Goal: Task Accomplishment & Management: Complete application form

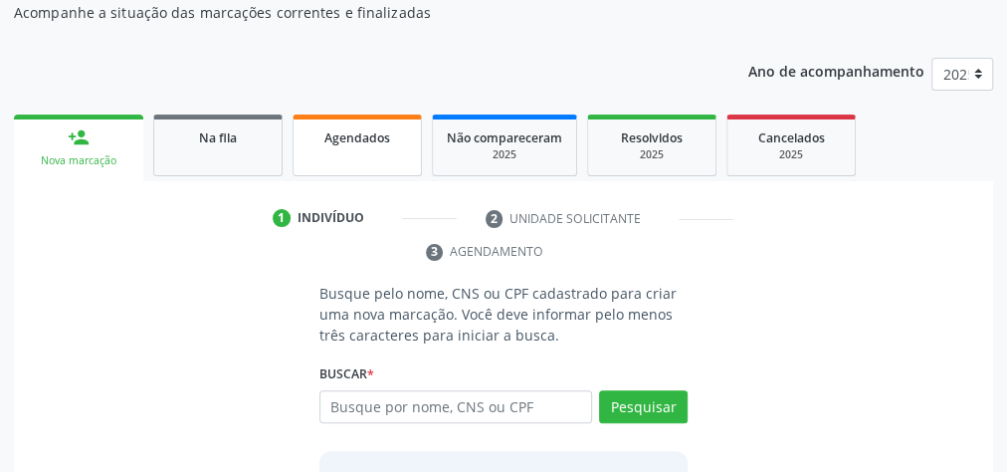
scroll to position [211, 0]
click at [376, 129] on span "Agendados" at bounding box center [358, 137] width 66 height 17
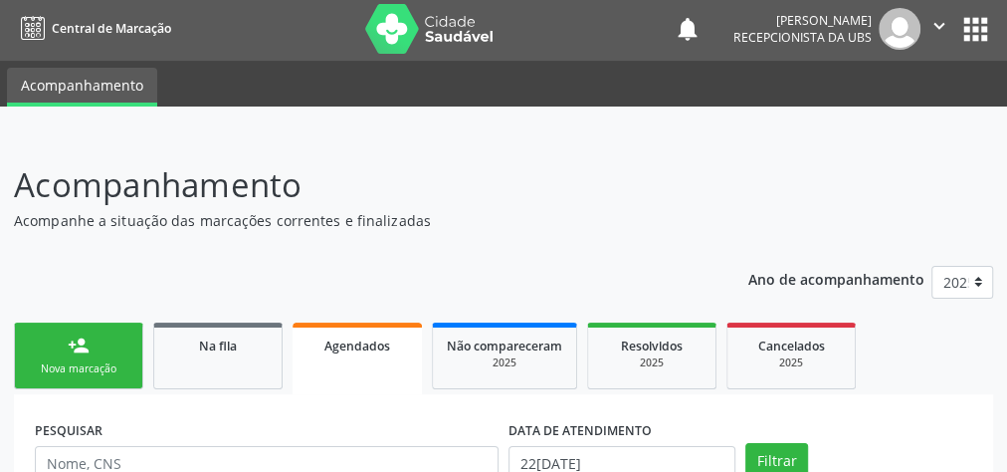
scroll to position [0, 0]
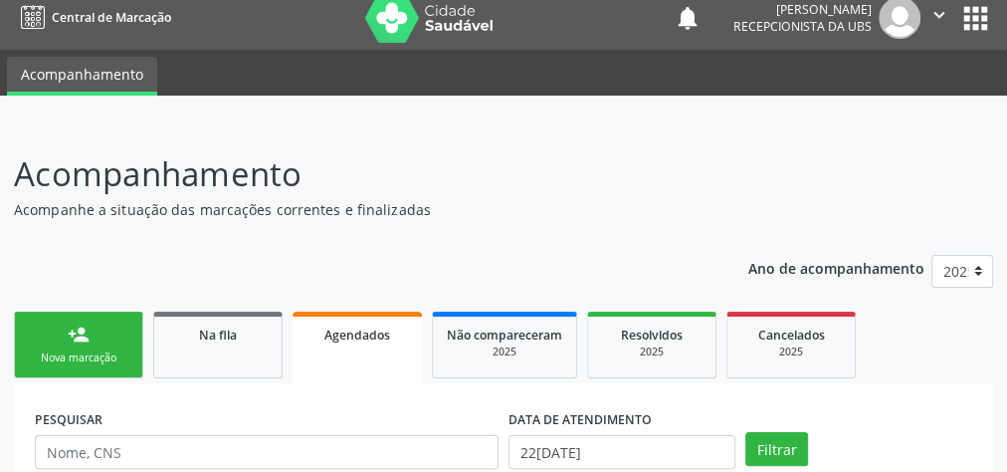
scroll to position [239, 0]
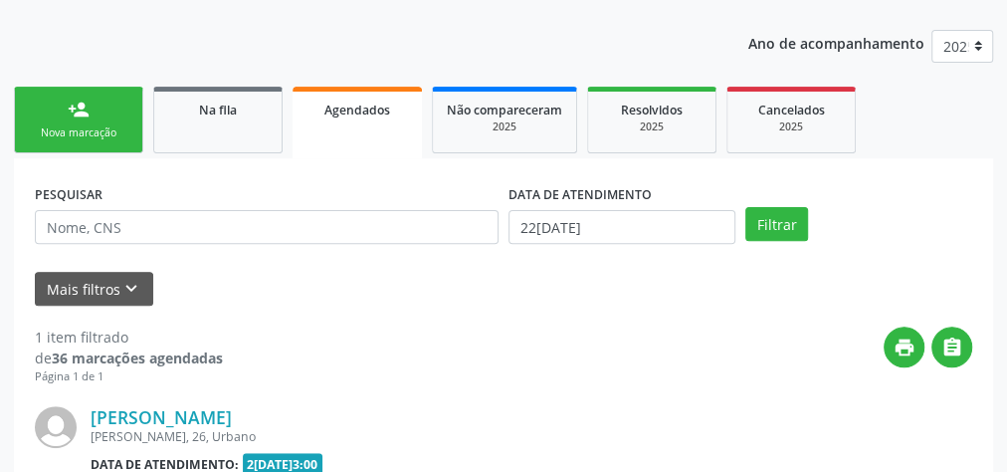
click at [109, 134] on div "Nova marcação" at bounding box center [79, 132] width 100 height 15
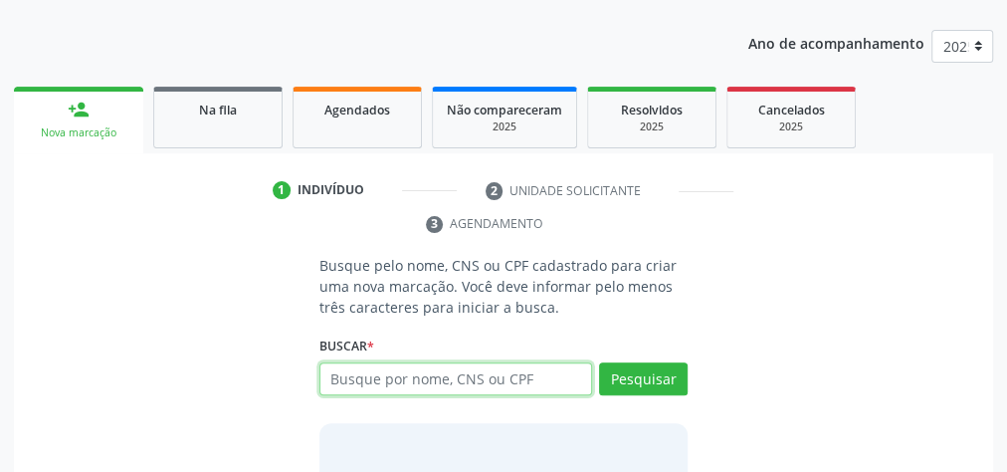
click at [426, 379] on input "text" at bounding box center [456, 379] width 273 height 34
type input "08021957417"
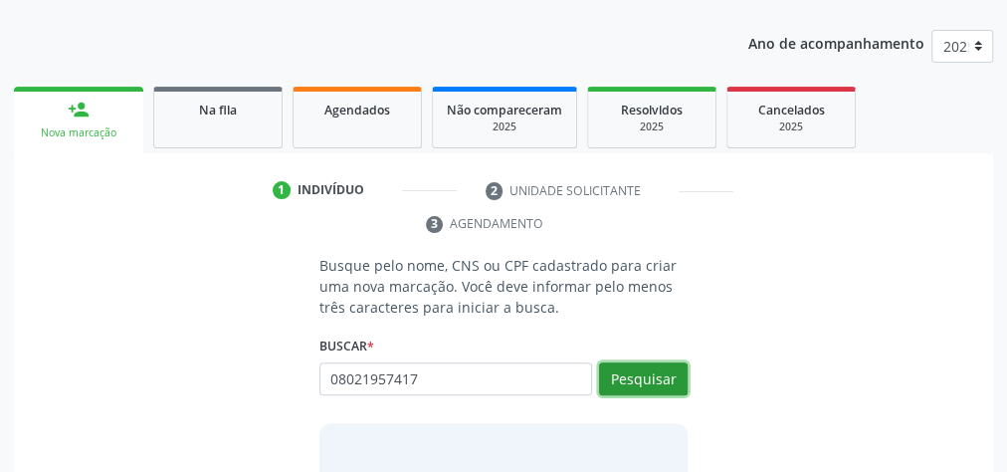
click at [641, 381] on button "Pesquisar" at bounding box center [643, 379] width 89 height 34
type input "08021957417"
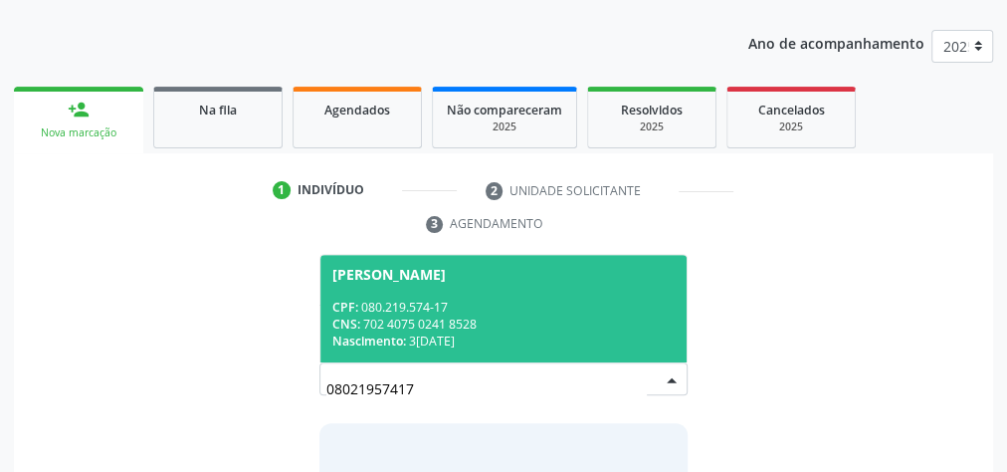
click at [629, 309] on div "CPF: 080.219.574-17" at bounding box center [503, 307] width 342 height 17
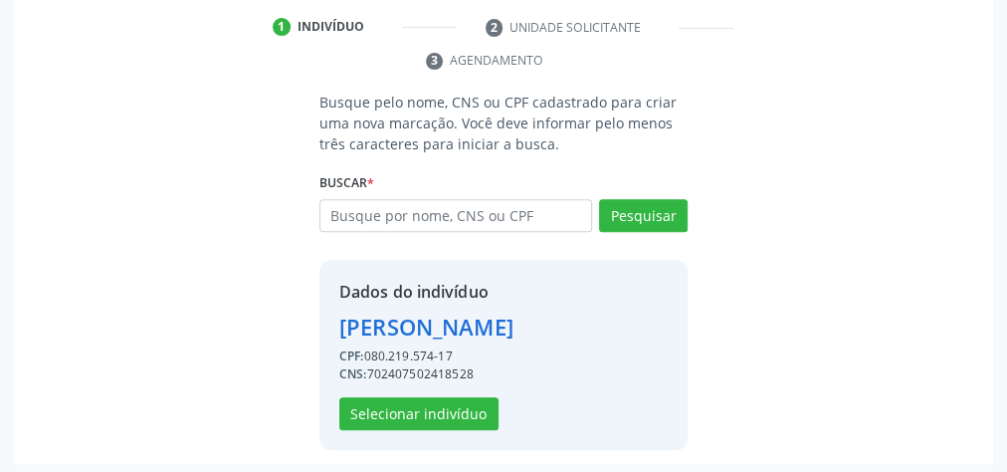
scroll to position [404, 0]
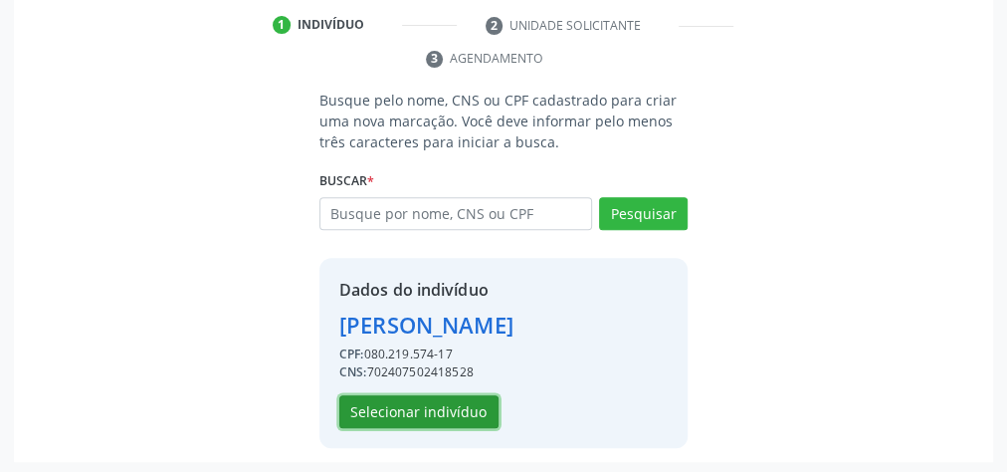
click at [418, 403] on button "Selecionar indivíduo" at bounding box center [418, 412] width 159 height 34
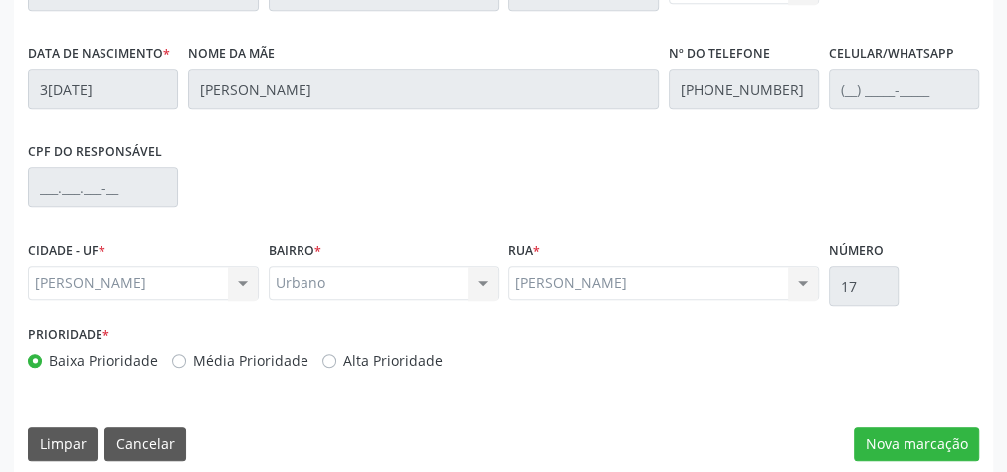
scroll to position [722, 0]
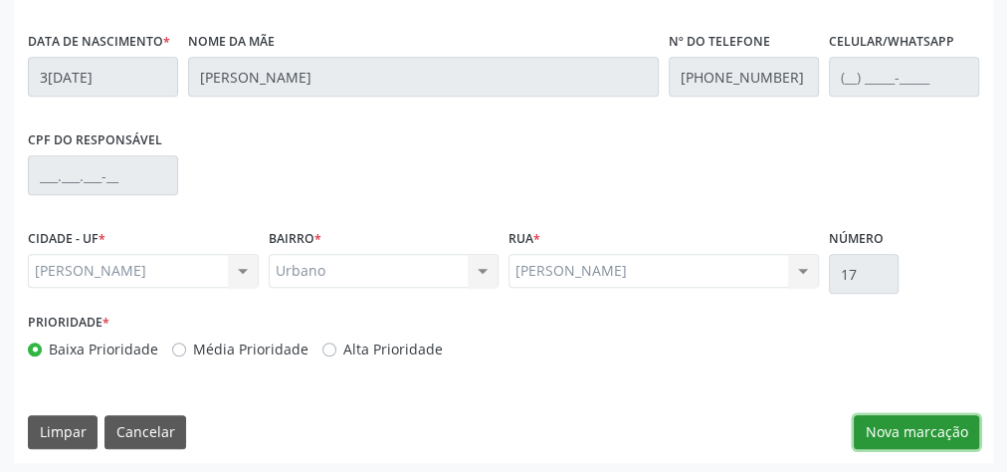
click at [945, 433] on button "Nova marcação" at bounding box center [916, 432] width 125 height 34
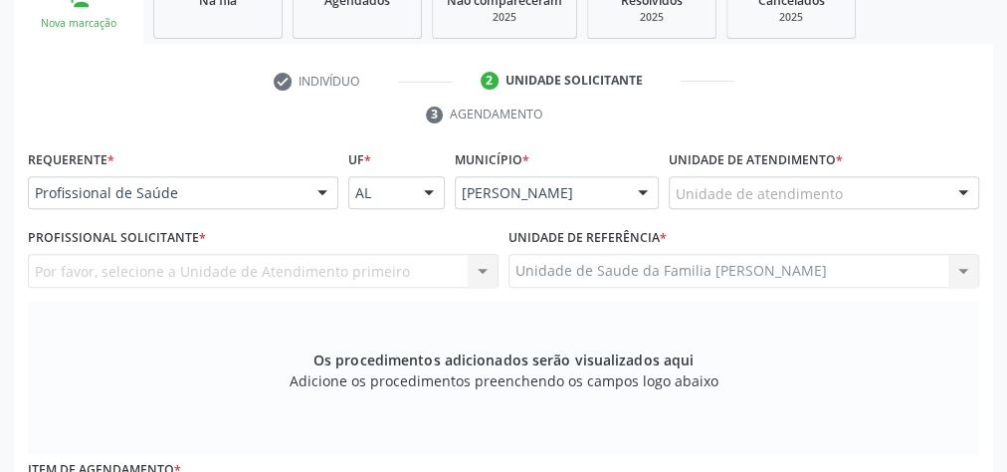
scroll to position [244, 0]
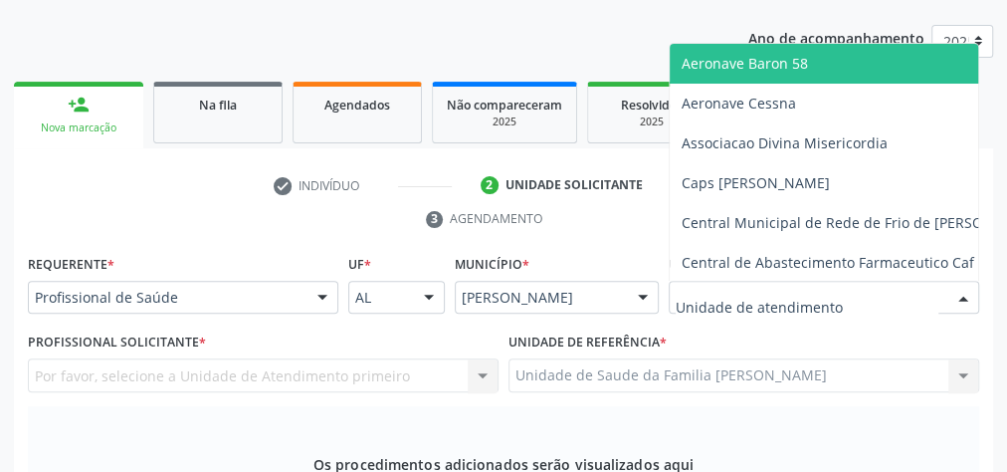
click at [967, 290] on div at bounding box center [964, 299] width 30 height 34
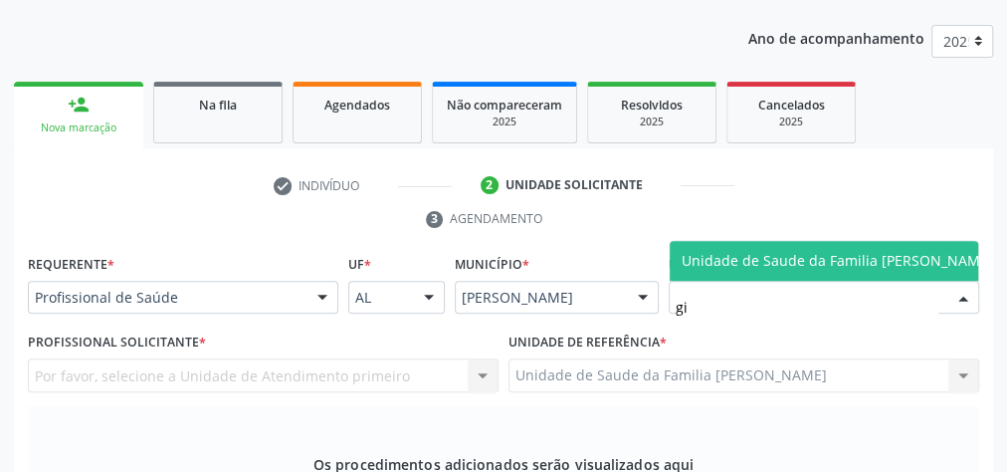
type input "gis"
click at [890, 251] on span "Unidade de Saude da Familia [PERSON_NAME]" at bounding box center [838, 260] width 312 height 19
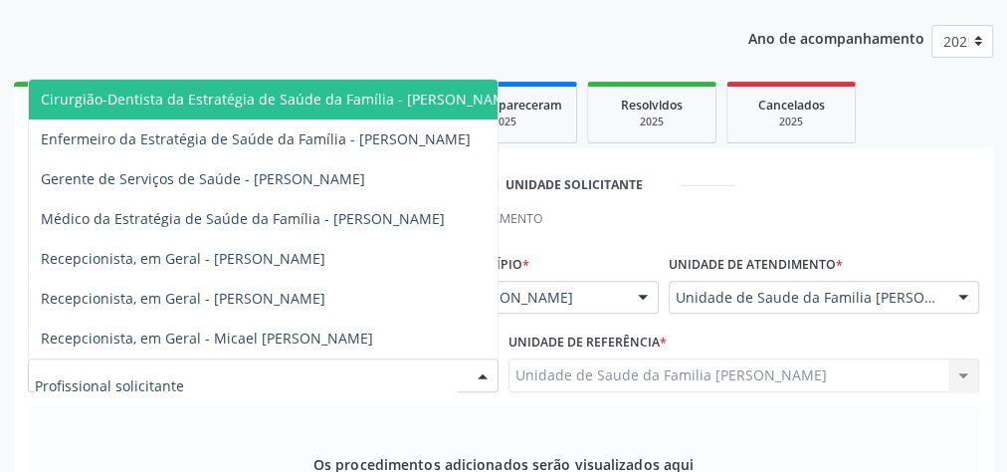
click at [482, 375] on div at bounding box center [483, 376] width 30 height 34
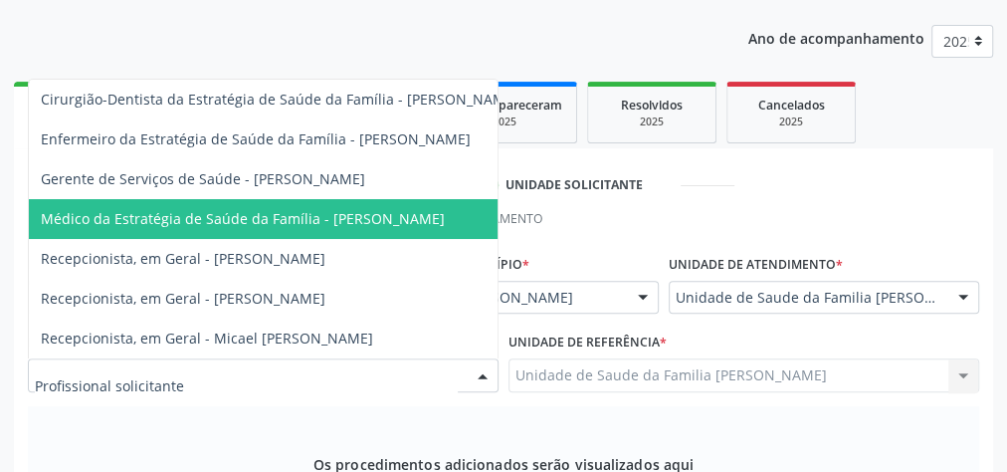
click at [369, 220] on span "Médico da Estratégia de Saúde da Família - [PERSON_NAME]" at bounding box center [280, 219] width 502 height 40
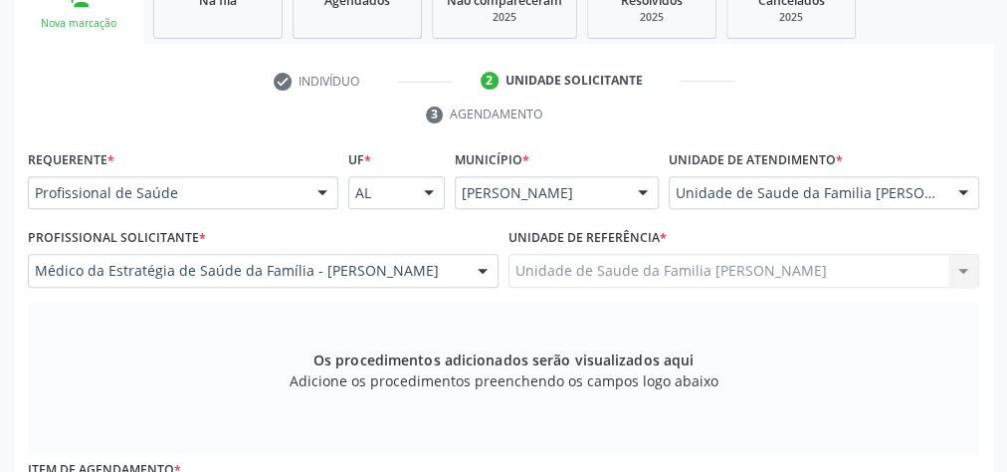
scroll to position [483, 0]
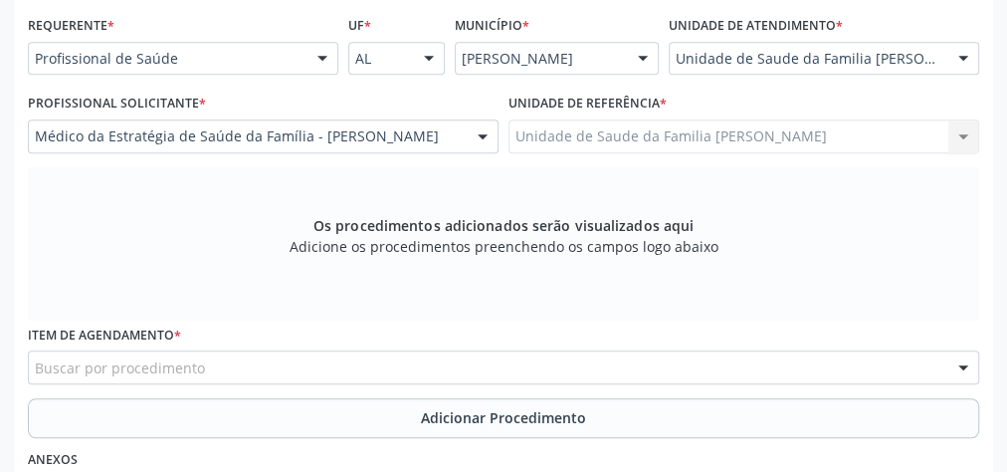
click at [459, 365] on div "Buscar por procedimento" at bounding box center [504, 367] width 952 height 34
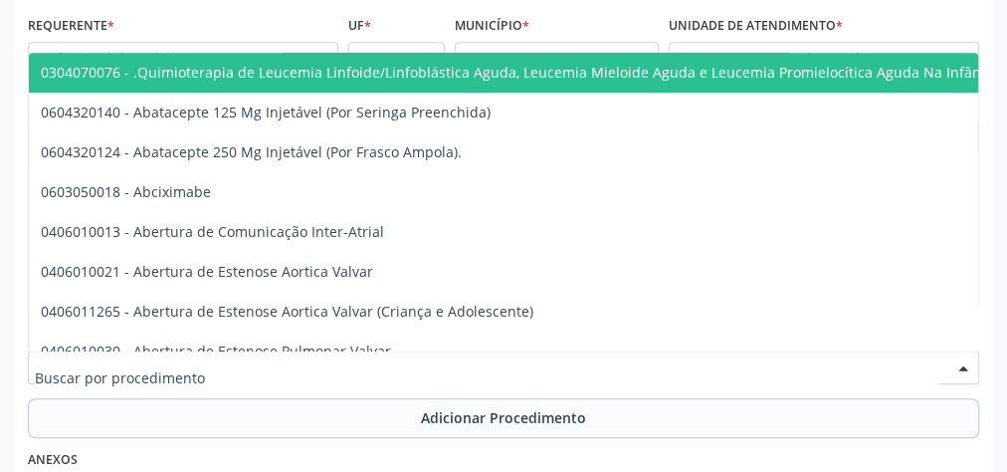
scroll to position [562, 0]
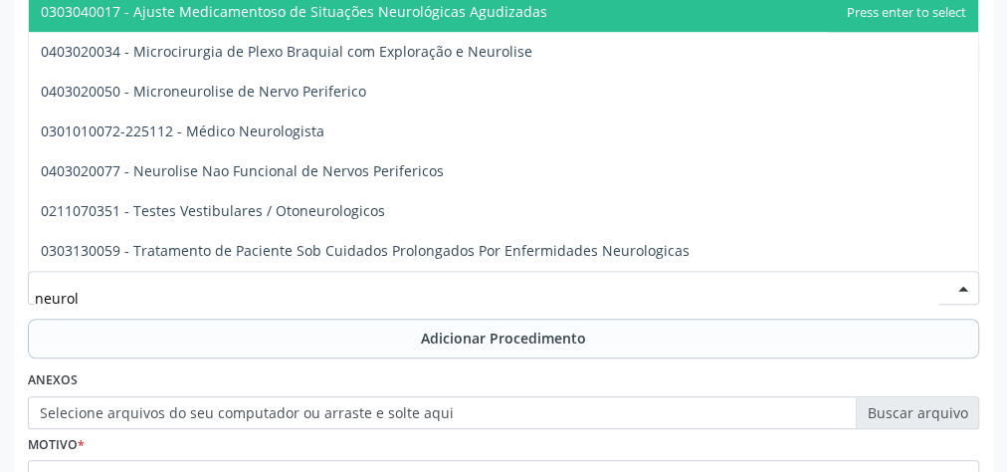
type input "neurolo"
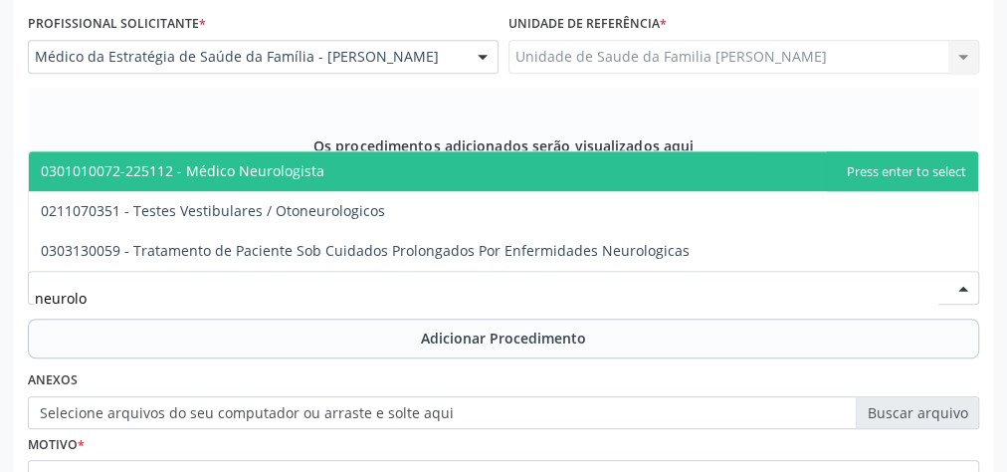
click at [444, 162] on span "0301010072-225112 - Médico Neurologista" at bounding box center [504, 171] width 950 height 40
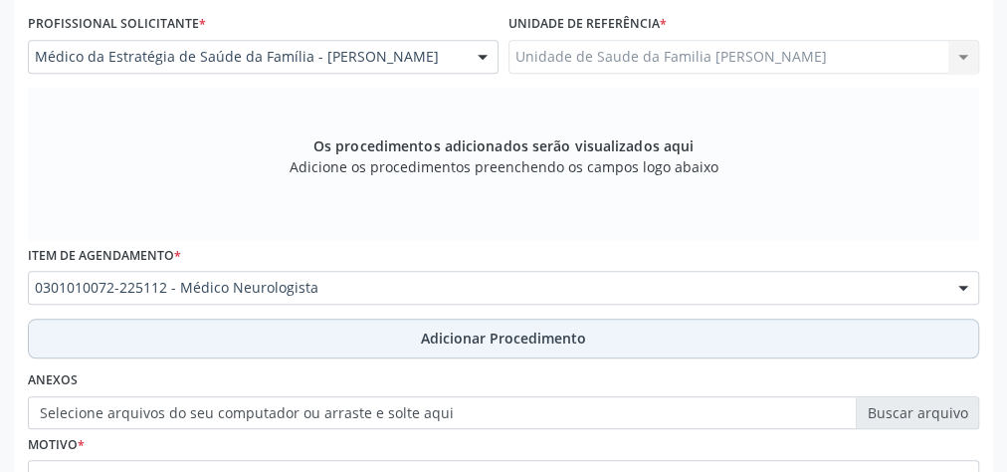
click at [521, 332] on span "Adicionar Procedimento" at bounding box center [503, 337] width 165 height 21
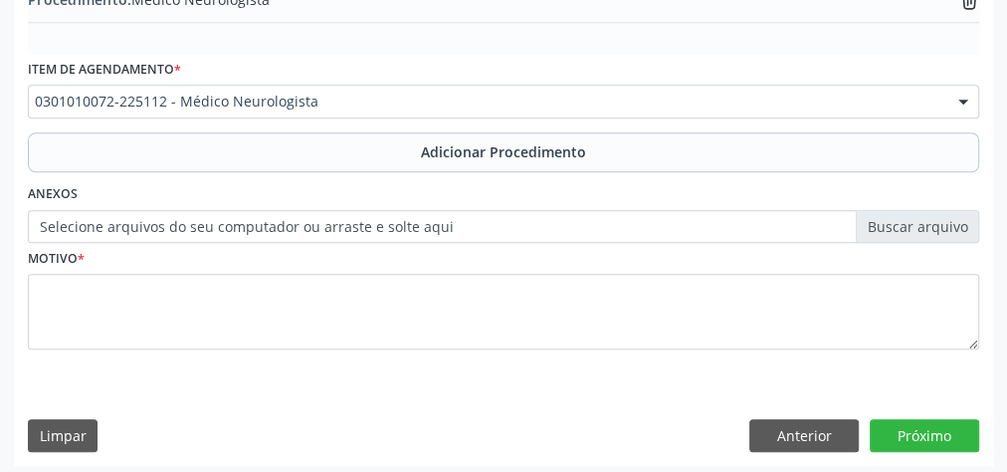
scroll to position [677, 0]
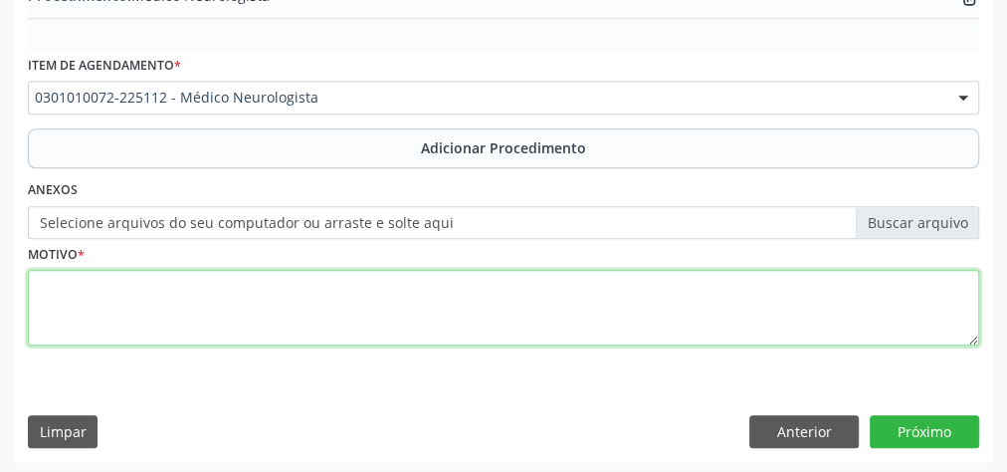
click at [497, 327] on textarea at bounding box center [504, 308] width 952 height 76
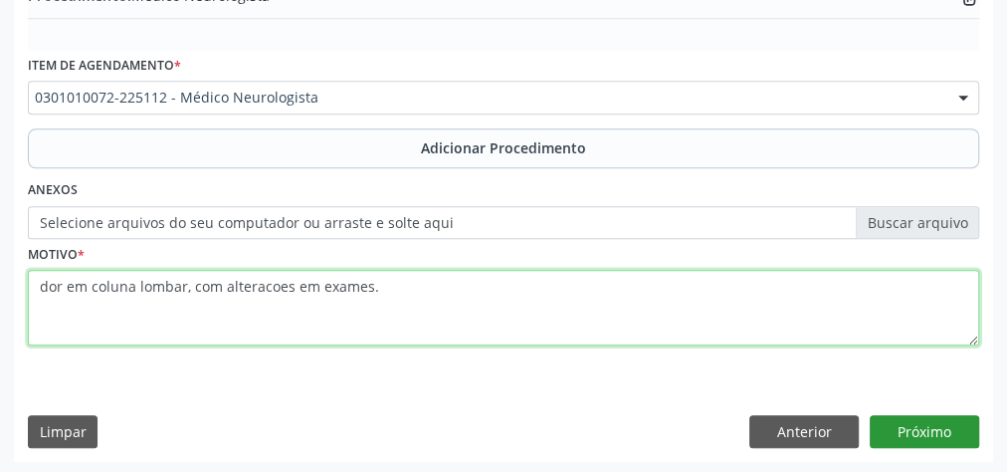
type textarea "dor em coluna lombar, com alteracoes em exames."
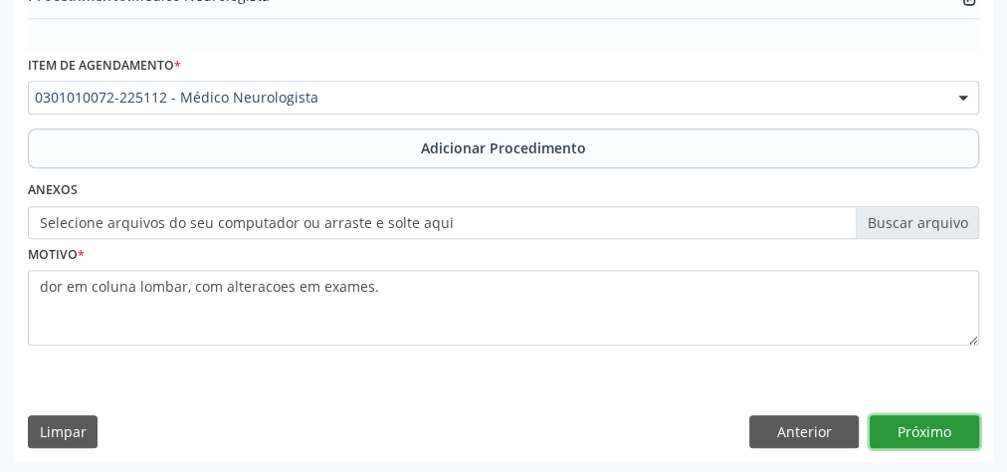
click at [909, 439] on button "Próximo" at bounding box center [924, 432] width 109 height 34
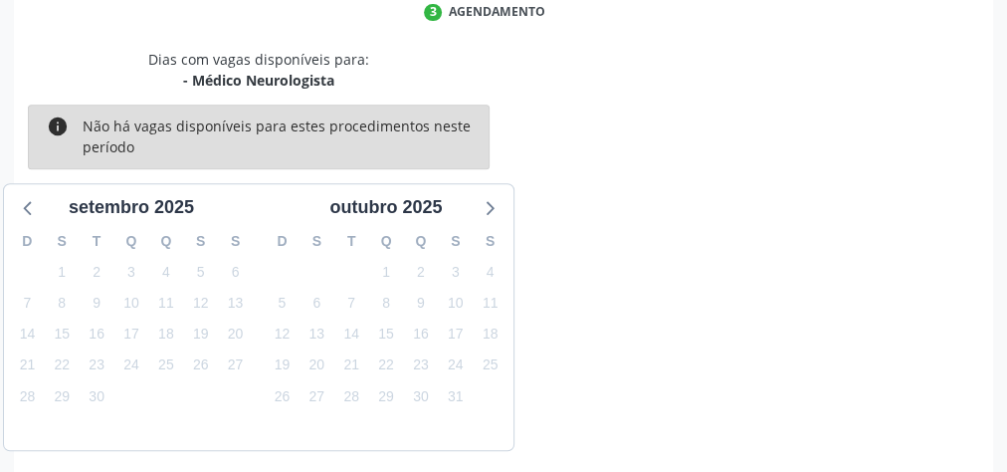
scroll to position [528, 0]
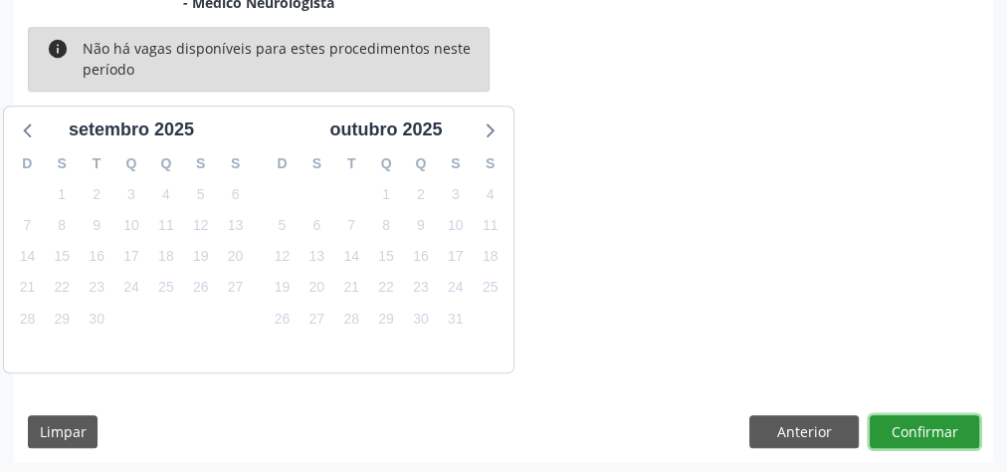
click at [911, 434] on button "Confirmar" at bounding box center [924, 432] width 109 height 34
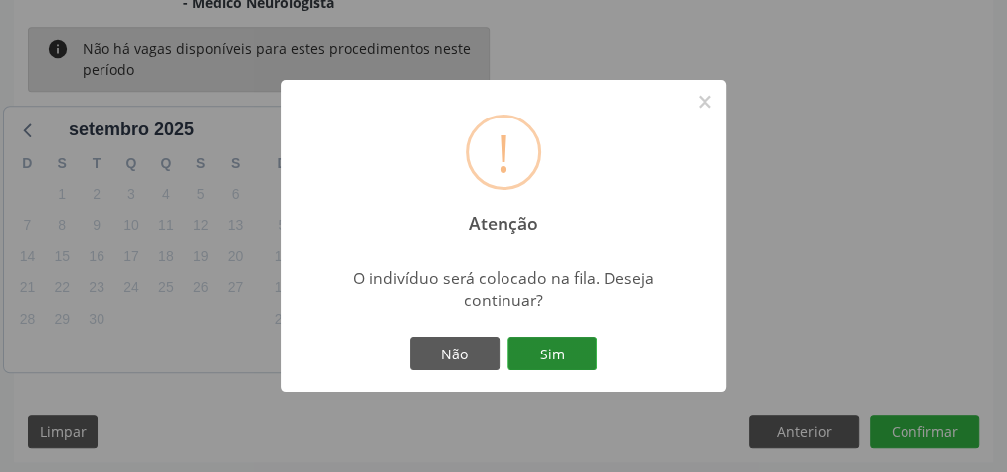
click at [560, 341] on button "Sim" at bounding box center [553, 353] width 90 height 34
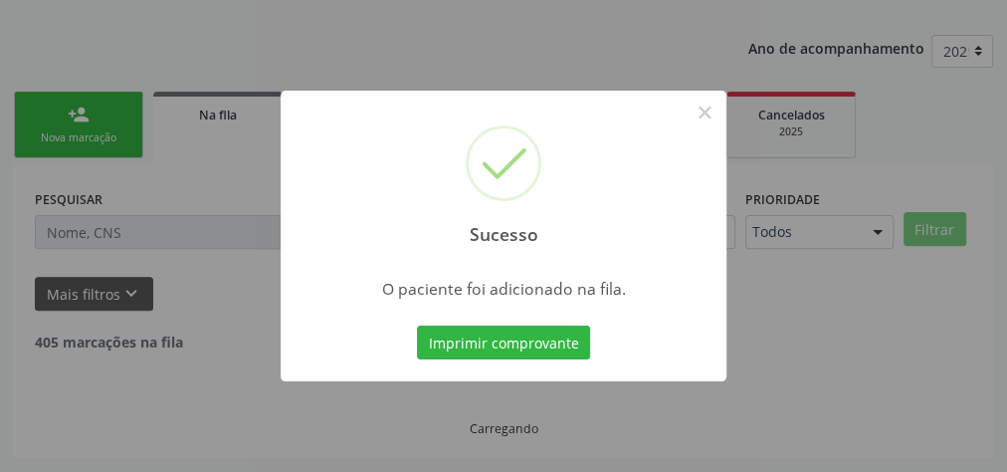
scroll to position [211, 0]
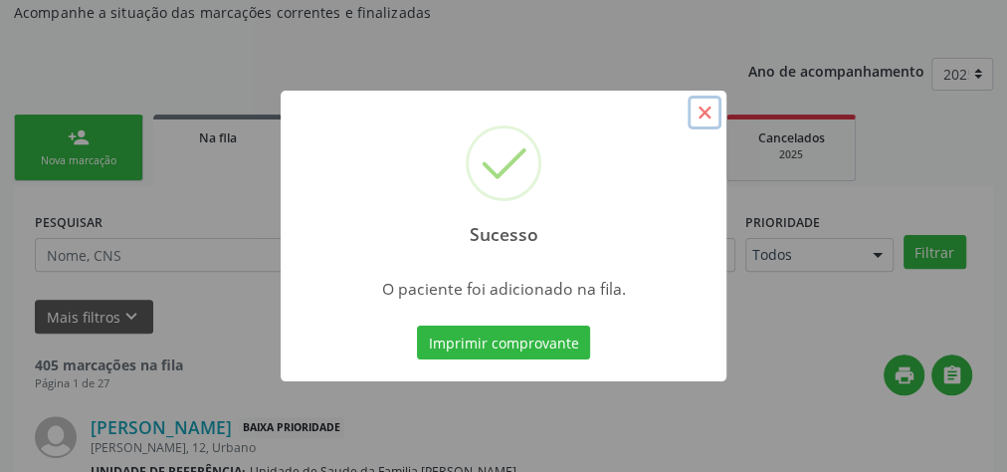
click at [706, 125] on button "×" at bounding box center [705, 113] width 34 height 34
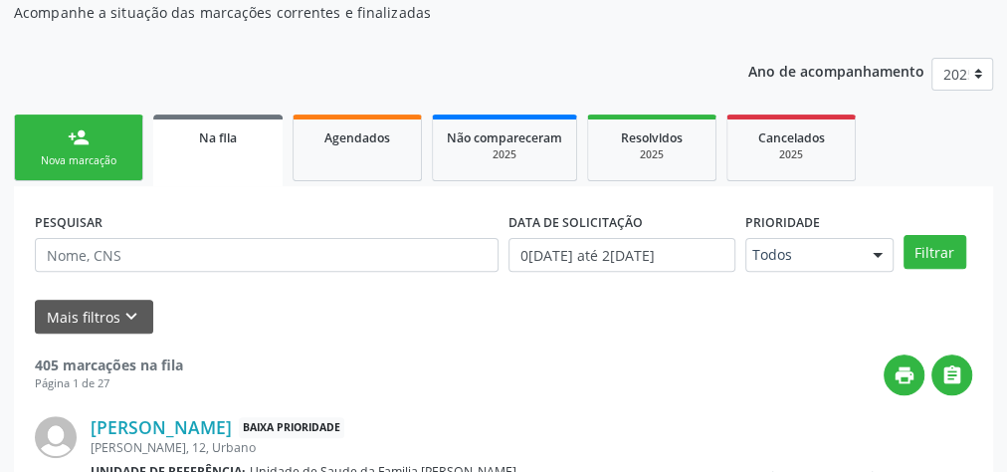
click at [110, 123] on link "person_add Nova marcação" at bounding box center [78, 147] width 129 height 67
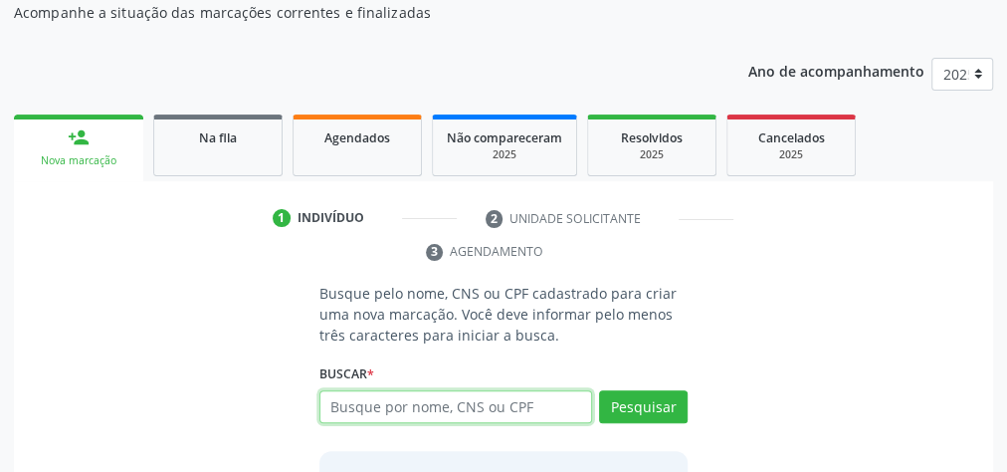
click at [455, 401] on input "text" at bounding box center [456, 407] width 273 height 34
type input "702407502418528"
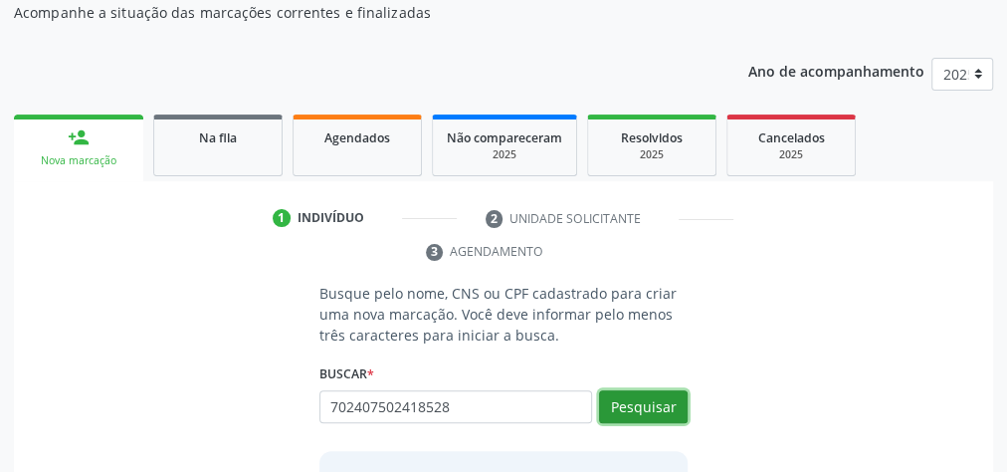
click at [673, 395] on button "Pesquisar" at bounding box center [643, 407] width 89 height 34
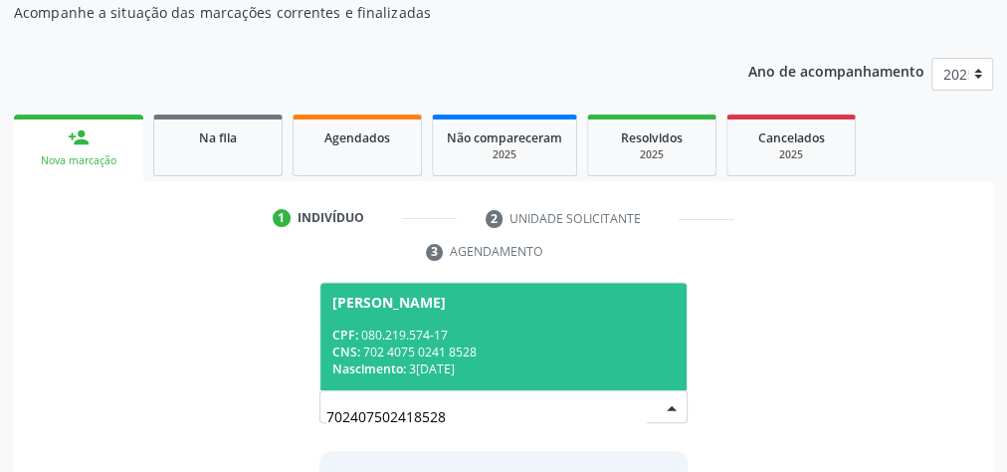
click at [576, 331] on div "CPF: 080.219.574-17" at bounding box center [503, 334] width 342 height 17
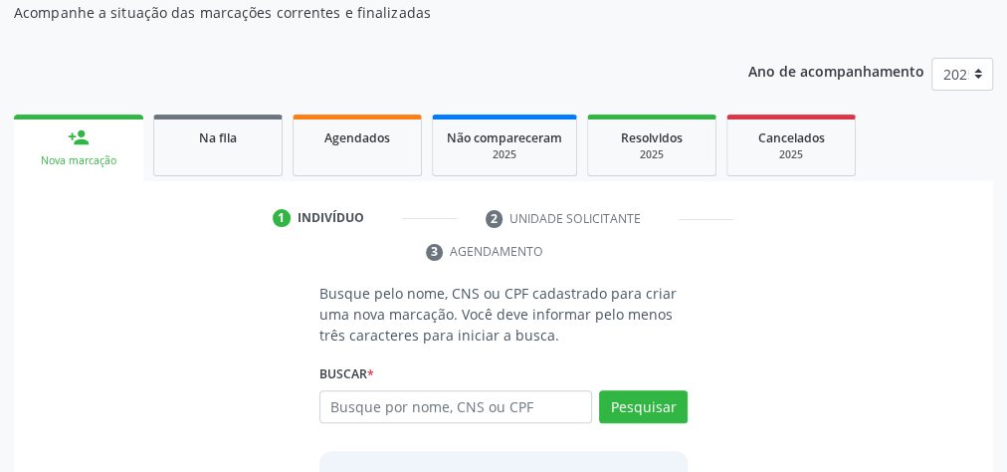
scroll to position [404, 0]
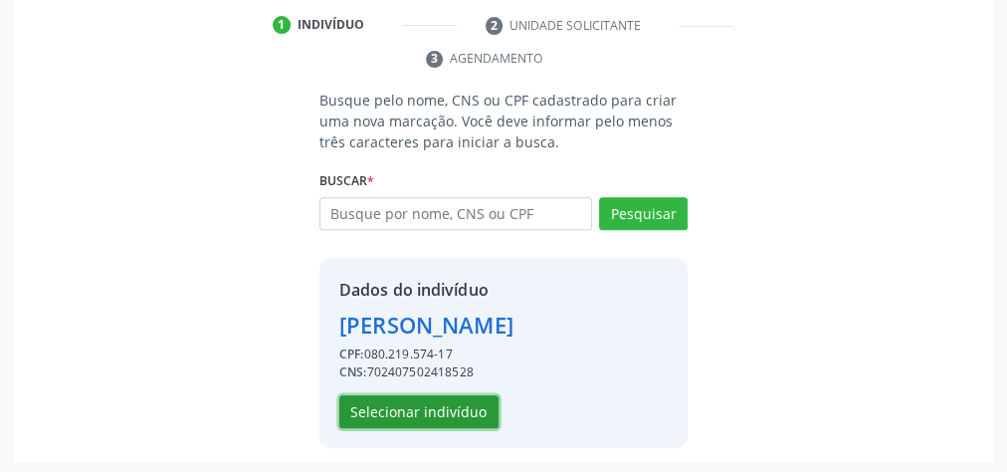
click at [459, 413] on button "Selecionar indivíduo" at bounding box center [418, 412] width 159 height 34
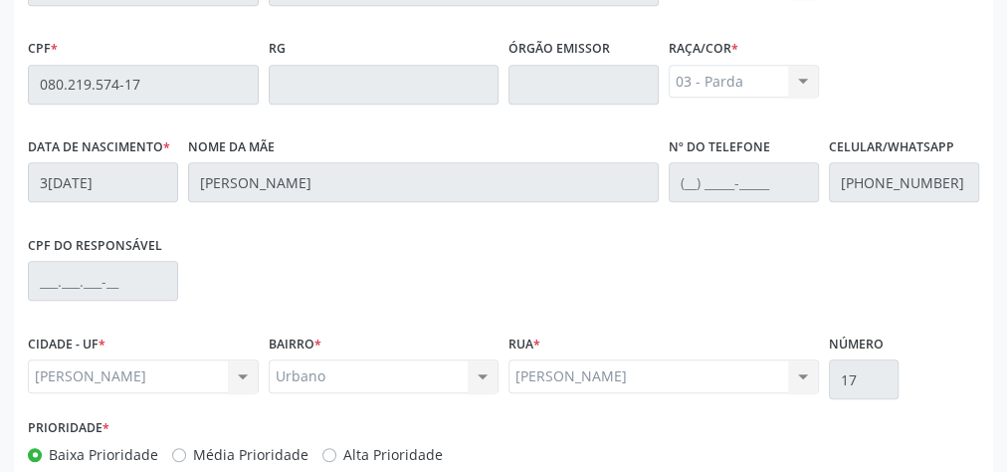
scroll to position [722, 0]
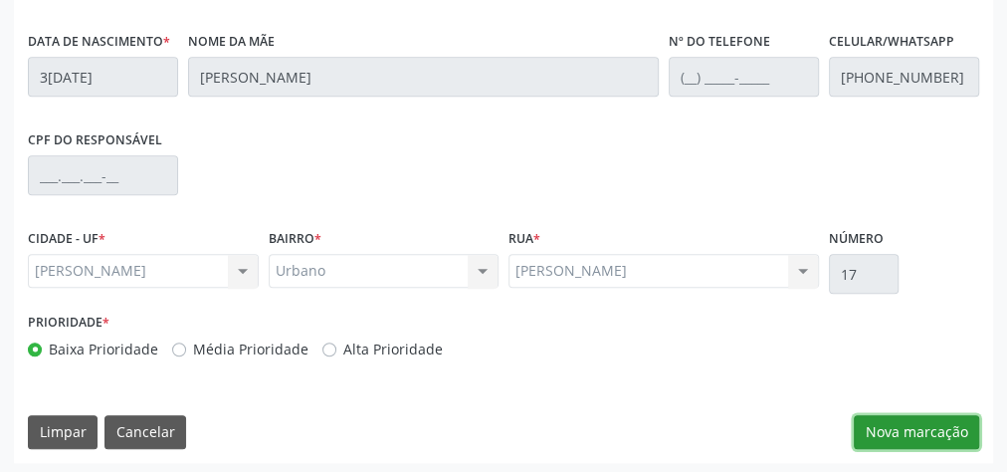
click at [944, 415] on button "Nova marcação" at bounding box center [916, 432] width 125 height 34
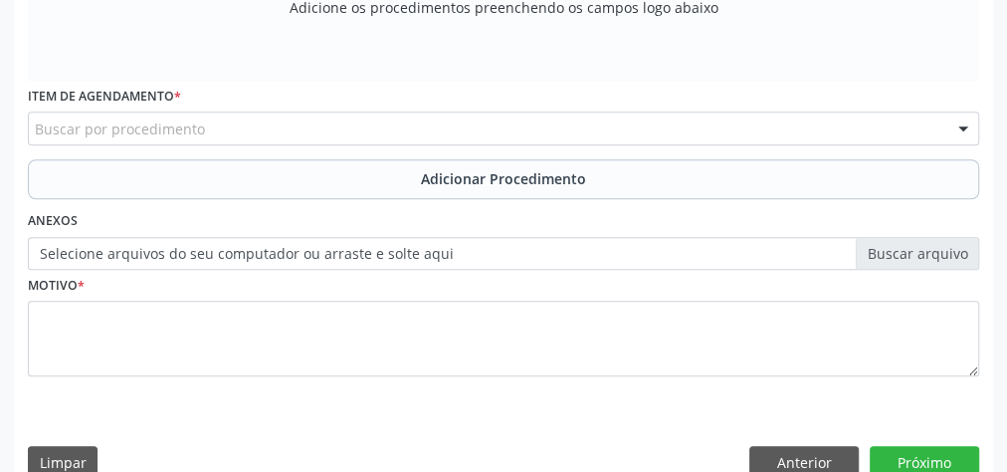
scroll to position [403, 0]
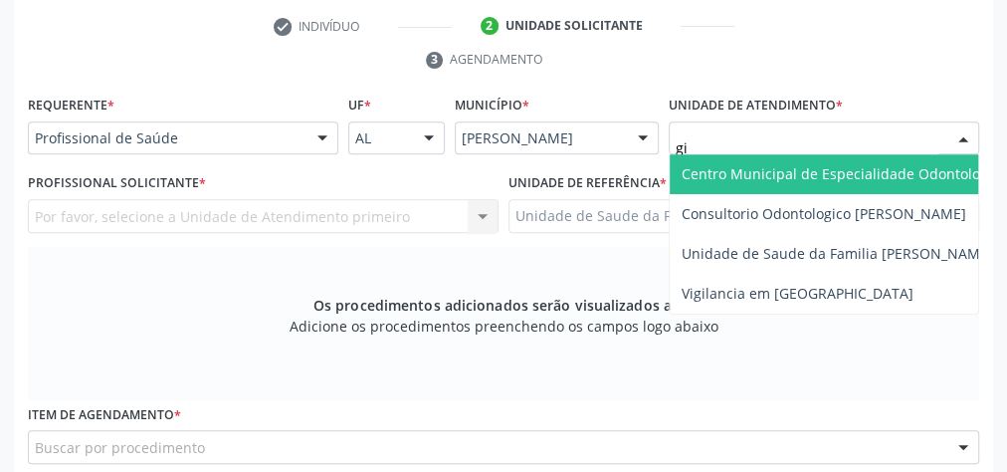
type input "gis"
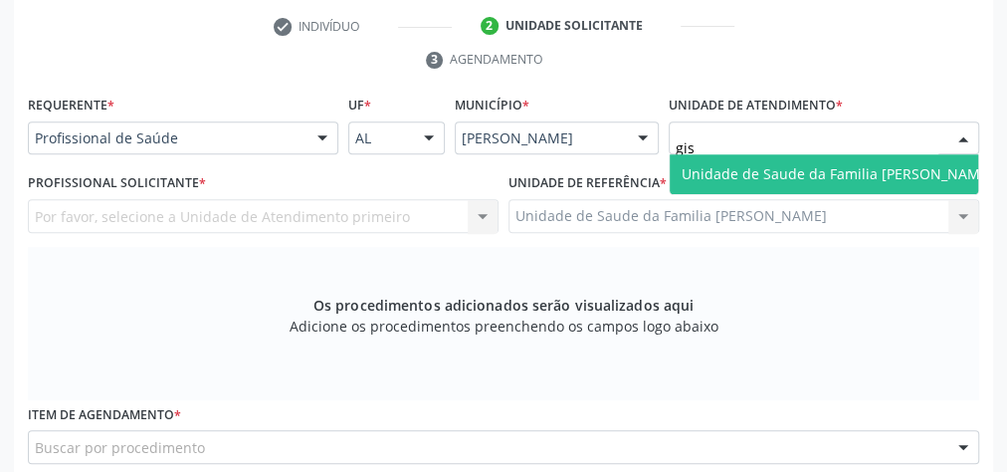
click at [772, 159] on span "Unidade de Saude da Familia [PERSON_NAME]" at bounding box center [837, 174] width 335 height 40
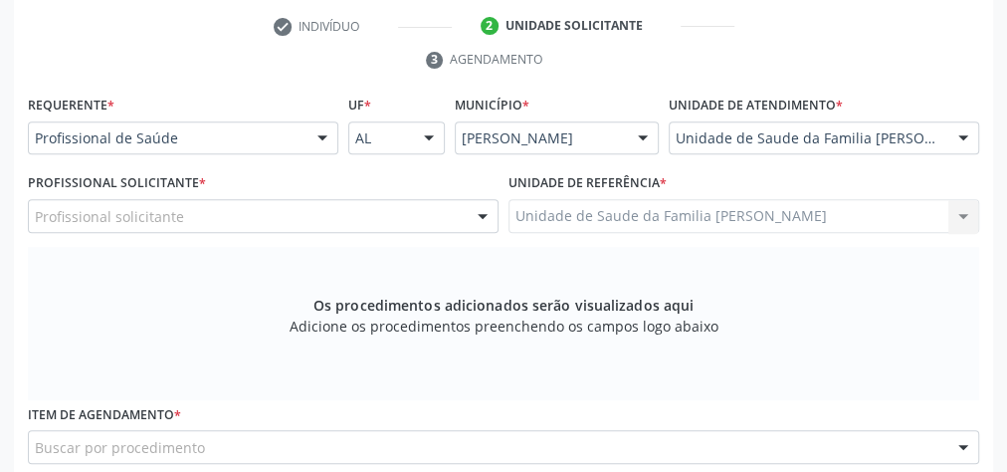
click at [486, 211] on div at bounding box center [483, 217] width 30 height 34
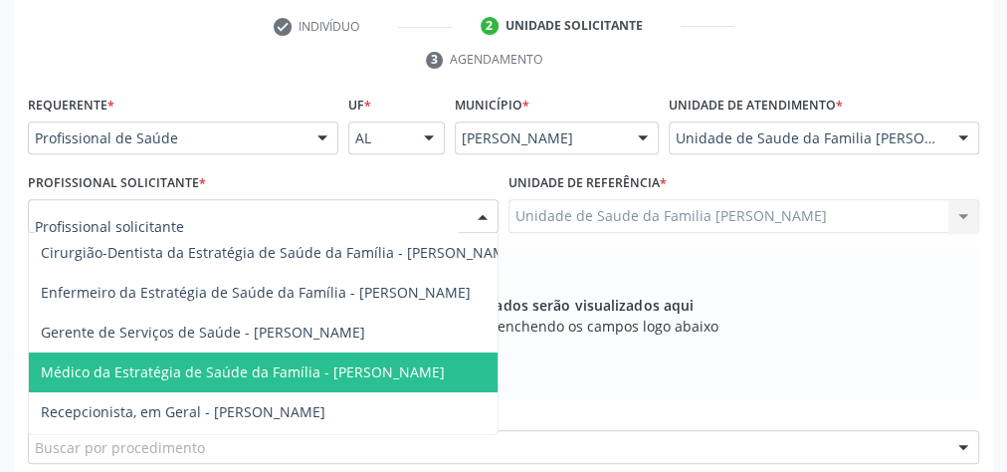
click at [364, 354] on span "Médico da Estratégia de Saúde da Família - [PERSON_NAME]" at bounding box center [280, 372] width 502 height 40
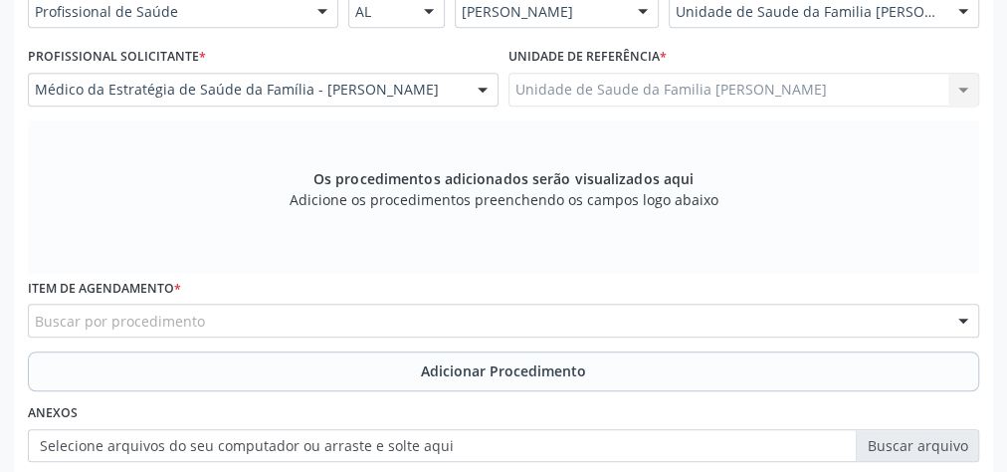
scroll to position [562, 0]
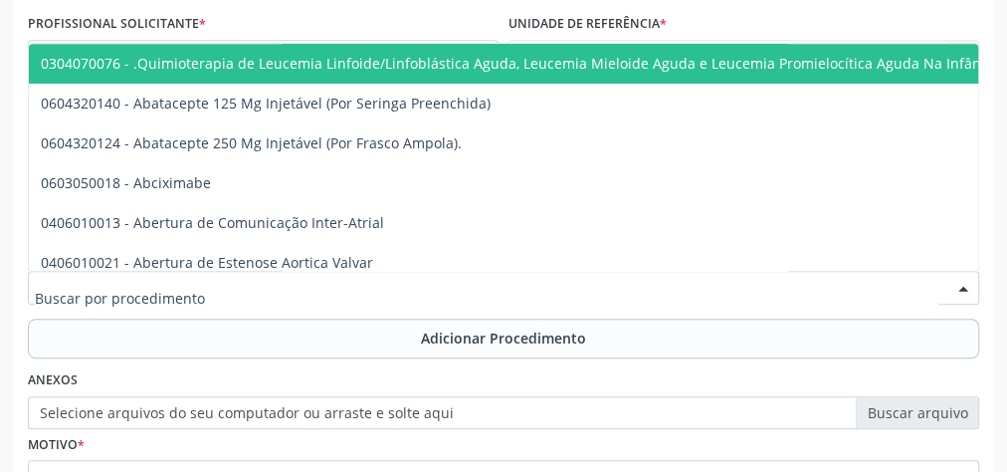
click at [574, 284] on div at bounding box center [504, 288] width 952 height 34
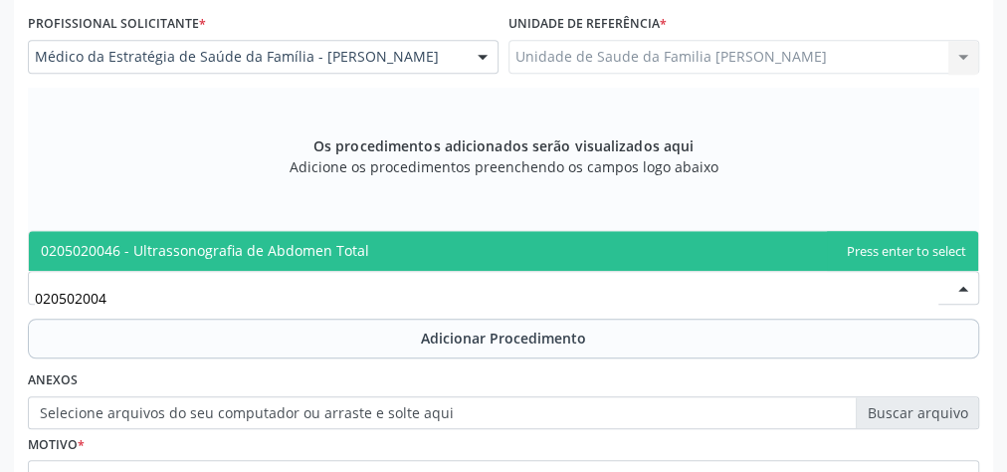
type input "0205020046"
click at [309, 249] on span "0205020046 - Ultrassonografia de Abdomen Total" at bounding box center [205, 250] width 328 height 19
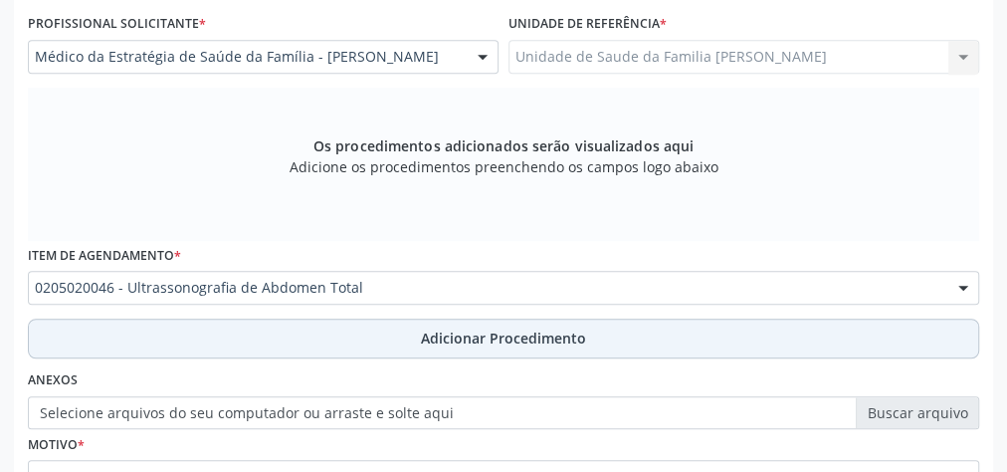
click at [479, 339] on span "Adicionar Procedimento" at bounding box center [503, 337] width 165 height 21
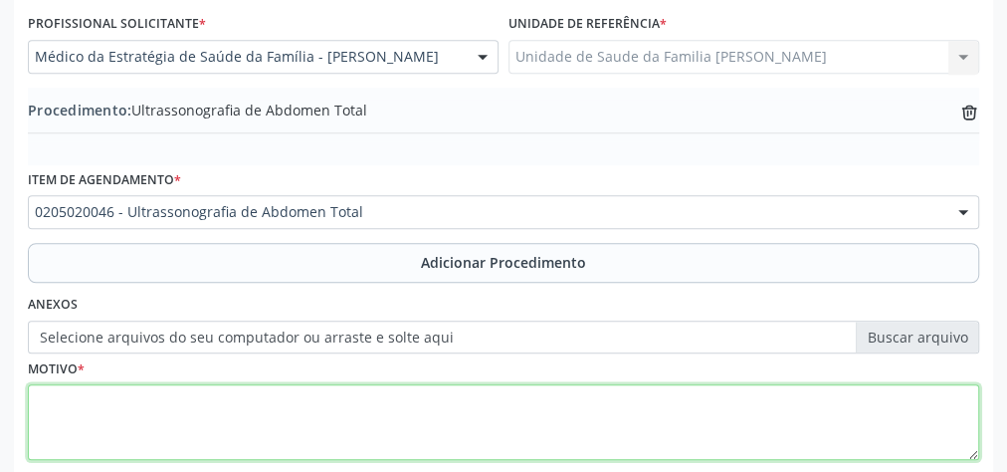
click at [329, 404] on textarea at bounding box center [504, 422] width 952 height 76
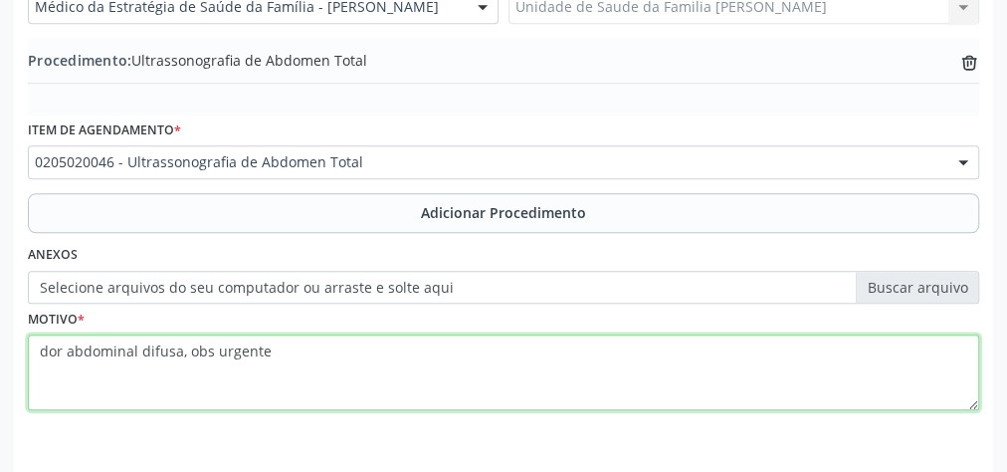
scroll to position [677, 0]
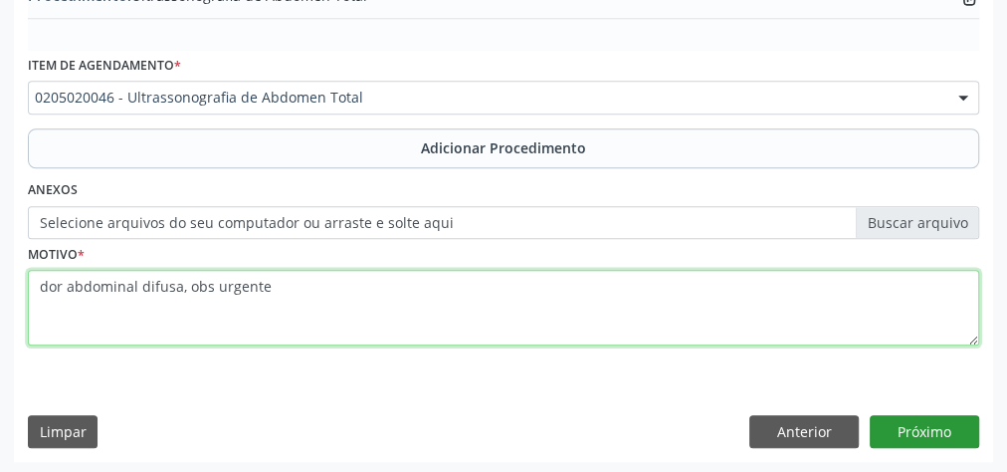
type textarea "dor abdominal difusa, obs urgente"
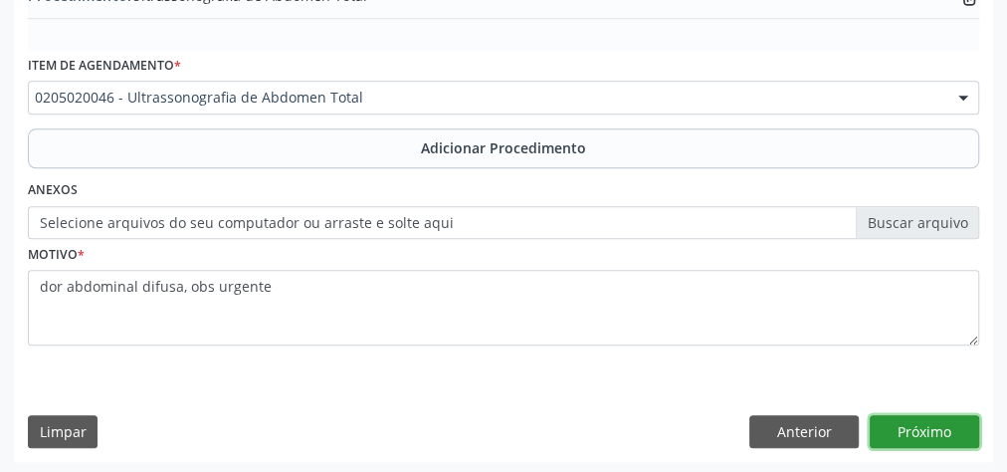
click at [911, 420] on button "Próximo" at bounding box center [924, 432] width 109 height 34
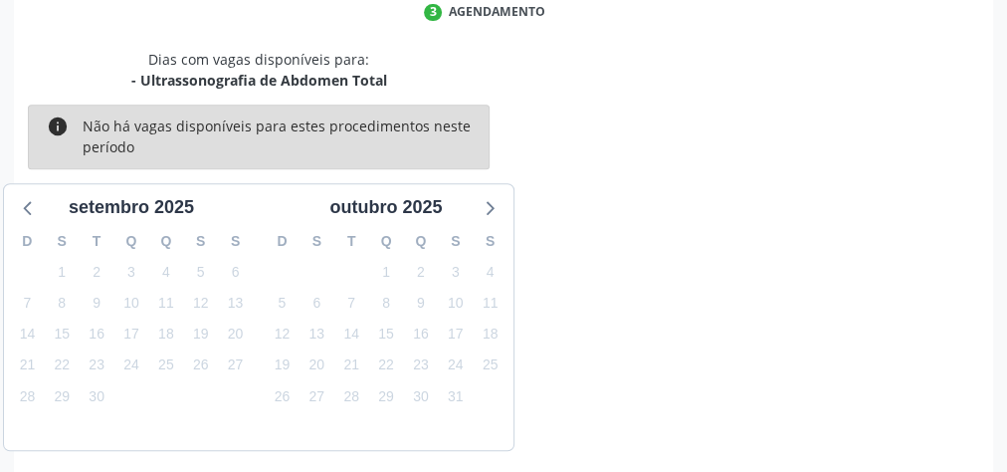
scroll to position [528, 0]
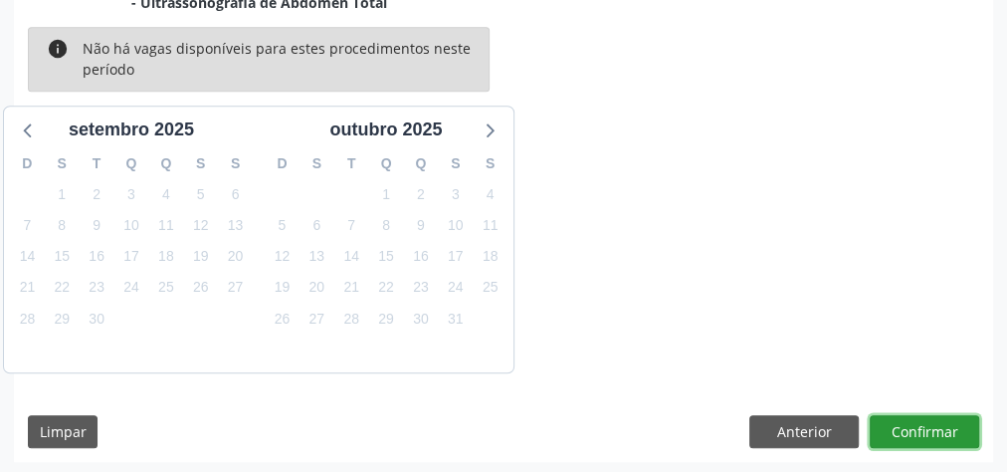
click at [911, 420] on button "Confirmar" at bounding box center [924, 432] width 109 height 34
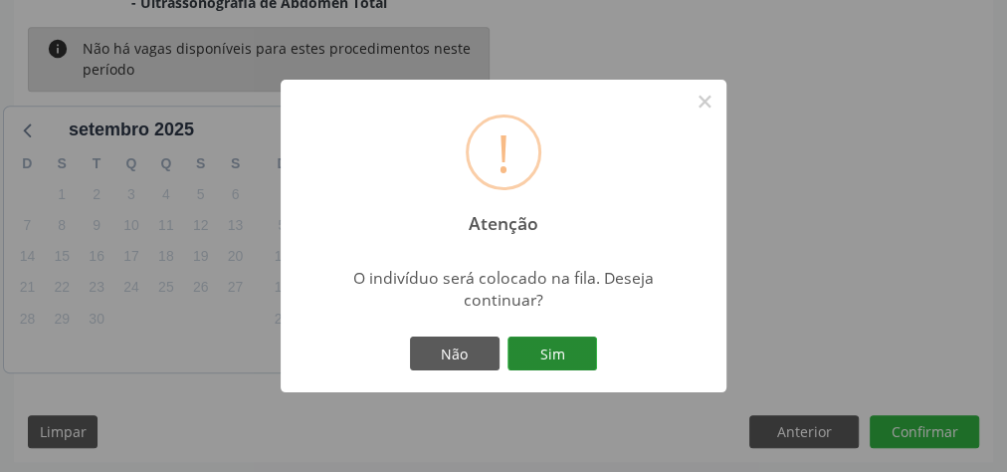
click at [566, 352] on button "Sim" at bounding box center [553, 353] width 90 height 34
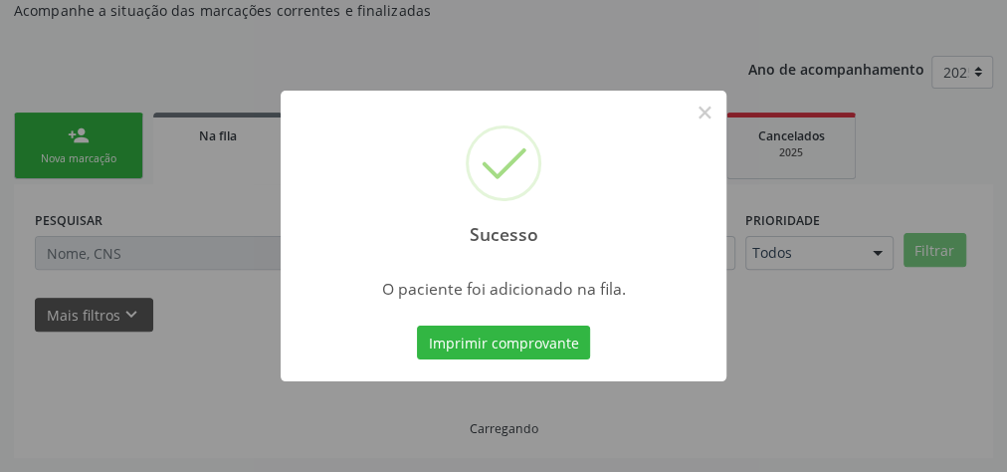
scroll to position [211, 0]
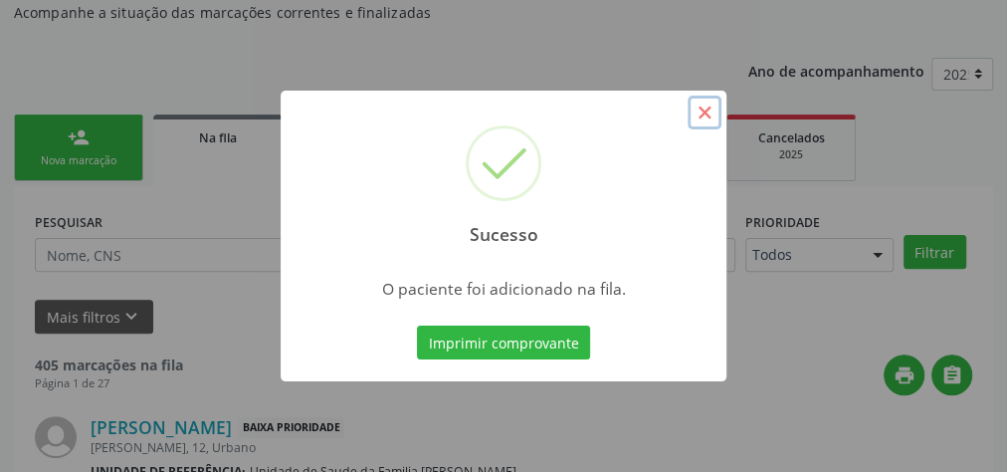
click at [704, 117] on button "×" at bounding box center [705, 113] width 34 height 34
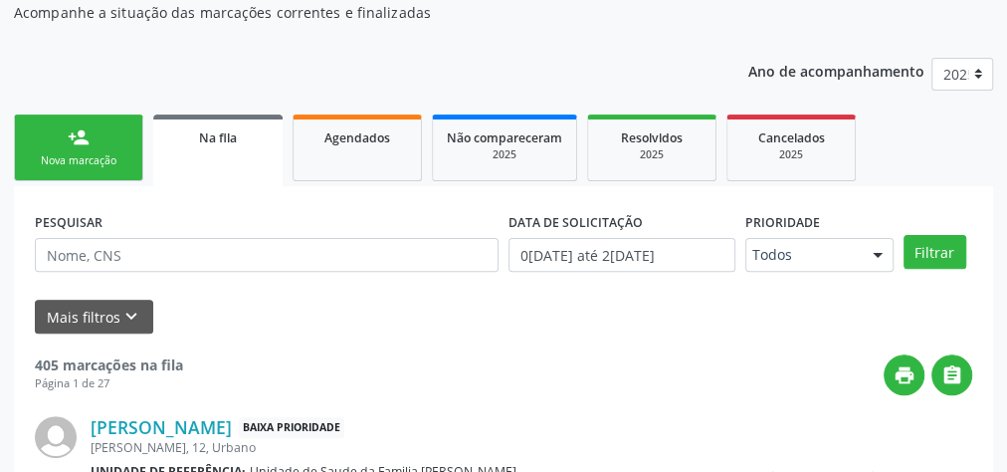
click at [120, 176] on link "person_add Nova marcação" at bounding box center [78, 147] width 129 height 67
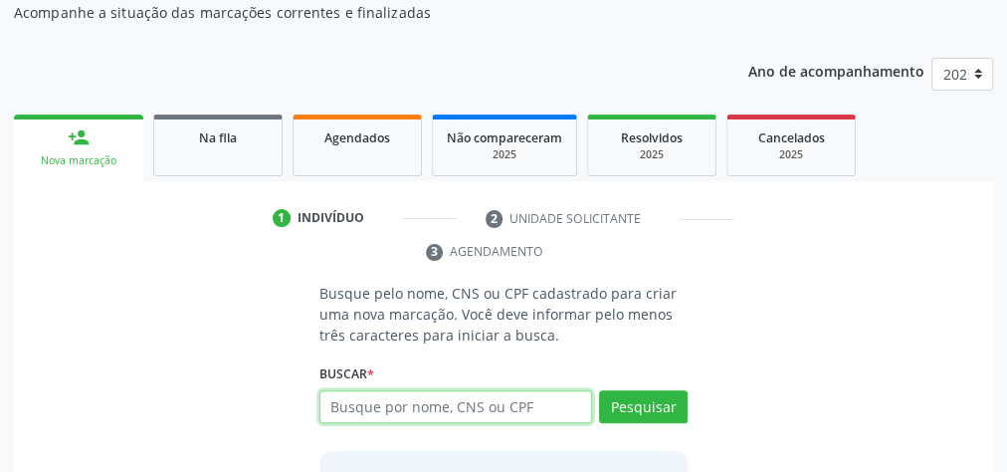
click at [510, 413] on input "text" at bounding box center [456, 407] width 273 height 34
click at [558, 406] on input "text" at bounding box center [456, 407] width 273 height 34
type input "08021957417"
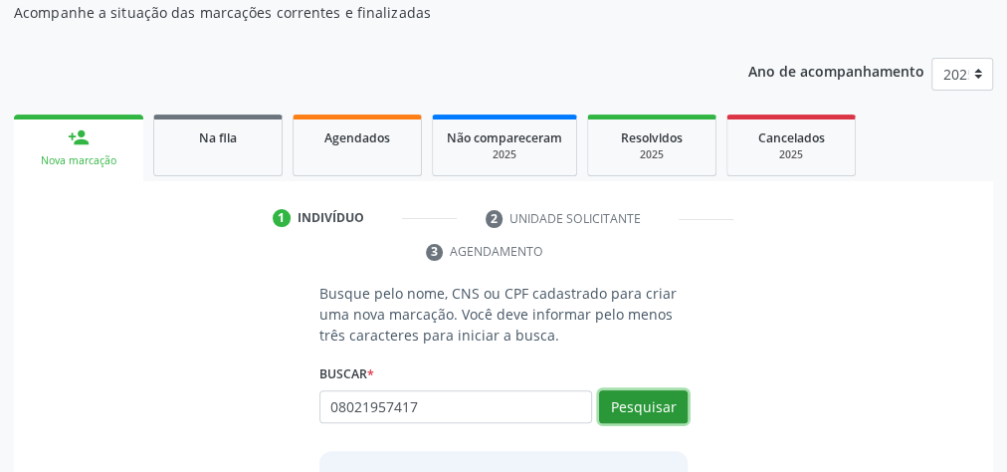
click at [628, 406] on button "Pesquisar" at bounding box center [643, 407] width 89 height 34
type input "08021957417"
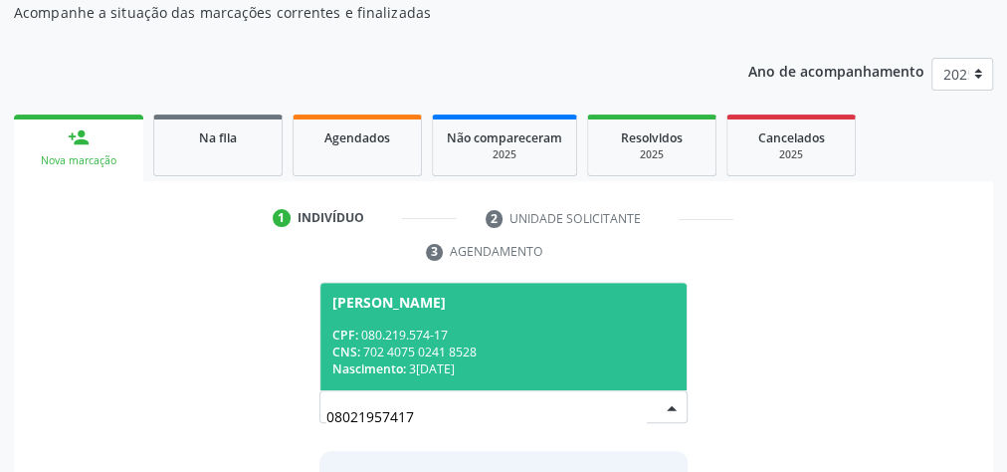
click at [606, 336] on div "CPF: 080.219.574-17" at bounding box center [503, 334] width 342 height 17
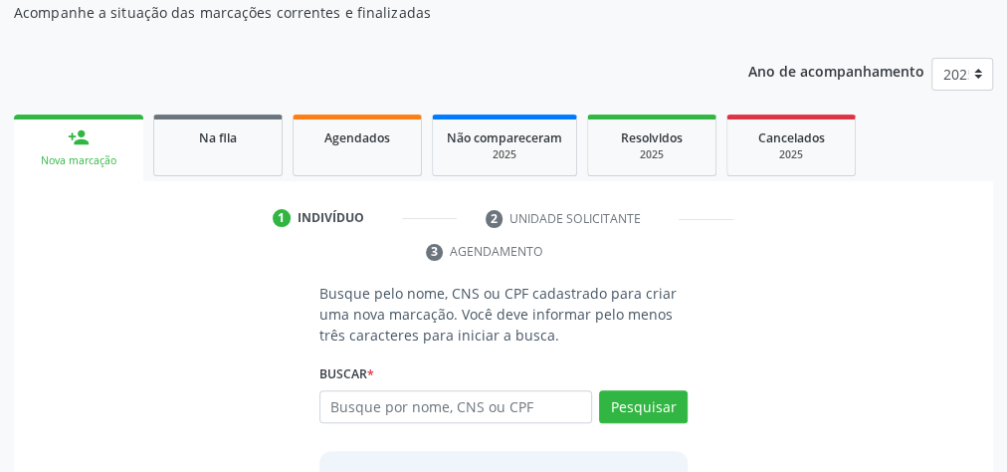
scroll to position [404, 0]
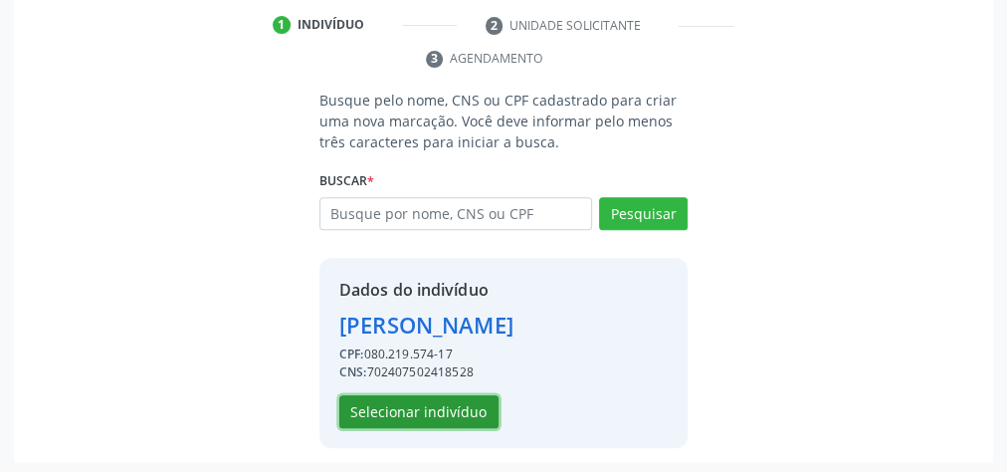
click at [471, 408] on button "Selecionar indivíduo" at bounding box center [418, 412] width 159 height 34
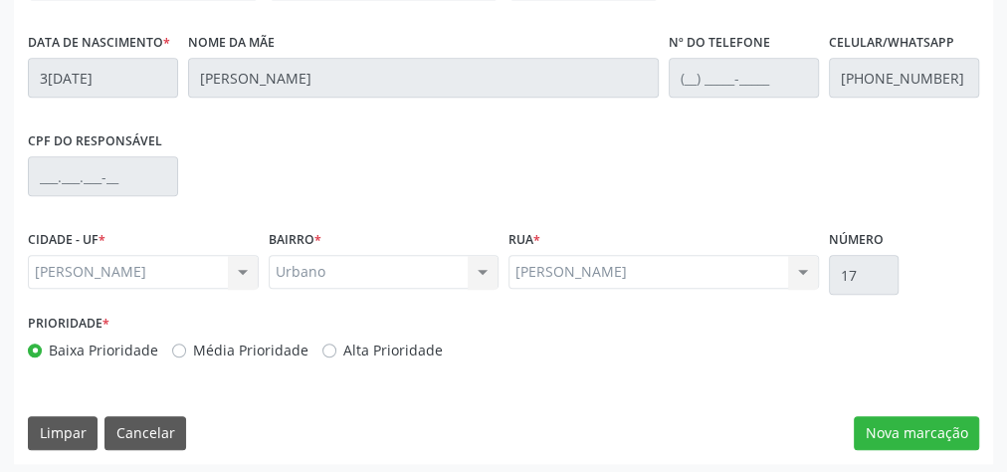
scroll to position [722, 0]
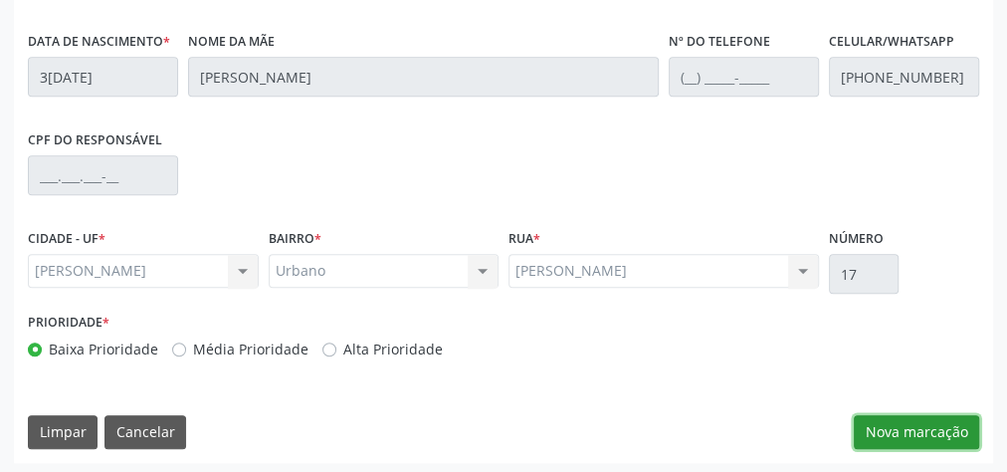
click at [919, 424] on button "Nova marcação" at bounding box center [916, 432] width 125 height 34
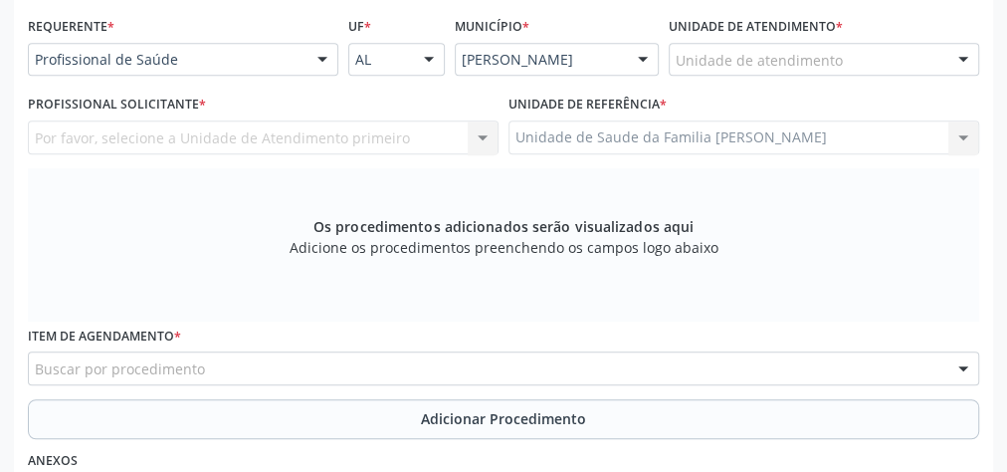
scroll to position [483, 0]
click at [473, 133] on div "Por favor, selecione a Unidade de Atendimento primeiro Nenhum resultado encontr…" at bounding box center [263, 136] width 471 height 34
click at [483, 132] on div "Por favor, selecione a Unidade de Atendimento primeiro Nenhum resultado encontr…" at bounding box center [263, 136] width 471 height 34
click at [403, 131] on div "Por favor, selecione a Unidade de Atendimento primeiro Nenhum resultado encontr…" at bounding box center [263, 136] width 471 height 34
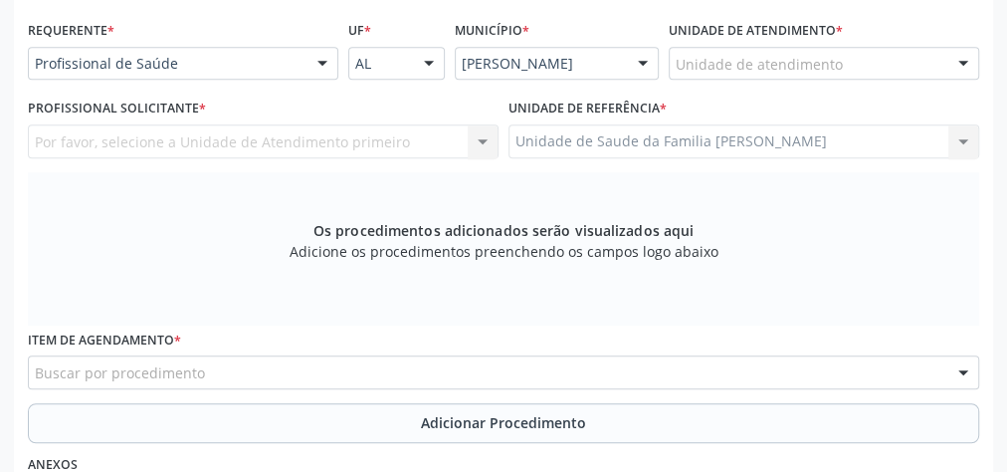
scroll to position [244, 0]
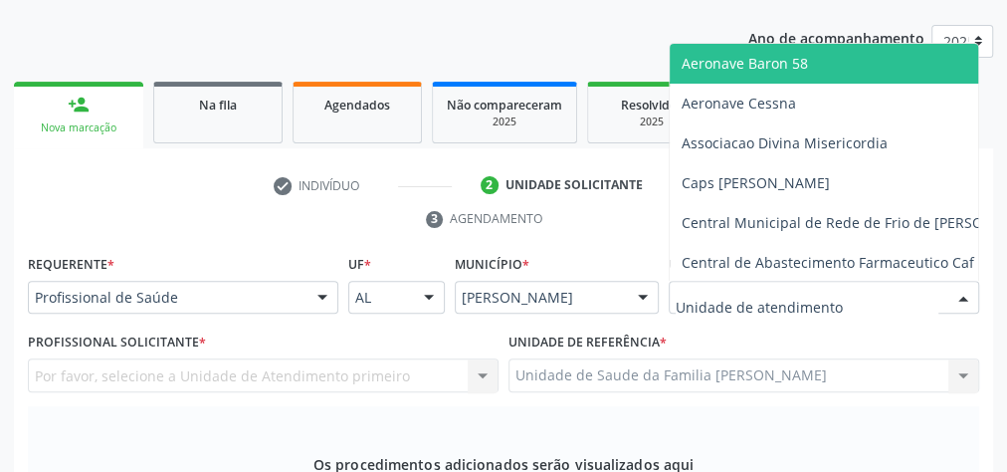
click at [970, 301] on div at bounding box center [964, 299] width 30 height 34
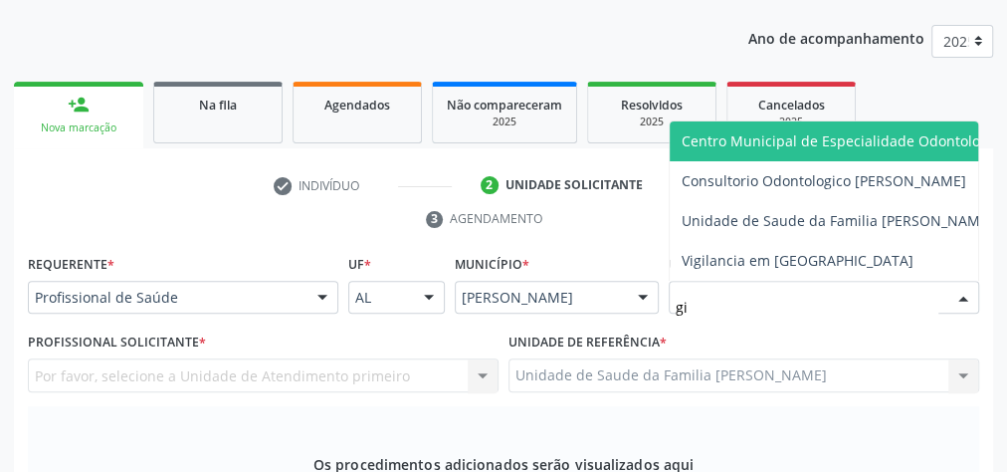
type input "gis"
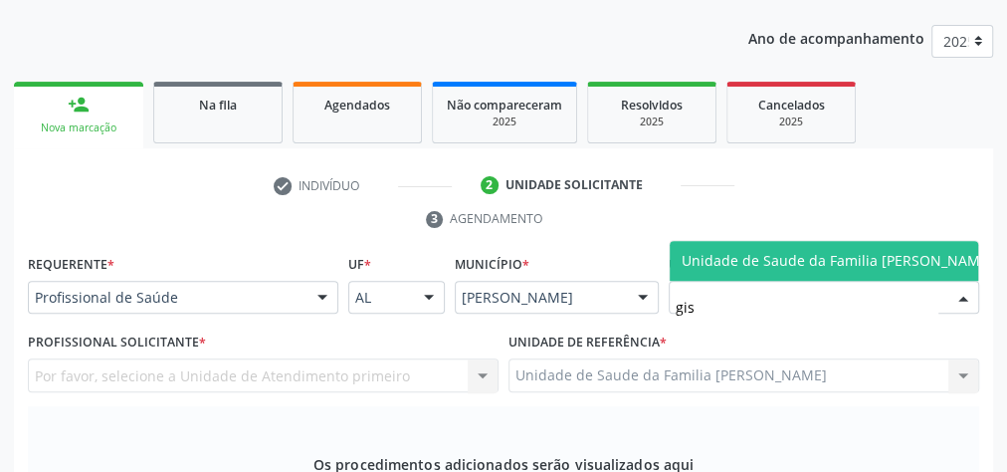
click at [888, 251] on span "Unidade de Saude da Familia [PERSON_NAME]" at bounding box center [838, 260] width 312 height 19
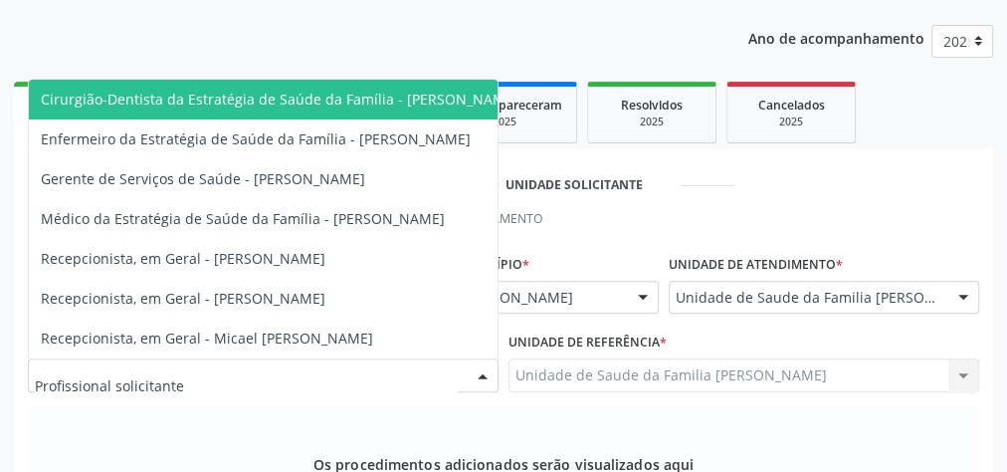
click at [490, 374] on div at bounding box center [483, 376] width 30 height 34
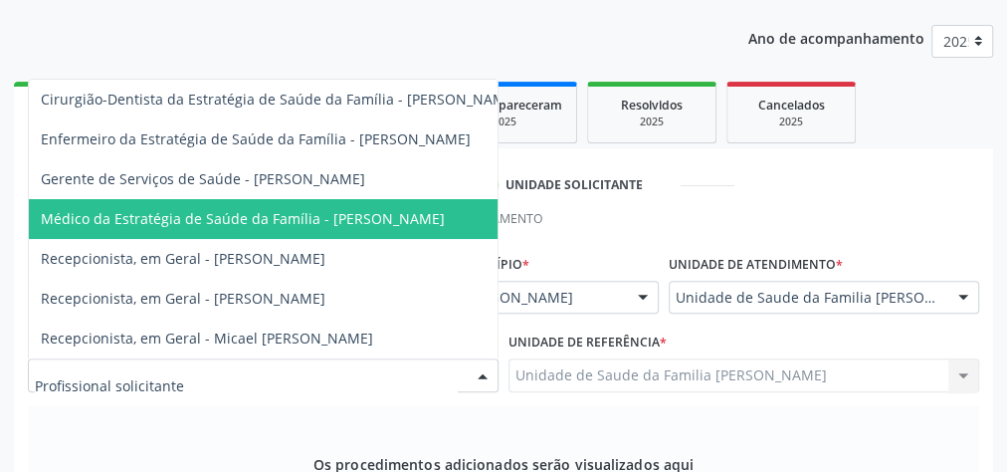
click at [445, 209] on span "Médico da Estratégia de Saúde da Família - [PERSON_NAME]" at bounding box center [243, 218] width 404 height 19
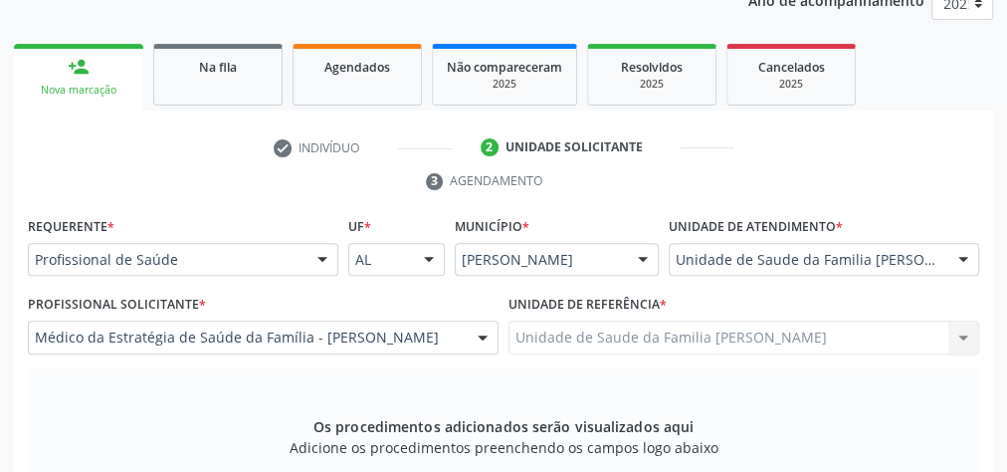
scroll to position [483, 0]
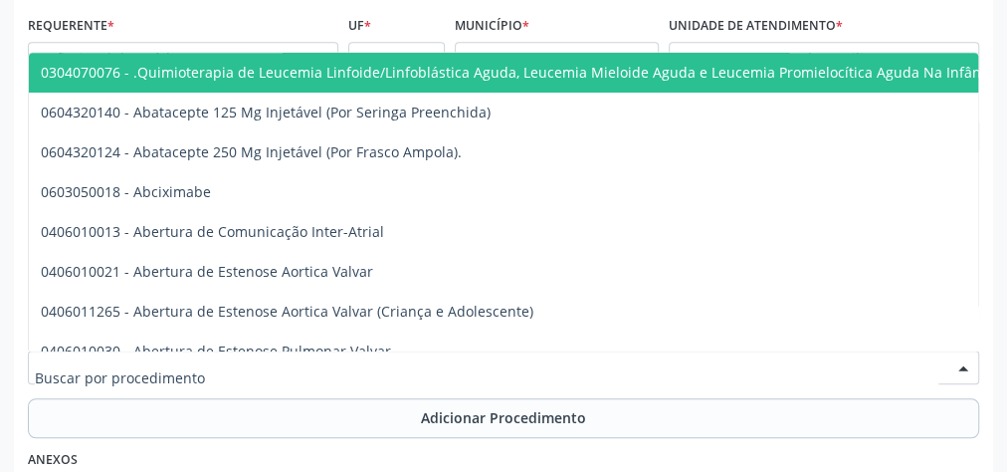
click at [442, 370] on div at bounding box center [504, 367] width 952 height 34
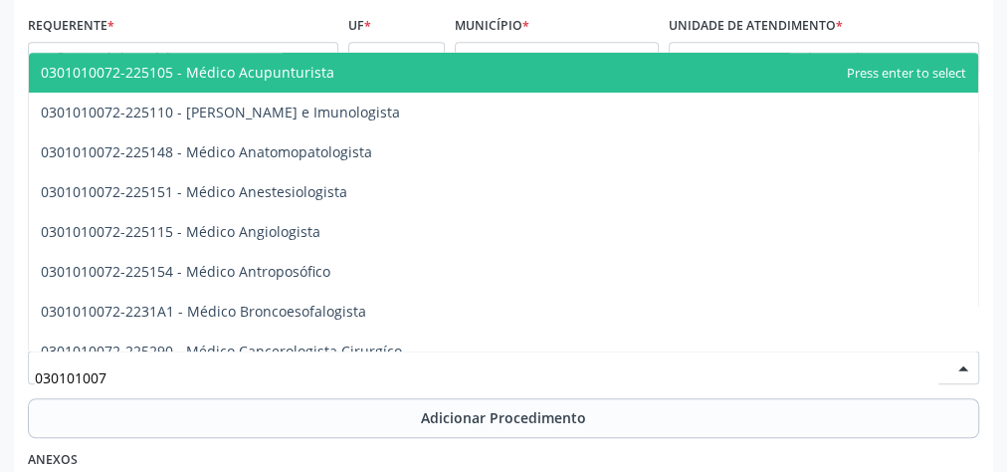
type input "0301010072"
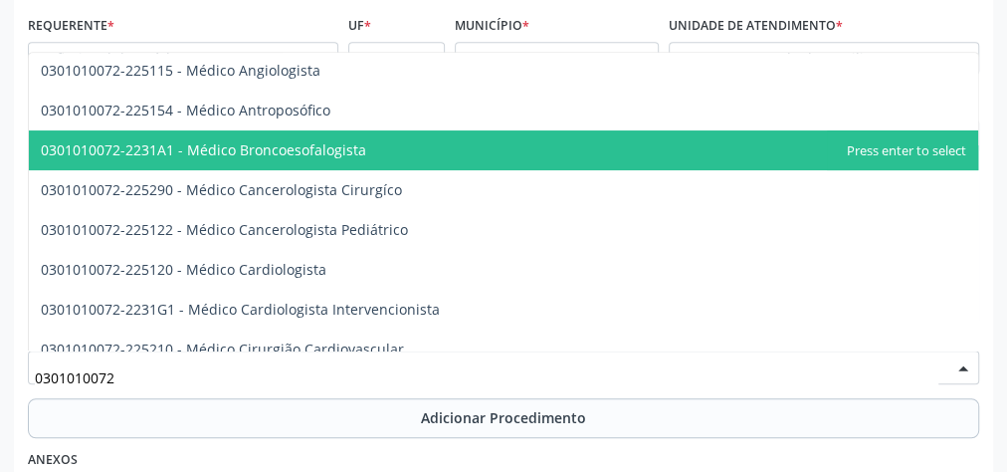
scroll to position [239, 0]
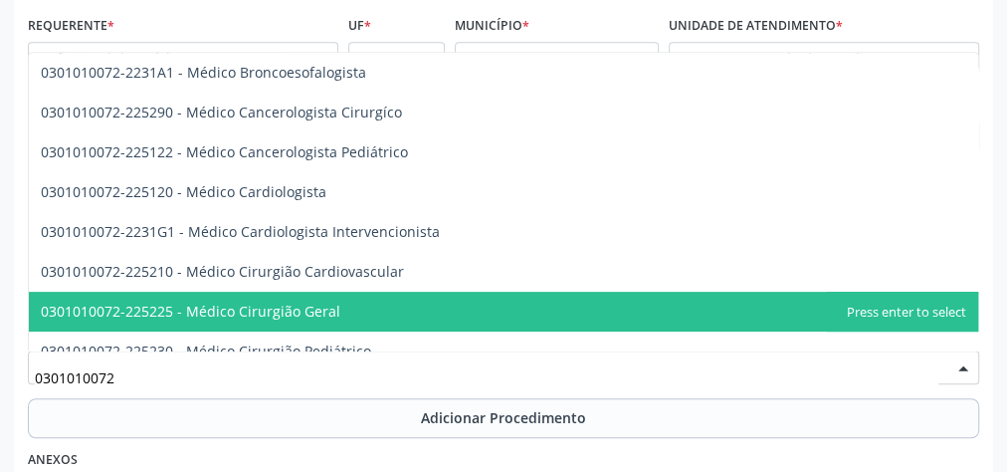
click at [297, 318] on span "0301010072-225225 - Médico Cirurgião Geral" at bounding box center [191, 311] width 300 height 19
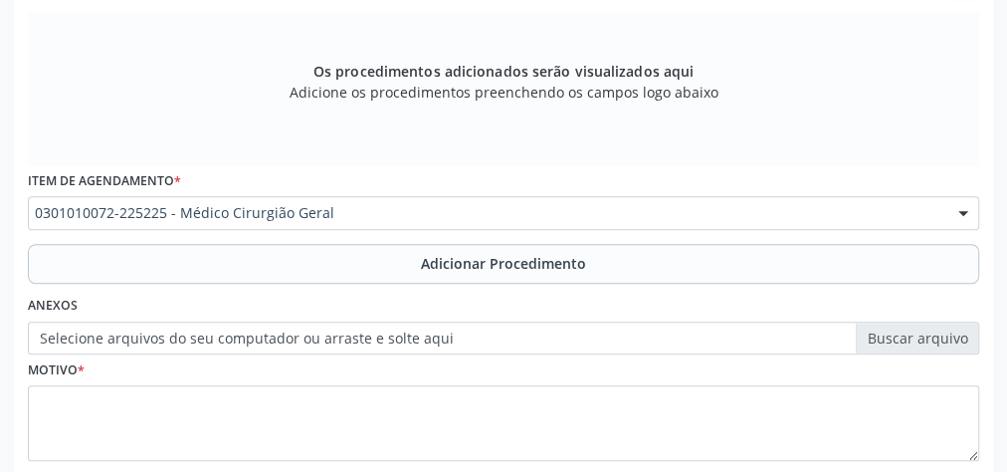
scroll to position [642, 0]
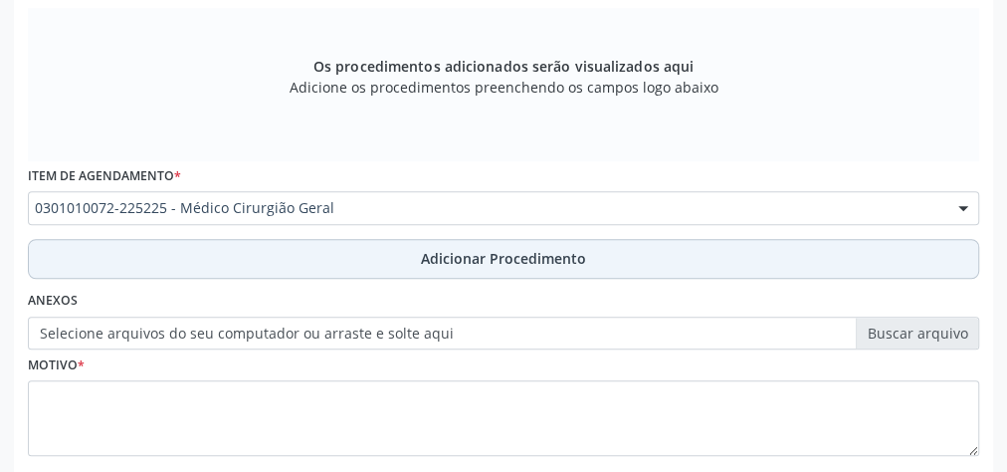
click at [602, 266] on button "Adicionar Procedimento" at bounding box center [504, 259] width 952 height 40
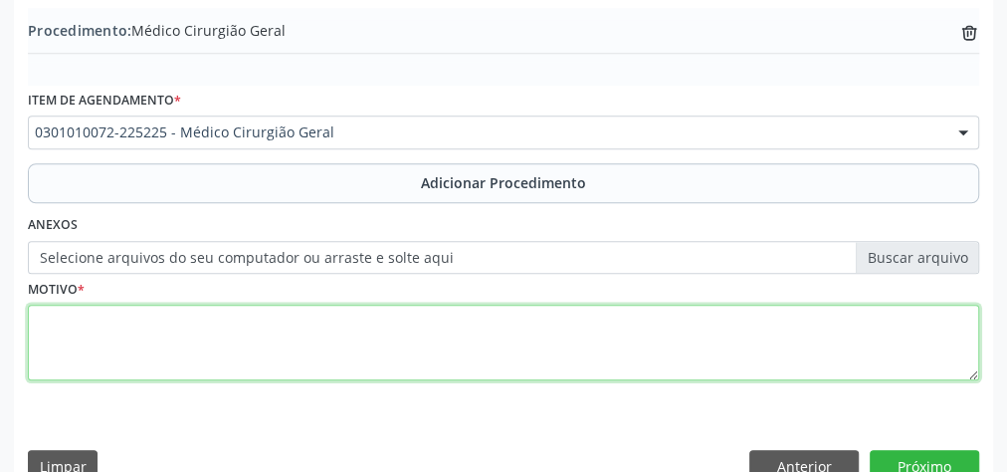
drag, startPoint x: 575, startPoint y: 306, endPoint x: 575, endPoint y: 320, distance: 13.9
click at [575, 320] on textarea at bounding box center [504, 343] width 952 height 76
click at [249, 319] on textarea "avaliacao pos cirurgia, obs DR. ubirajara" at bounding box center [504, 343] width 952 height 76
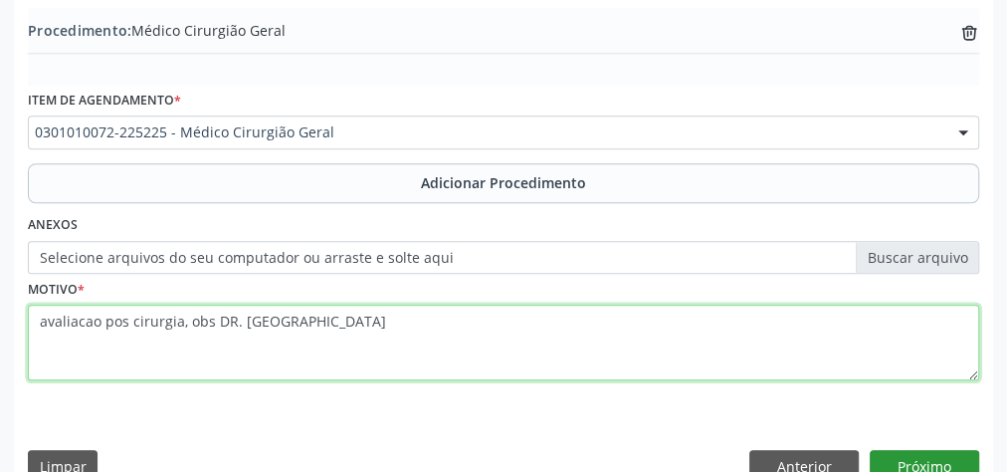
type textarea "avaliacao pos cirurgia, obs DR. Ubirajara"
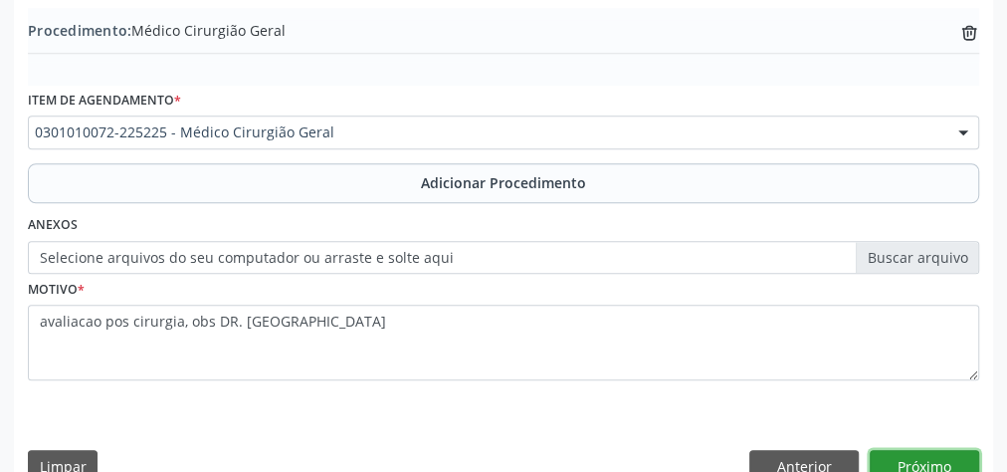
click at [871, 453] on button "Próximo" at bounding box center [924, 467] width 109 height 34
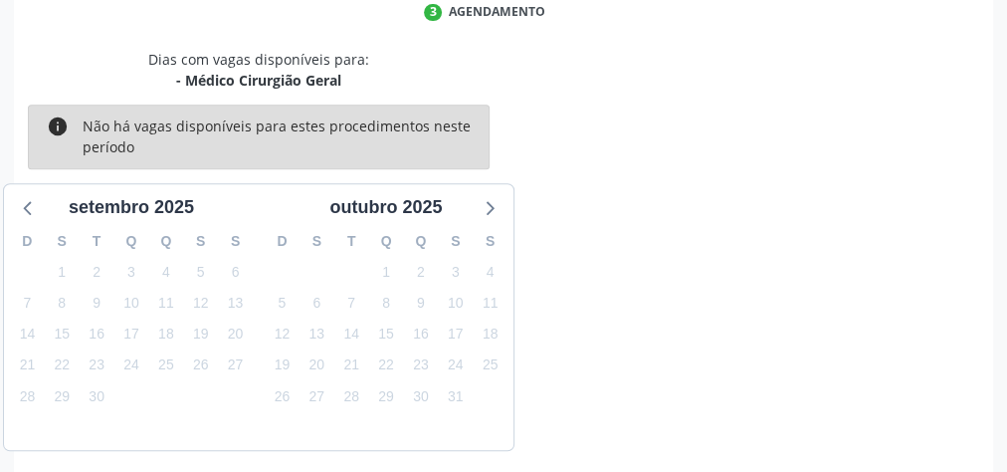
scroll to position [528, 0]
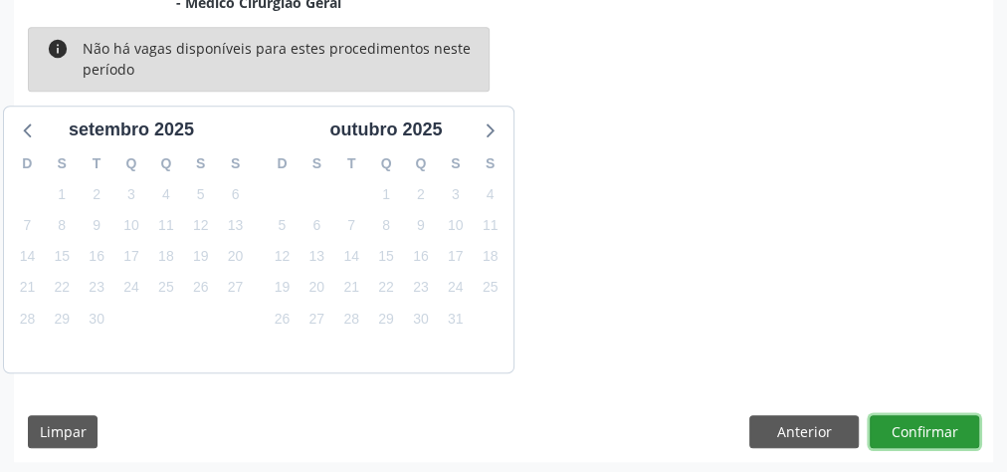
click at [951, 429] on button "Confirmar" at bounding box center [924, 432] width 109 height 34
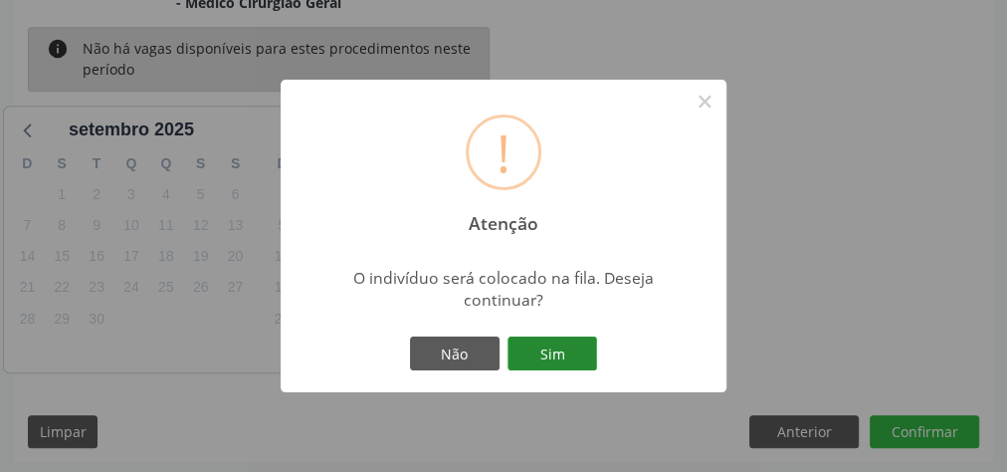
click at [576, 355] on button "Sim" at bounding box center [553, 353] width 90 height 34
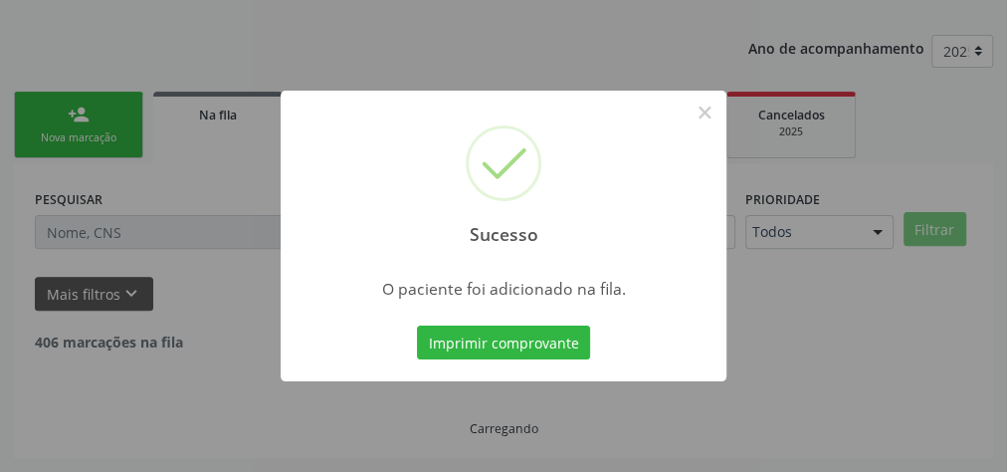
scroll to position [211, 0]
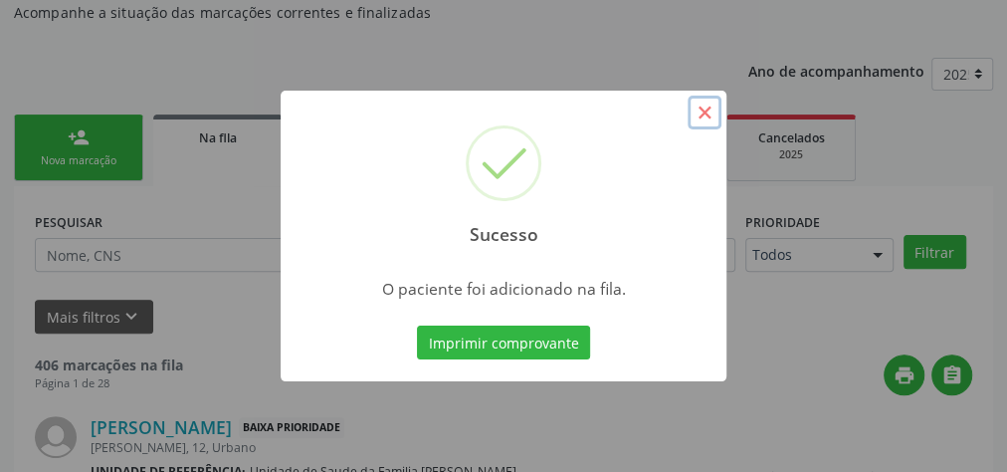
click at [713, 113] on button "×" at bounding box center [705, 113] width 34 height 34
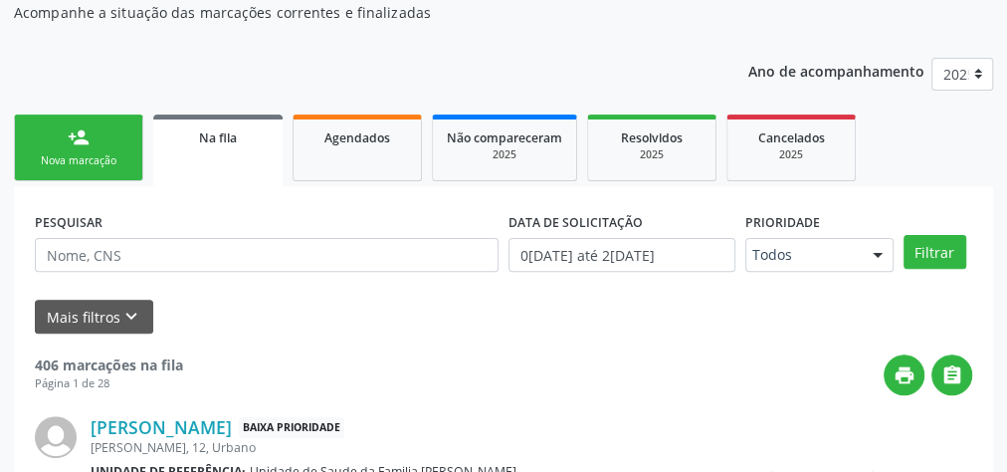
click at [122, 144] on link "person_add Nova marcação" at bounding box center [78, 147] width 129 height 67
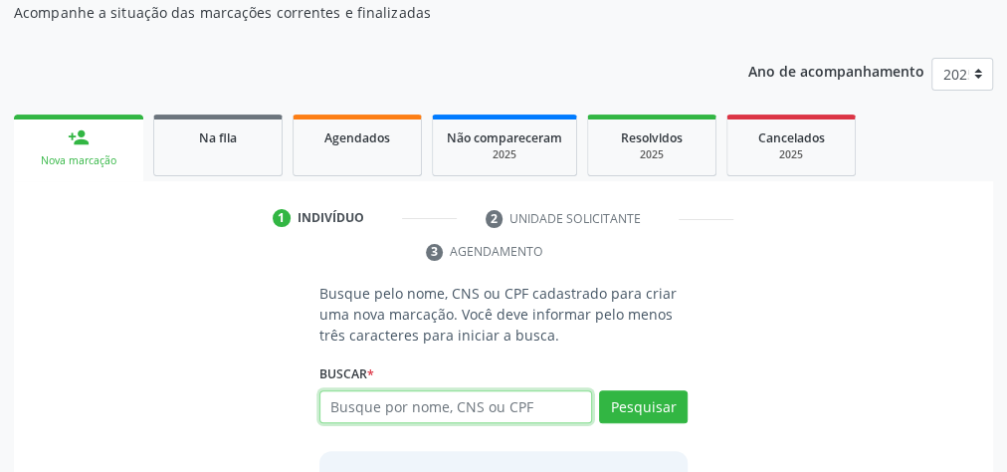
click at [433, 408] on input "text" at bounding box center [456, 407] width 273 height 34
type input "0752738383488"
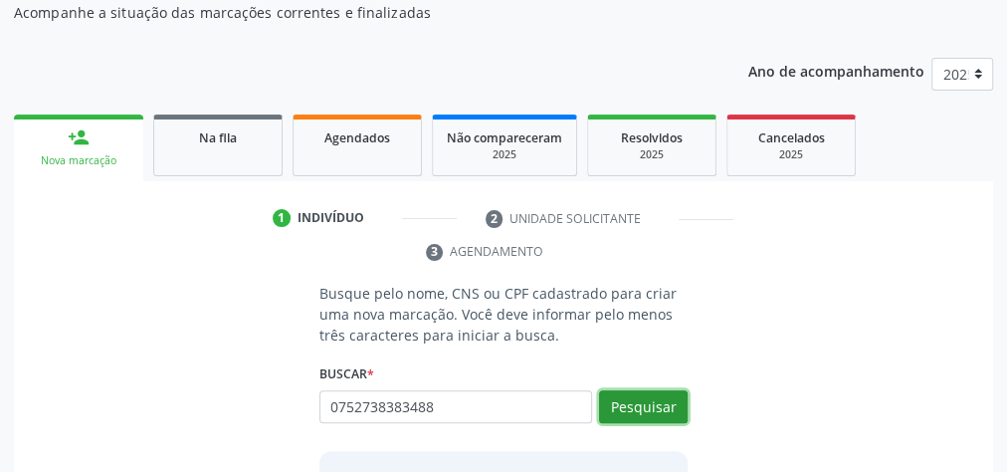
click at [627, 403] on button "Pesquisar" at bounding box center [643, 407] width 89 height 34
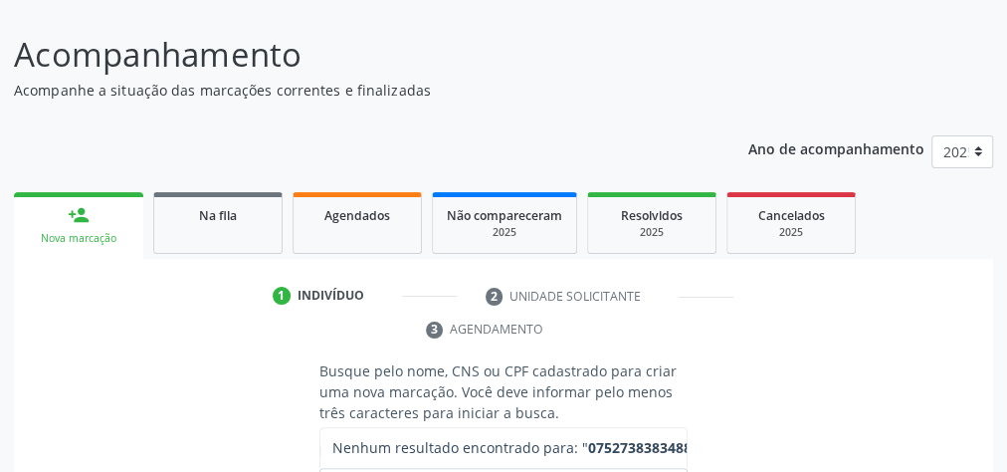
scroll to position [159, 0]
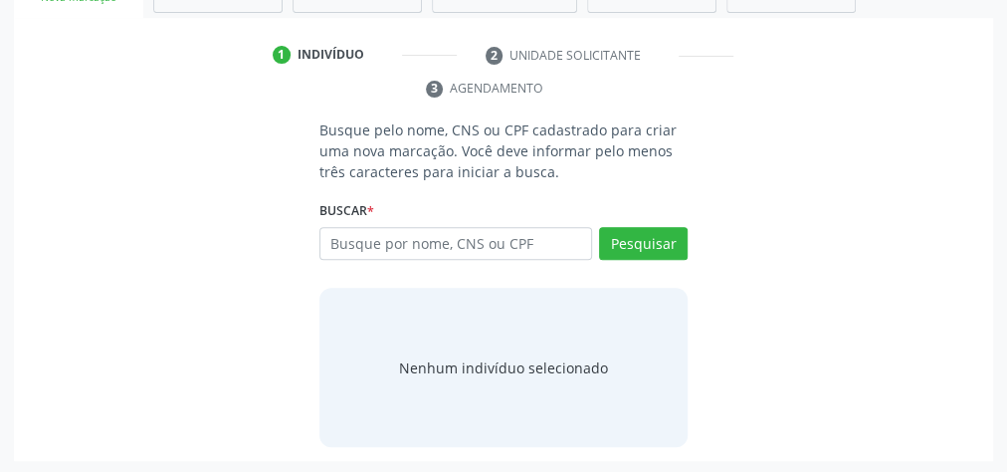
scroll to position [374, 0]
click at [457, 241] on input "text" at bounding box center [456, 244] width 273 height 34
type input "07527383488"
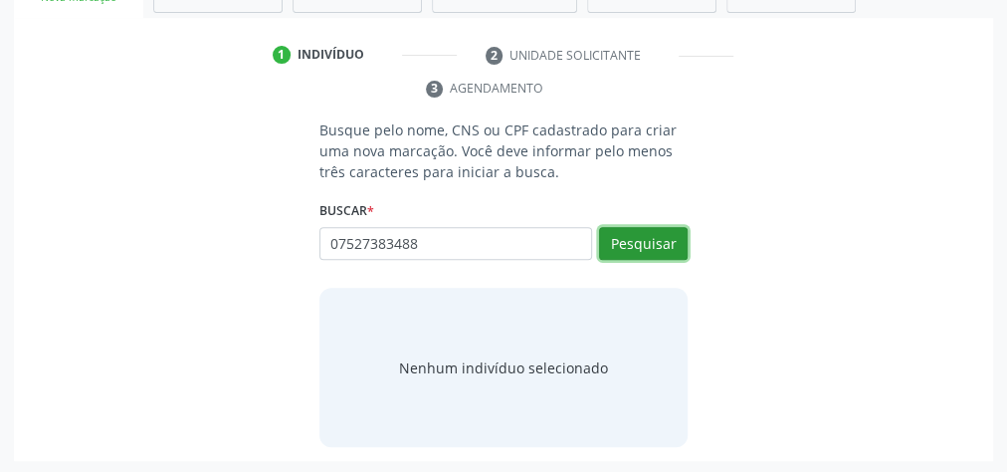
click at [649, 240] on button "Pesquisar" at bounding box center [643, 244] width 89 height 34
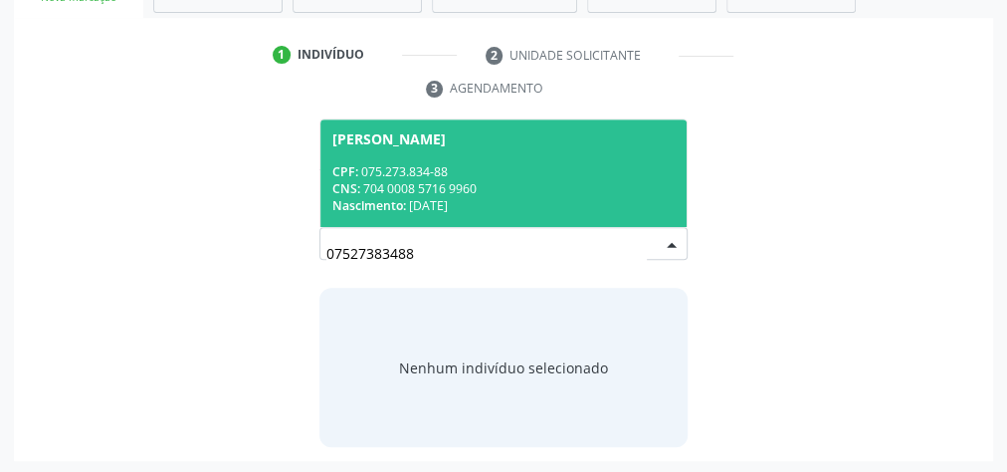
click at [534, 167] on div "CPF: 075.273.834-88" at bounding box center [503, 171] width 342 height 17
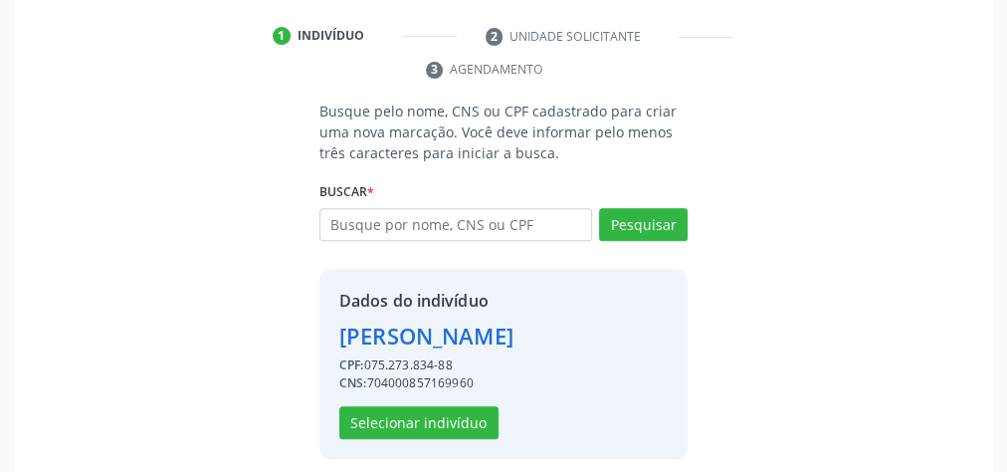
scroll to position [404, 0]
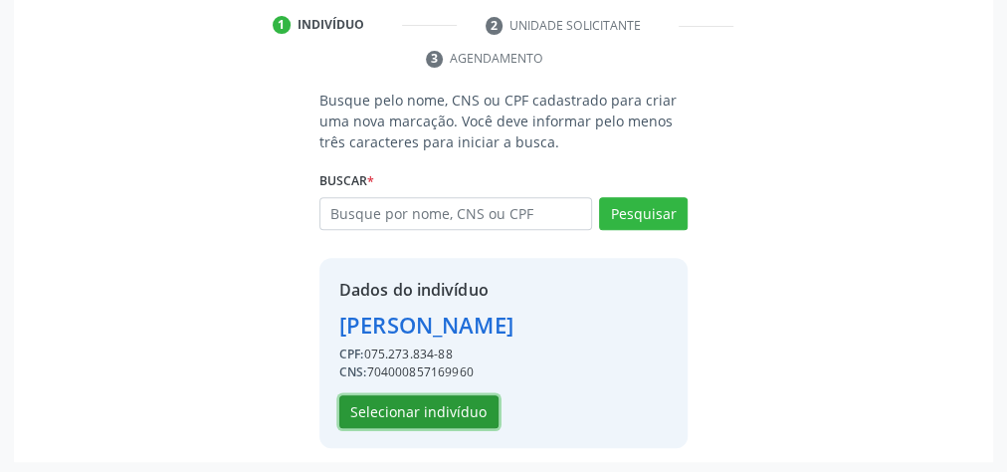
click at [412, 404] on button "Selecionar indivíduo" at bounding box center [418, 412] width 159 height 34
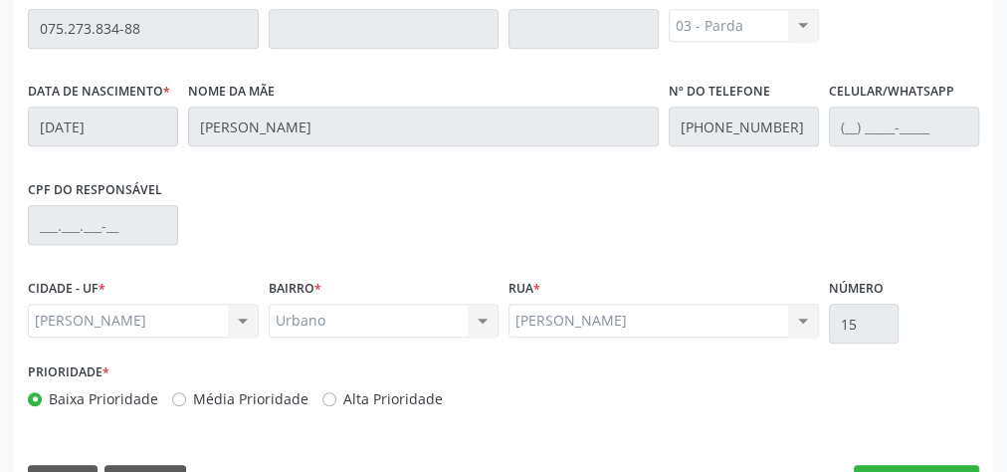
scroll to position [722, 0]
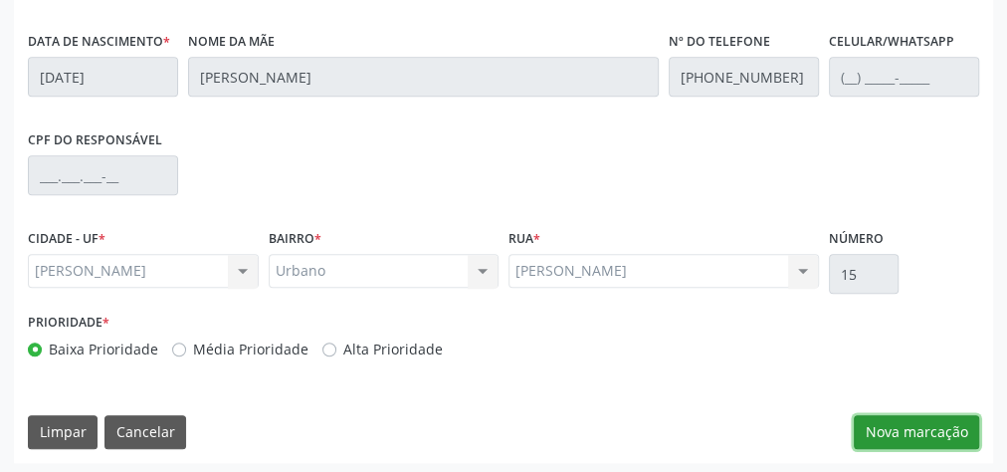
click at [958, 418] on button "Nova marcação" at bounding box center [916, 432] width 125 height 34
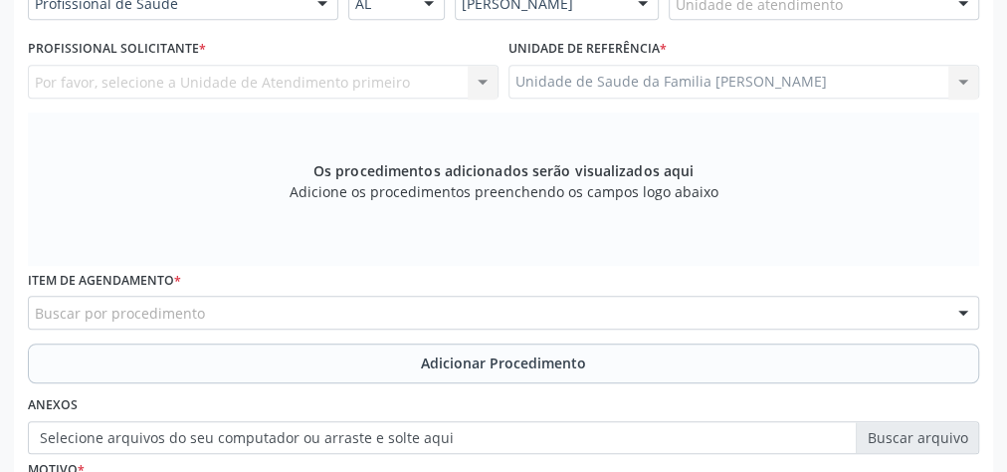
scroll to position [403, 0]
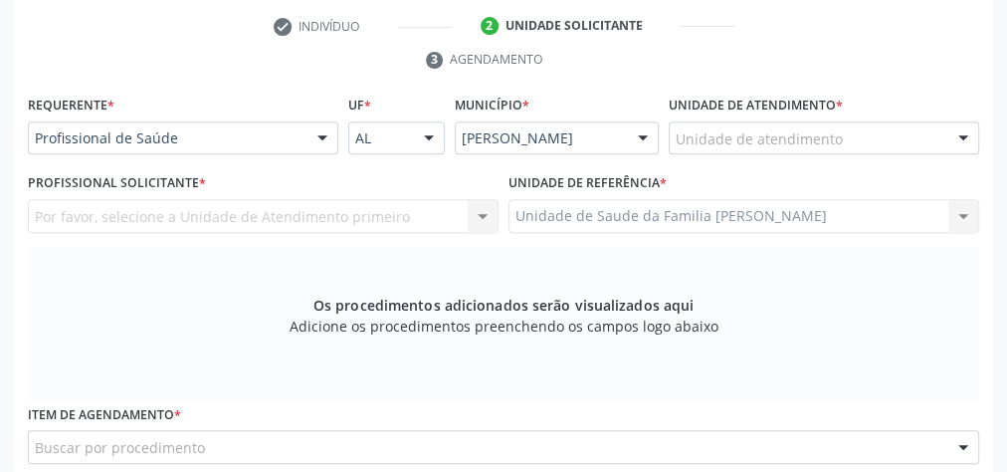
drag, startPoint x: 846, startPoint y: 116, endPoint x: 842, endPoint y: 127, distance: 11.7
click at [842, 125] on div "Unidade de atendimento * Unidade de atendimento Aeronave Baron 58 Aeronave Cess…" at bounding box center [824, 123] width 311 height 64
click at [842, 128] on div "Unidade de atendimento" at bounding box center [824, 138] width 311 height 34
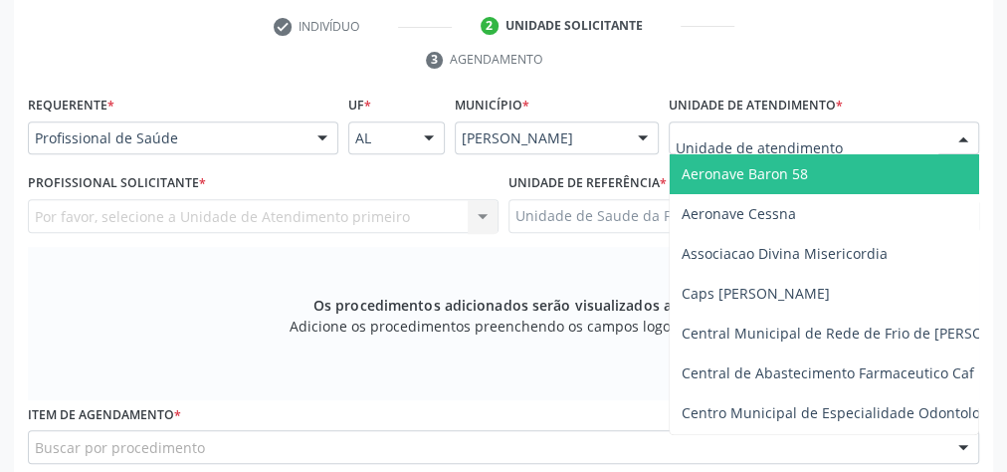
click at [839, 131] on input "text" at bounding box center [807, 148] width 263 height 40
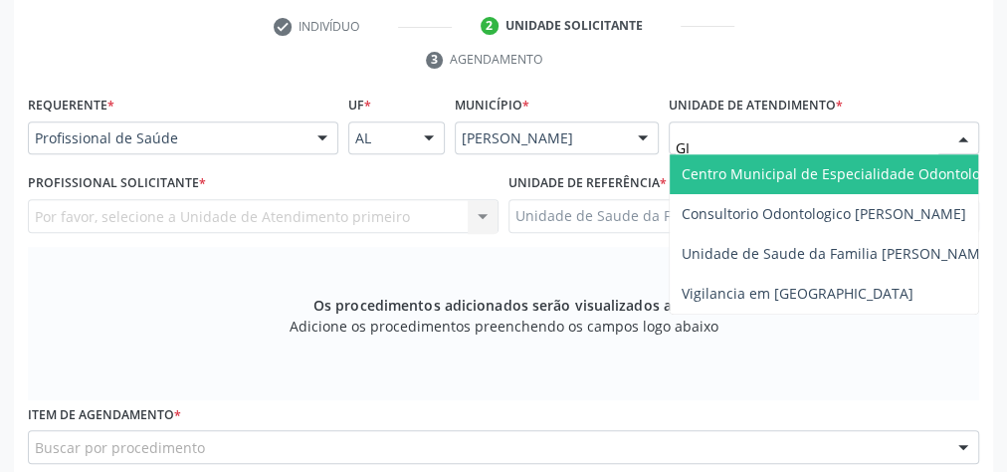
type input "GIS"
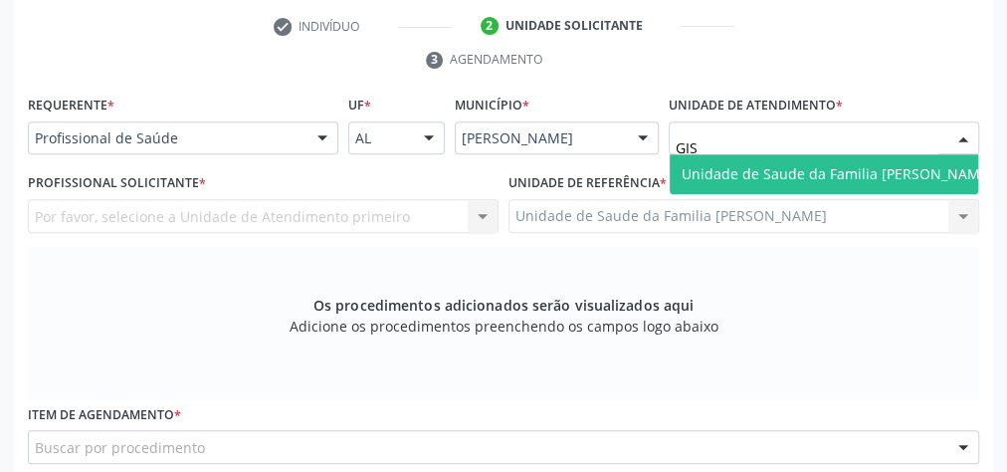
click at [834, 164] on span "Unidade de Saude da Familia [PERSON_NAME]" at bounding box center [838, 173] width 312 height 19
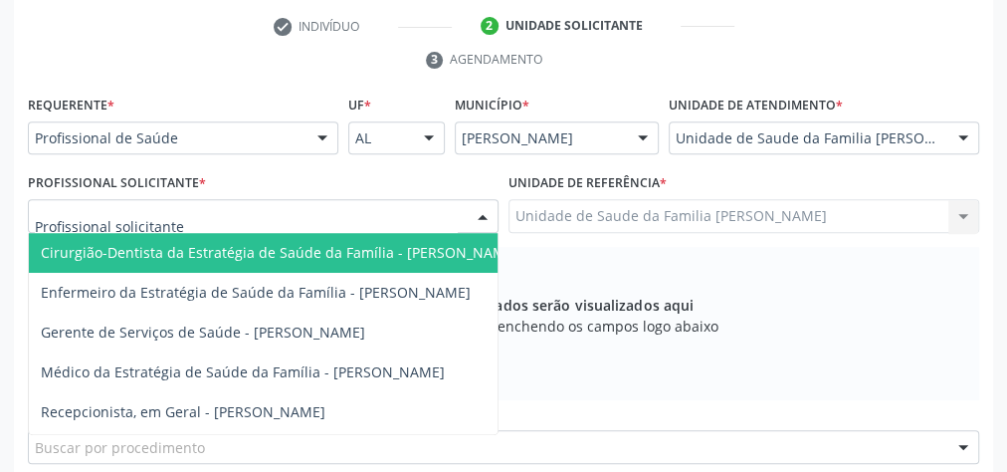
click at [480, 213] on div at bounding box center [483, 217] width 30 height 34
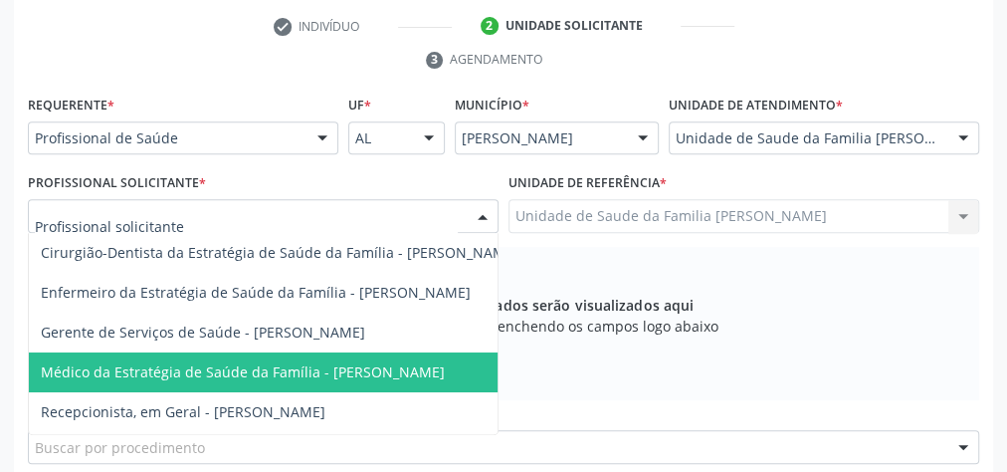
click at [408, 357] on span "Médico da Estratégia de Saúde da Família - [PERSON_NAME]" at bounding box center [280, 372] width 502 height 40
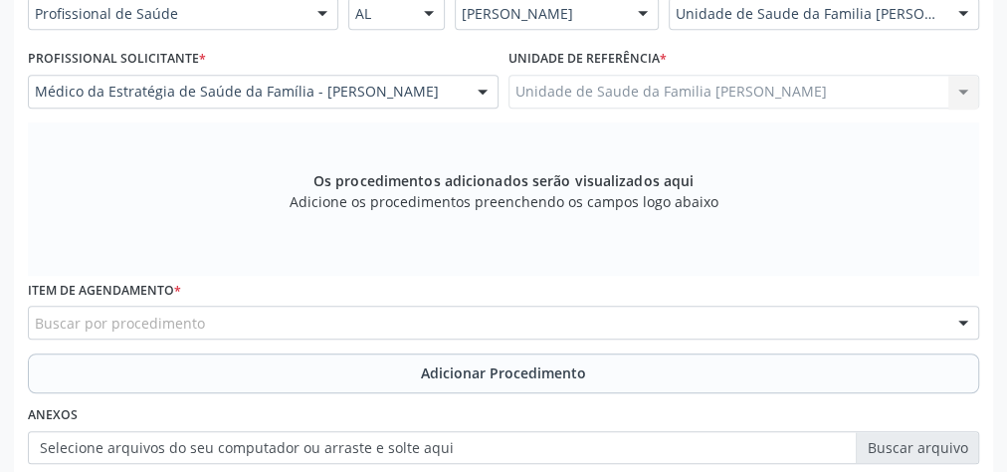
scroll to position [562, 0]
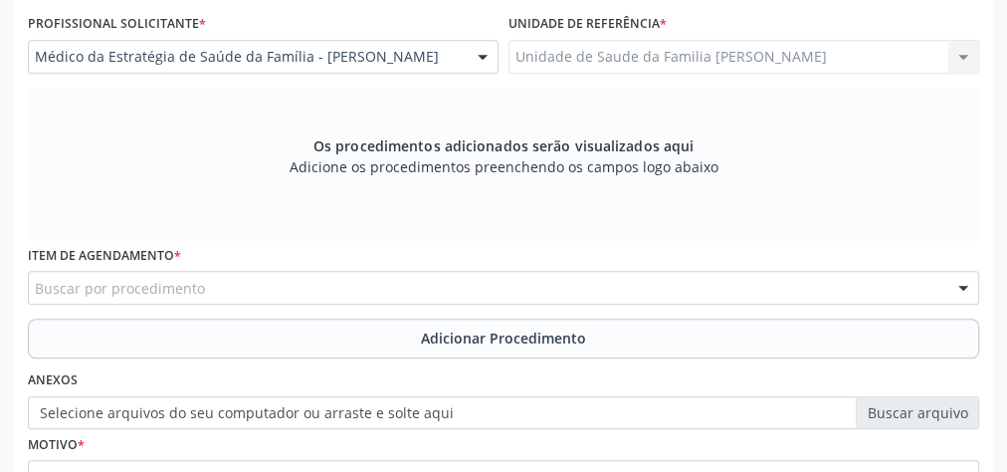
click at [447, 280] on div "Buscar por procedimento" at bounding box center [504, 288] width 952 height 34
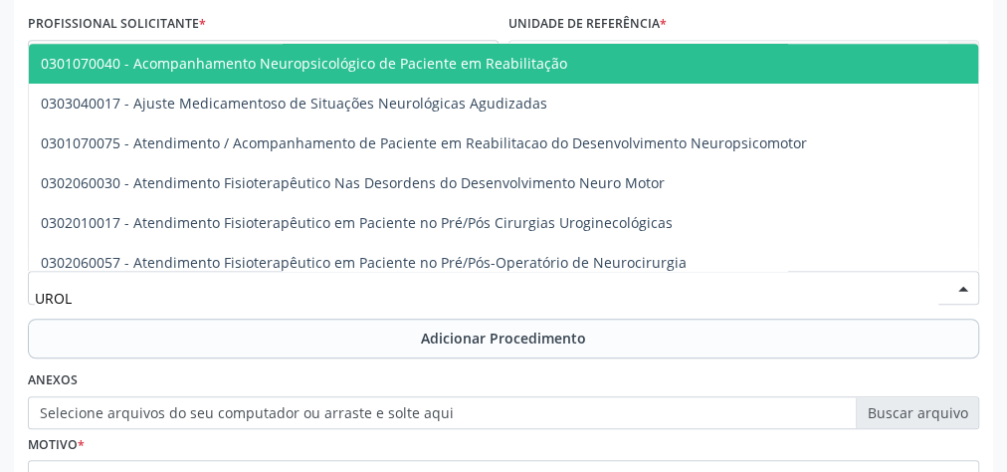
type input "UROLO"
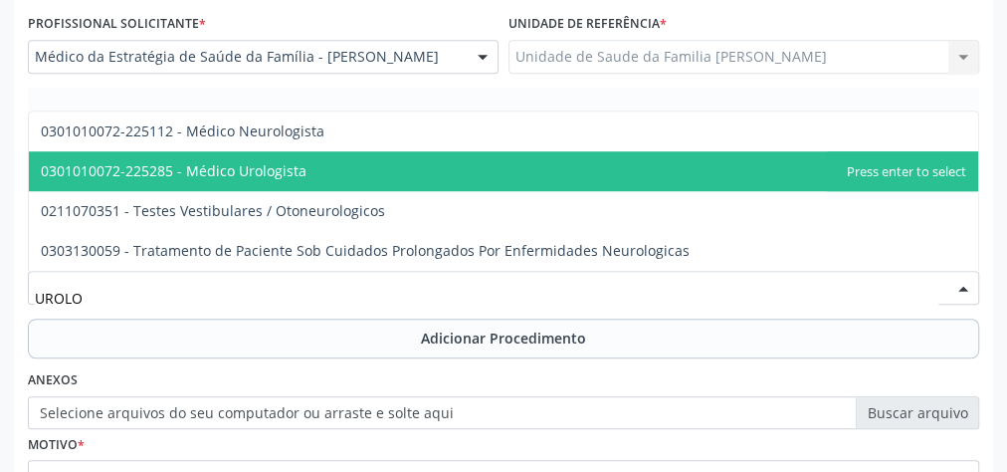
click at [295, 174] on span "0301010072-225285 - Médico Urologista" at bounding box center [174, 170] width 266 height 19
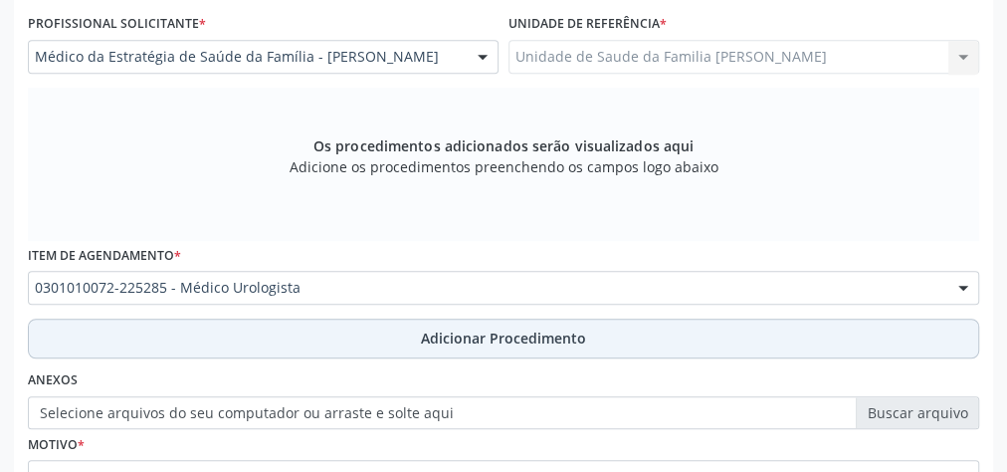
click at [539, 334] on span "Adicionar Procedimento" at bounding box center [503, 337] width 165 height 21
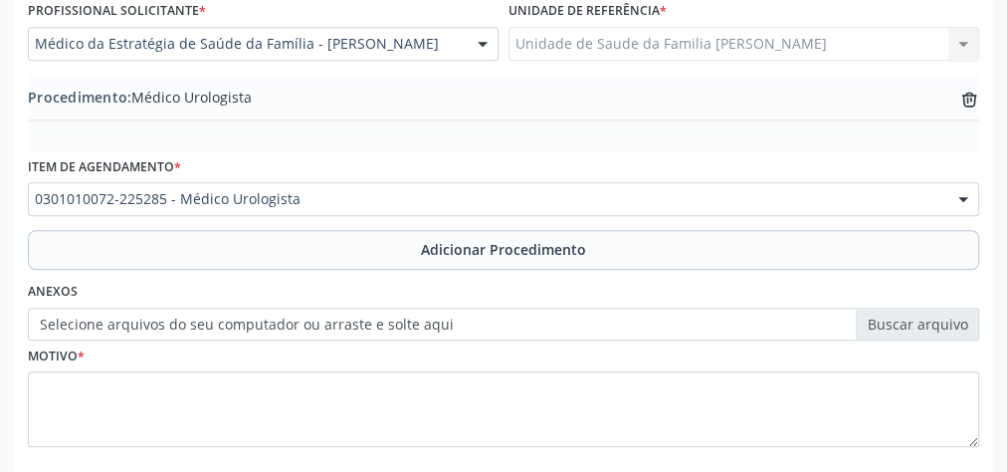
scroll to position [642, 0]
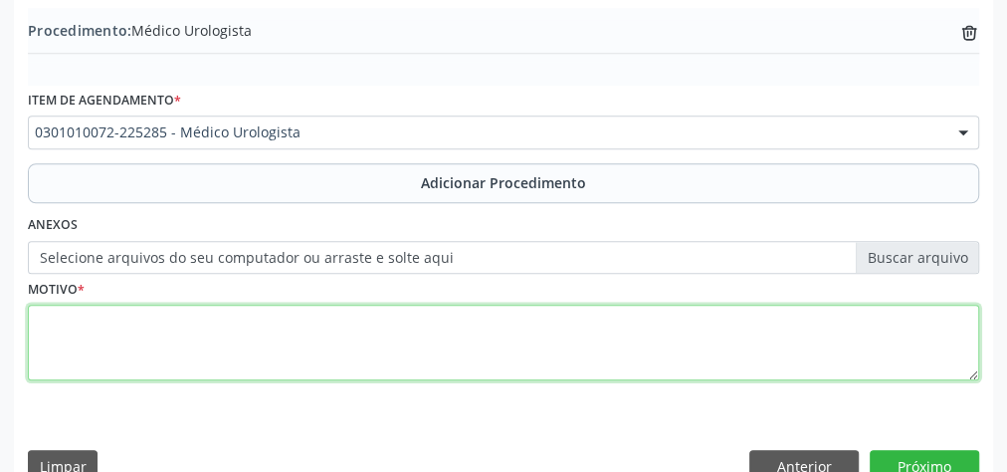
click at [516, 339] on textarea at bounding box center [504, 343] width 952 height 76
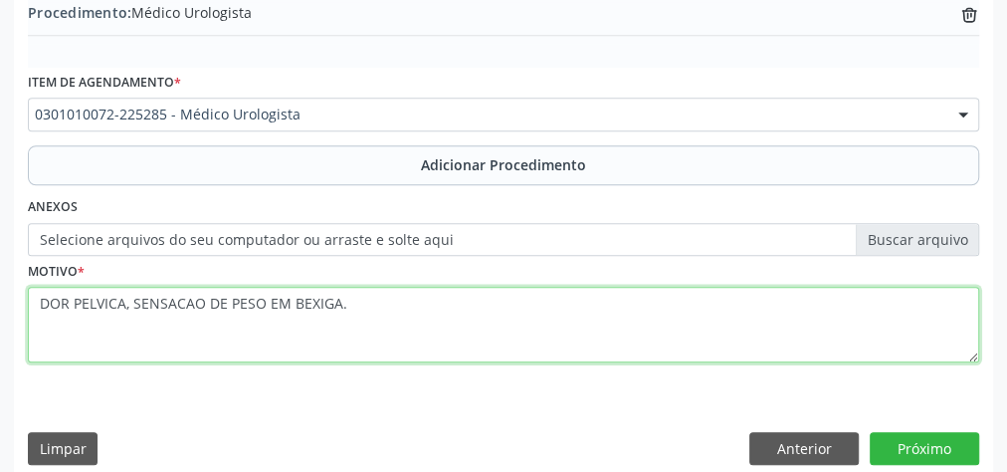
scroll to position [677, 0]
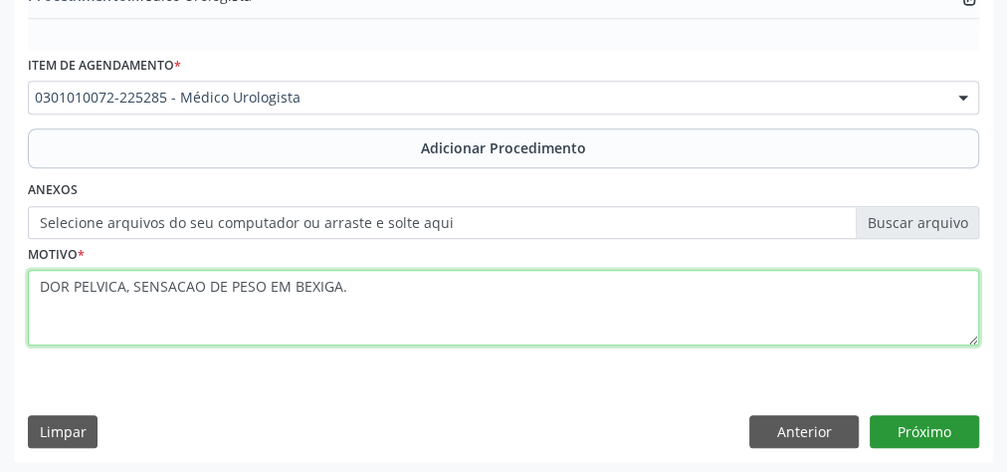
type textarea "DOR PELVICA, SENSACAO DE PESO EM BEXIGA."
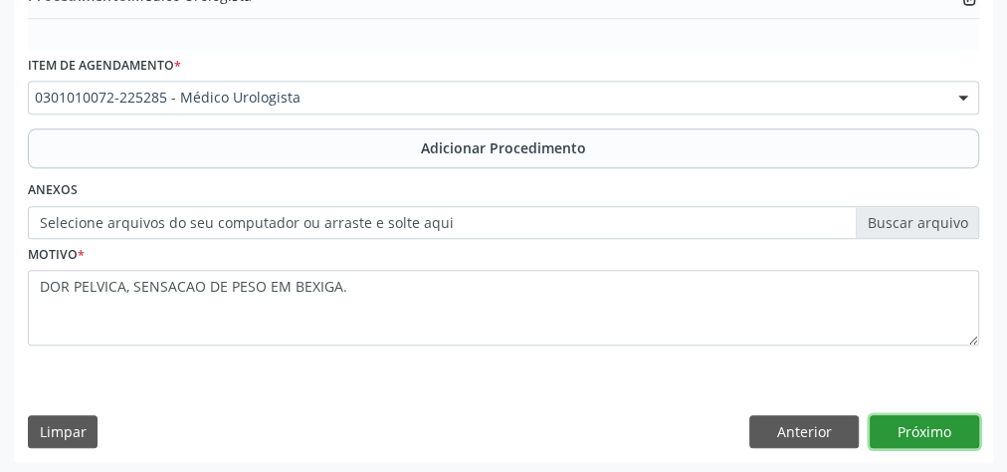
click at [961, 416] on button "Próximo" at bounding box center [924, 432] width 109 height 34
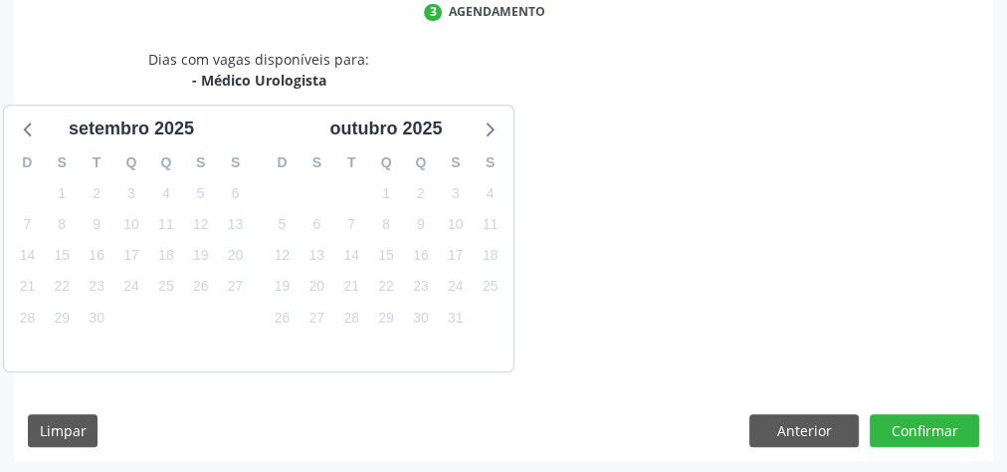
scroll to position [528, 0]
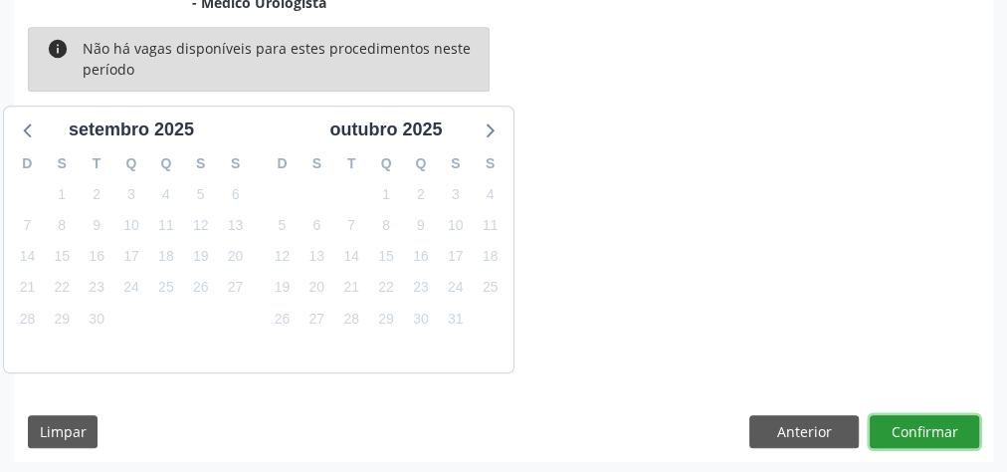
click at [961, 416] on button "Confirmar" at bounding box center [924, 432] width 109 height 34
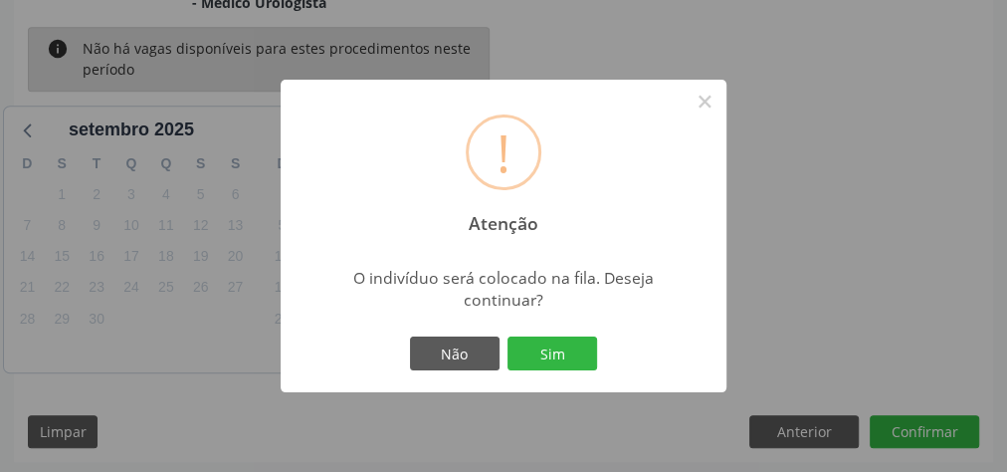
click at [550, 370] on div "Não Sim" at bounding box center [503, 353] width 197 height 42
click at [566, 368] on button "Sim" at bounding box center [553, 353] width 90 height 34
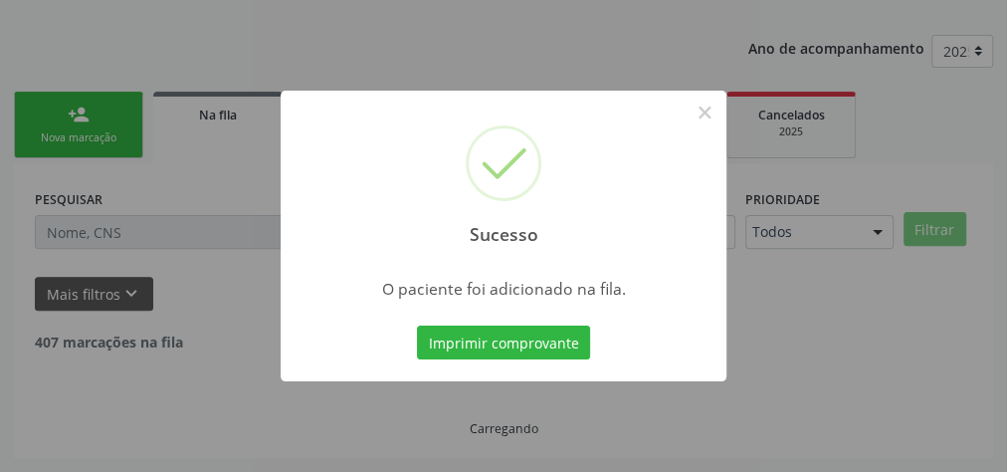
scroll to position [211, 0]
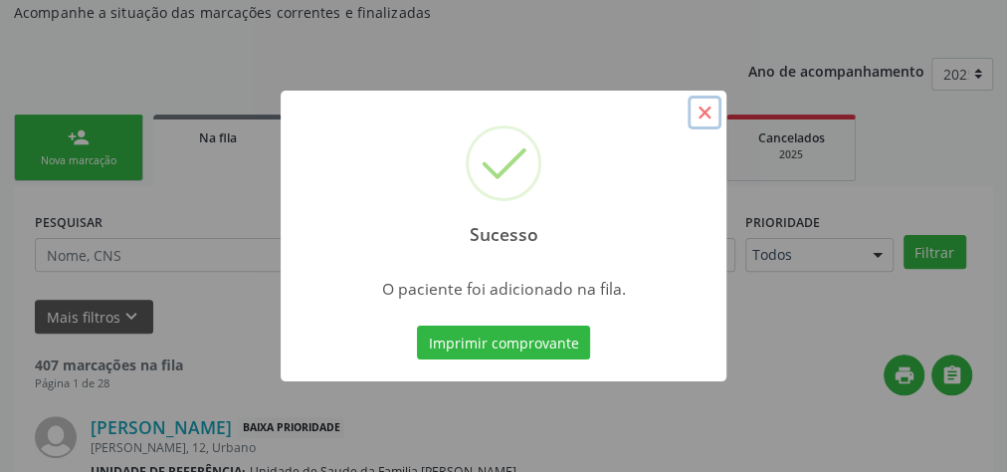
click at [717, 121] on button "×" at bounding box center [705, 113] width 34 height 34
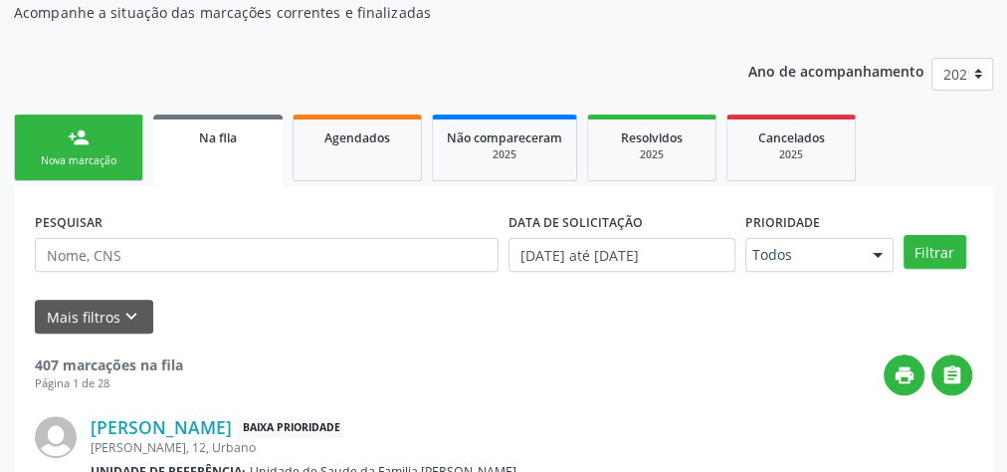
click at [105, 149] on link "person_add Nova marcação" at bounding box center [78, 147] width 129 height 67
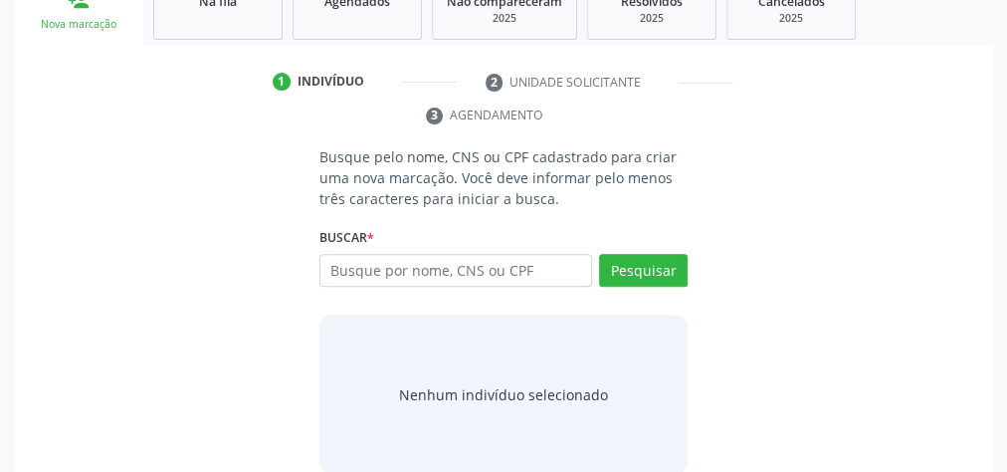
scroll to position [370, 0]
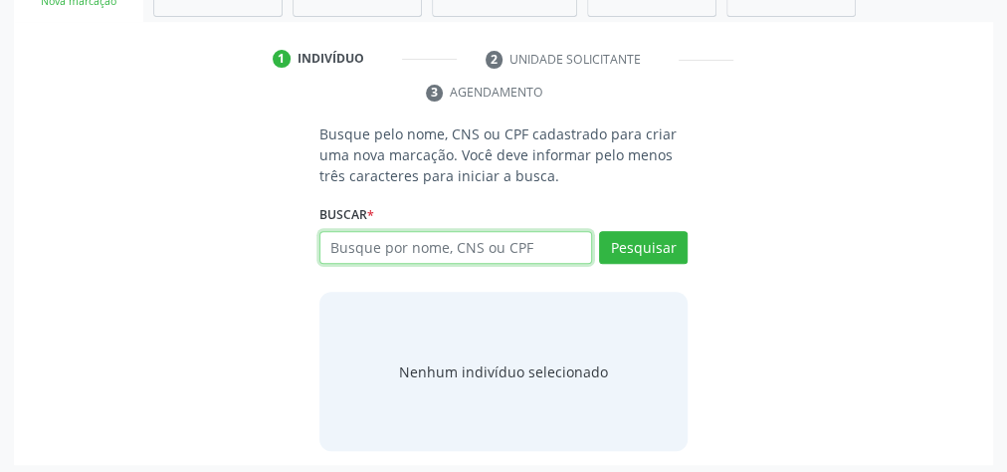
click at [443, 248] on input "text" at bounding box center [456, 248] width 273 height 34
type input "08021957417"
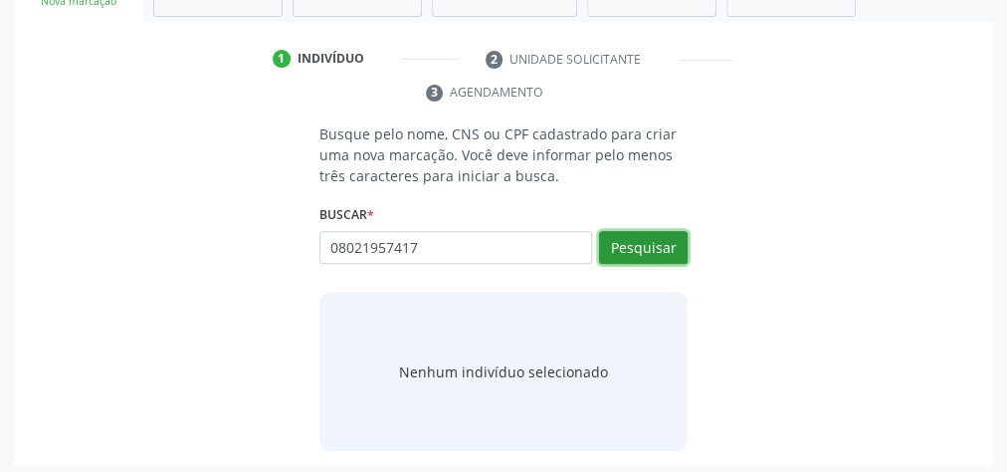
click at [661, 251] on button "Pesquisar" at bounding box center [643, 248] width 89 height 34
type input "08021957417"
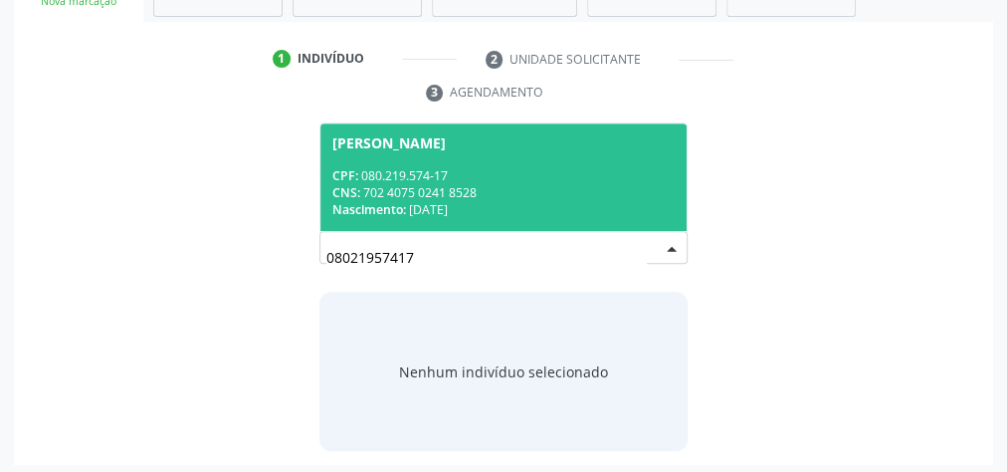
click at [522, 173] on div "CPF: 080.219.574-17" at bounding box center [503, 175] width 342 height 17
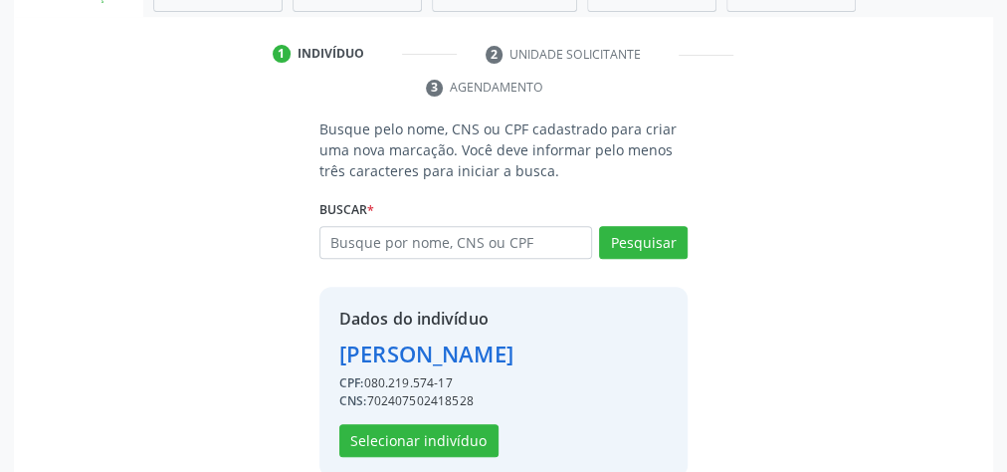
scroll to position [404, 0]
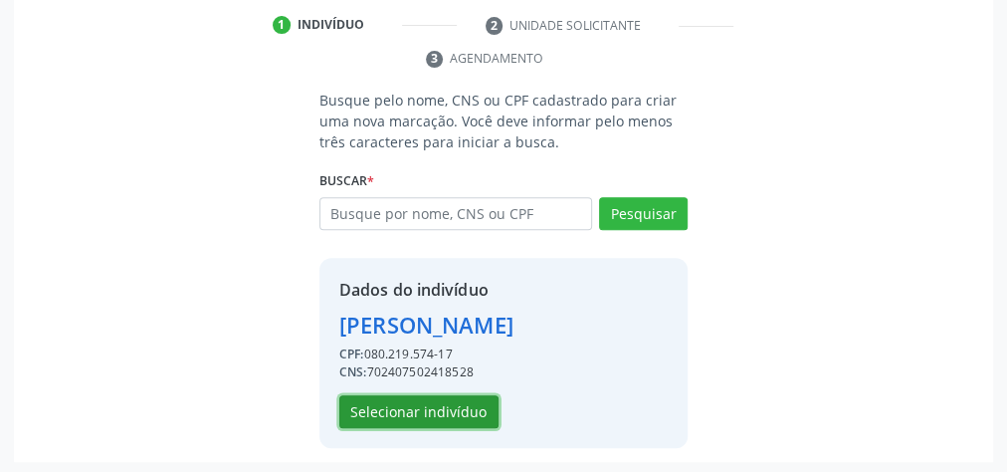
click at [444, 414] on button "Selecionar indivíduo" at bounding box center [418, 412] width 159 height 34
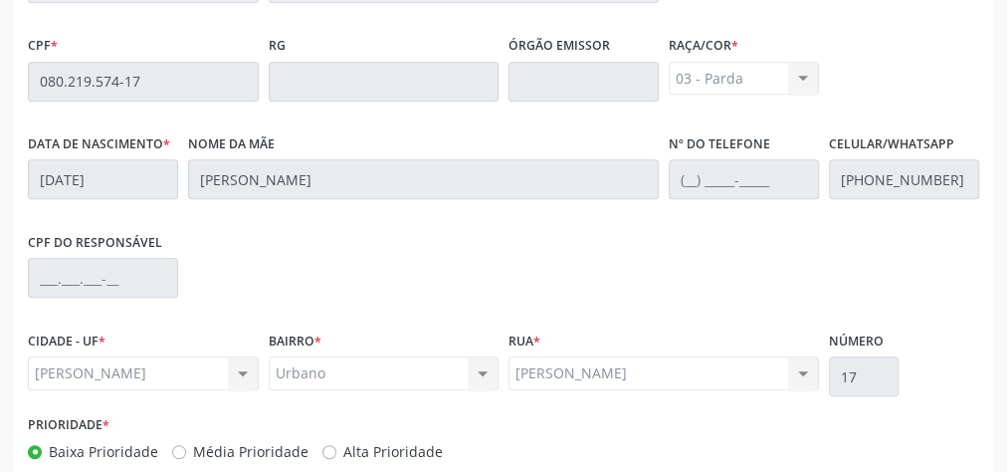
scroll to position [722, 0]
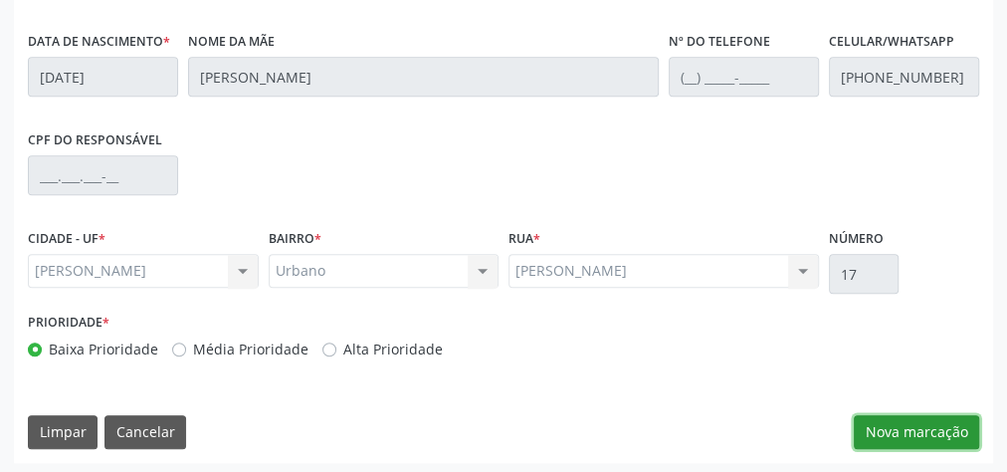
click at [886, 423] on button "Nova marcação" at bounding box center [916, 432] width 125 height 34
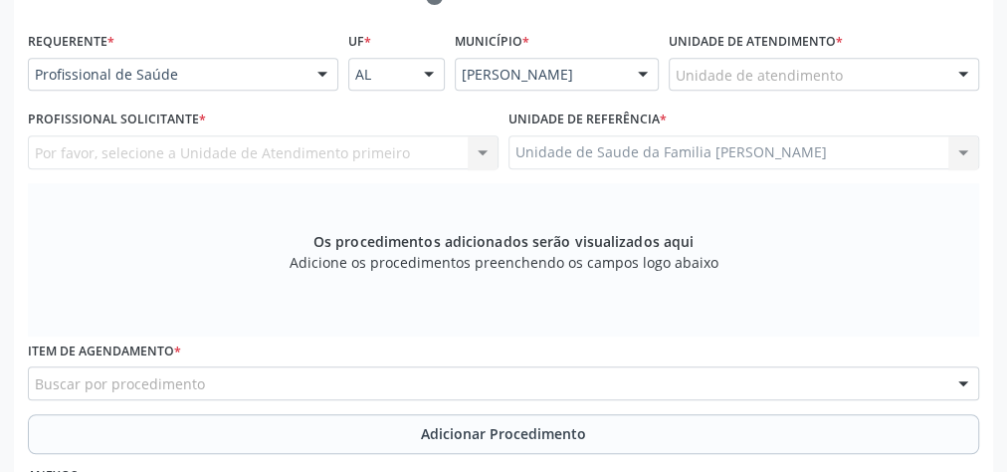
scroll to position [434, 0]
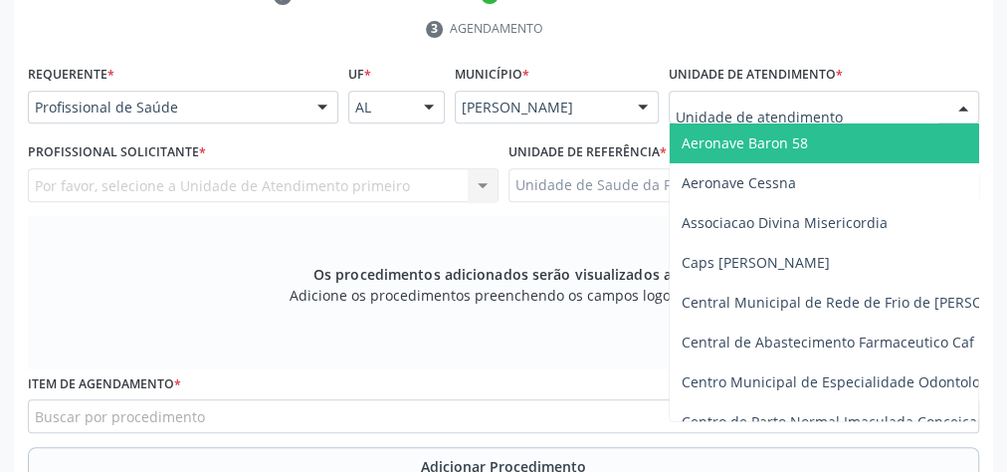
click at [965, 106] on div at bounding box center [964, 109] width 30 height 34
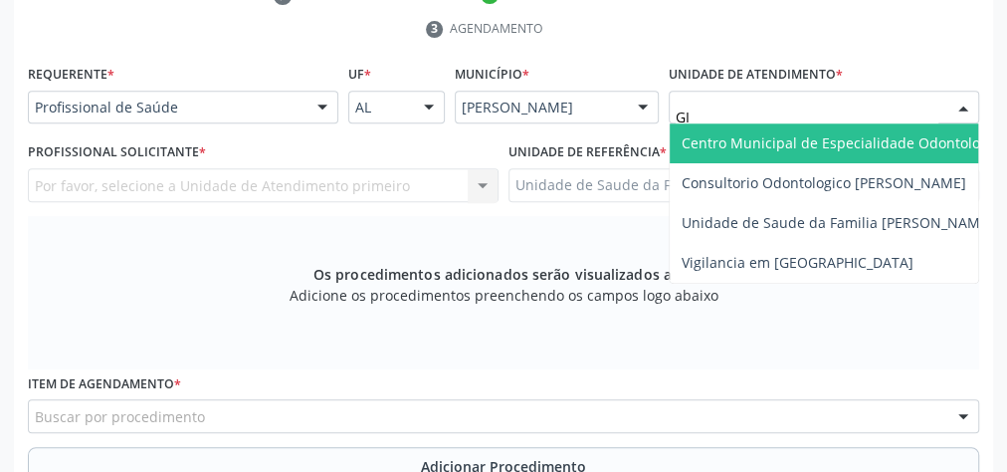
type input "GIS"
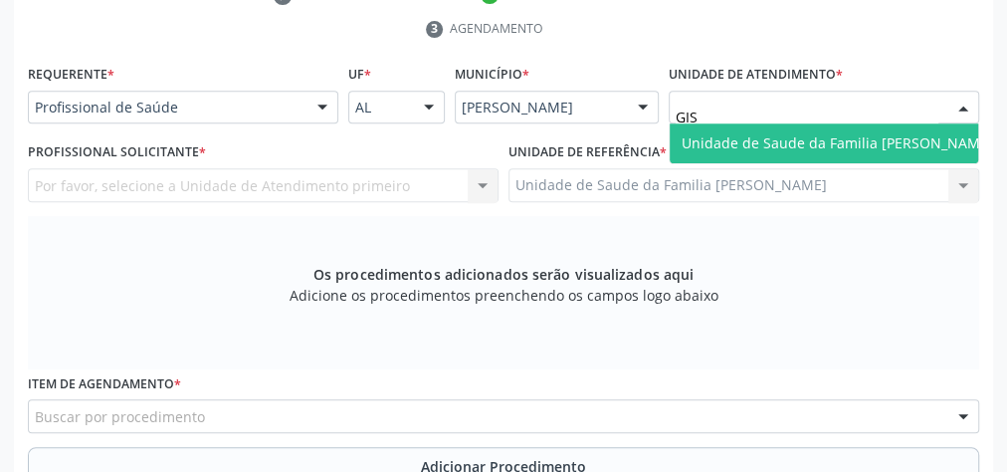
click at [936, 147] on span "Unidade de Saude da Familia [PERSON_NAME]" at bounding box center [838, 142] width 312 height 19
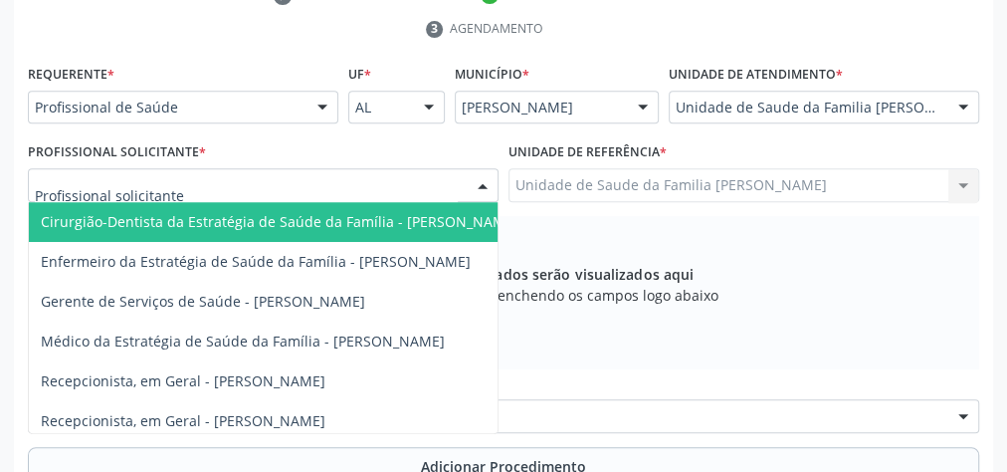
click at [491, 184] on div at bounding box center [483, 186] width 30 height 34
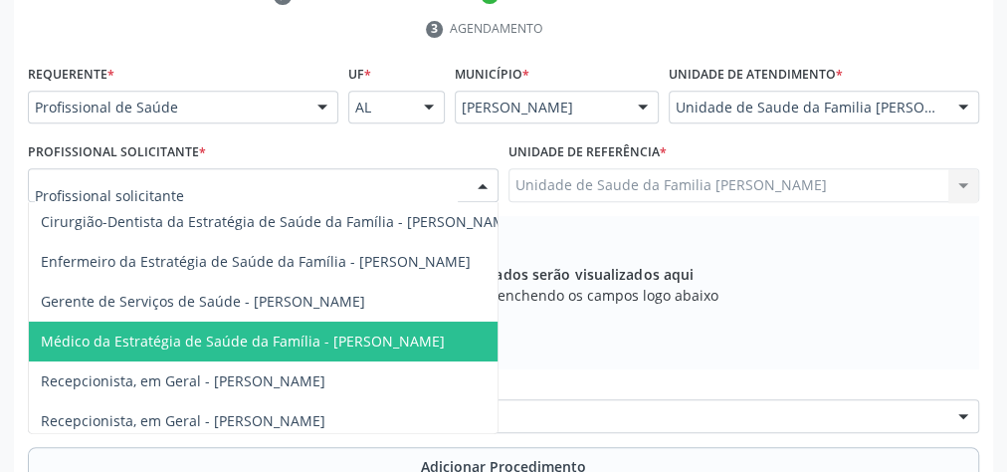
click at [362, 339] on span "Médico da Estratégia de Saúde da Família - [PERSON_NAME]" at bounding box center [243, 340] width 404 height 19
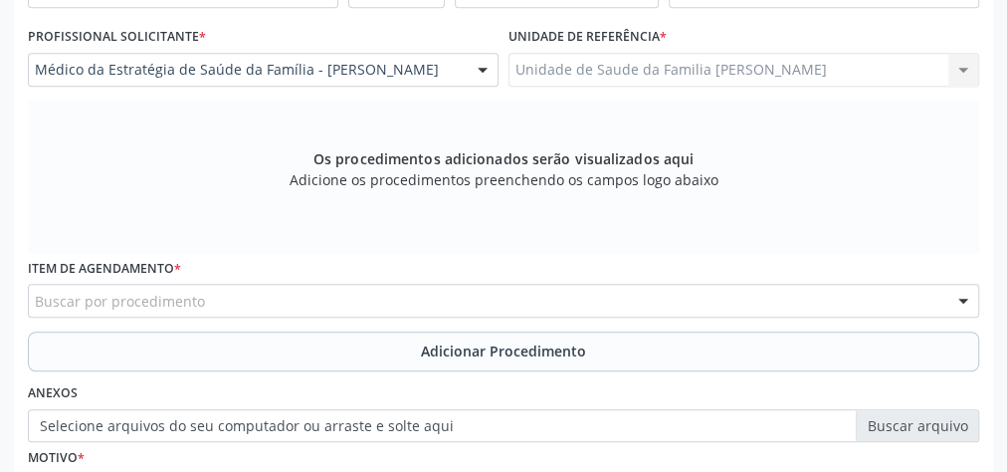
scroll to position [673, 0]
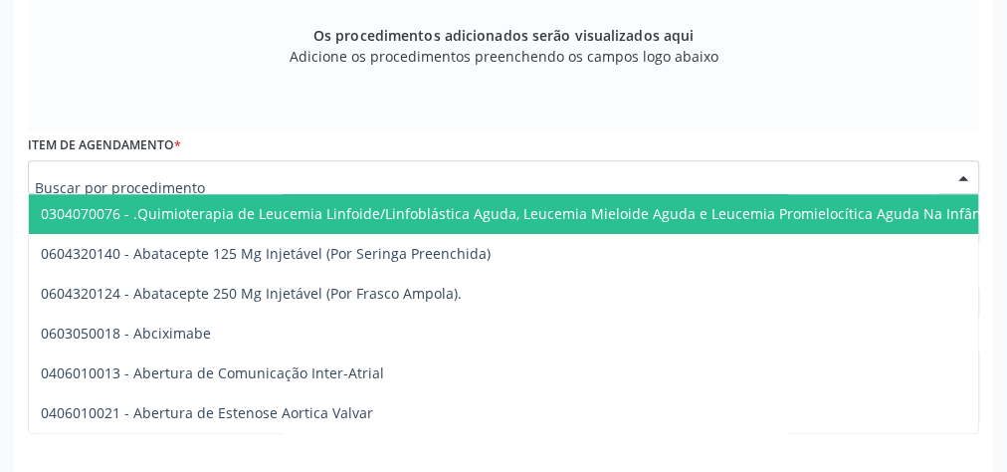
click at [434, 163] on div at bounding box center [504, 177] width 952 height 34
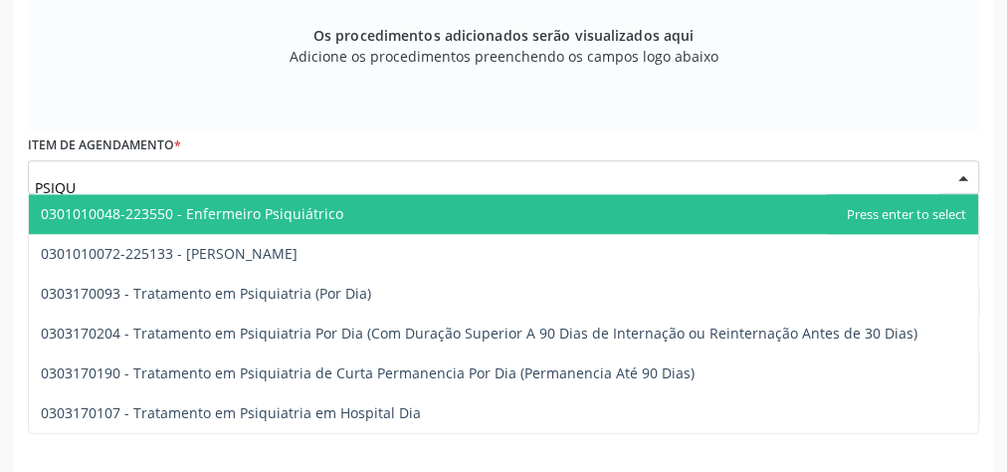
type input "PSIQUI"
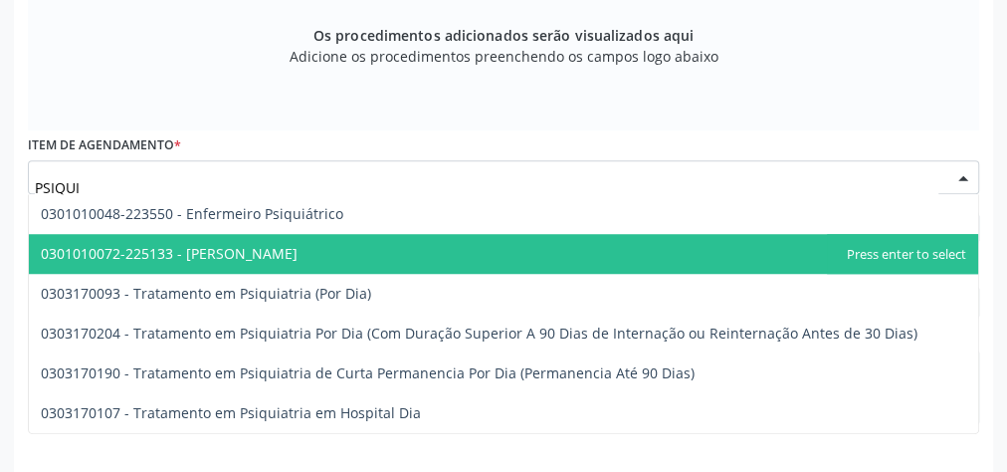
click at [248, 257] on span "0301010072-225133 - [PERSON_NAME]" at bounding box center [169, 253] width 257 height 19
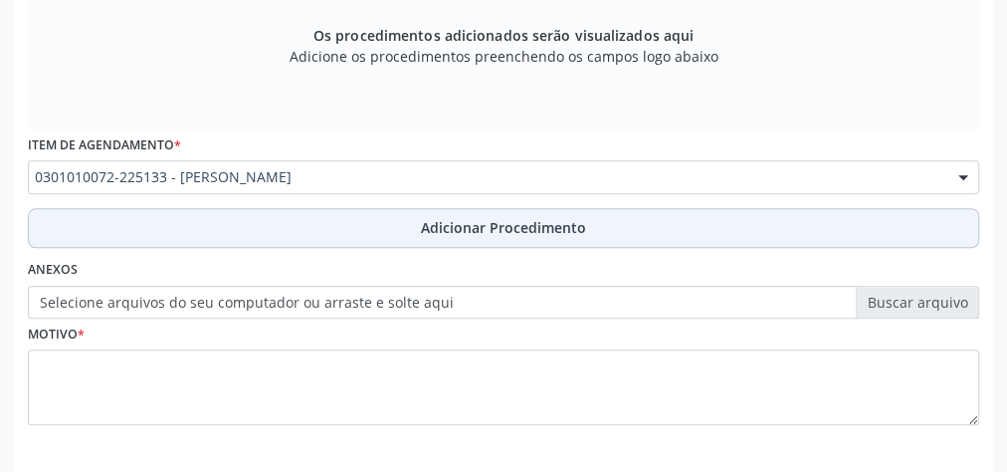
click at [505, 208] on button "Adicionar Procedimento" at bounding box center [504, 228] width 952 height 40
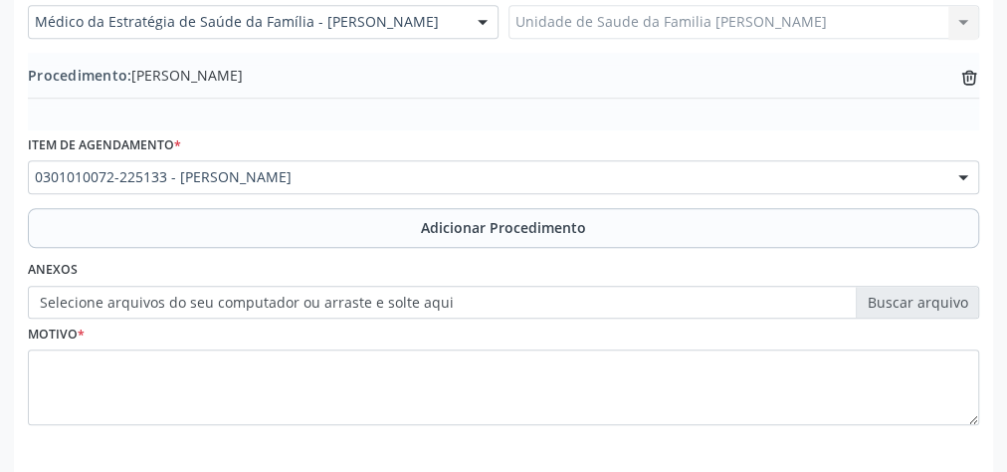
scroll to position [677, 0]
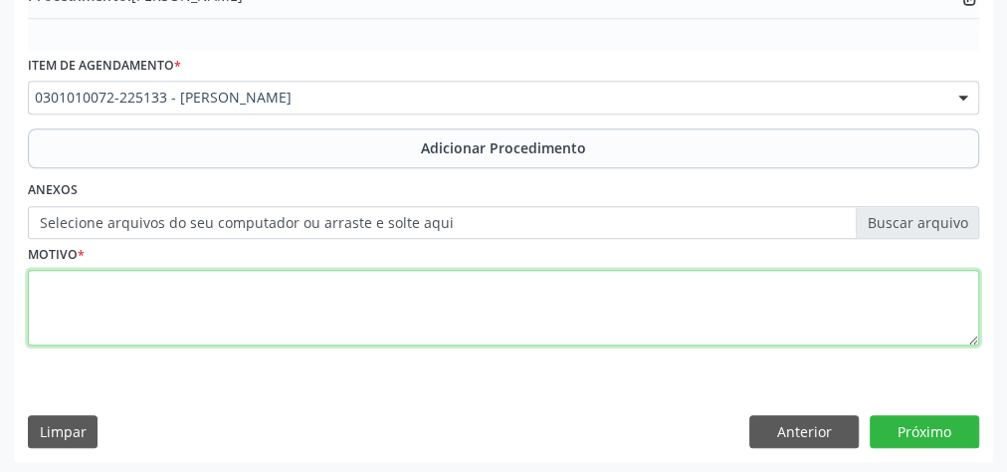
click at [307, 301] on textarea at bounding box center [504, 308] width 952 height 76
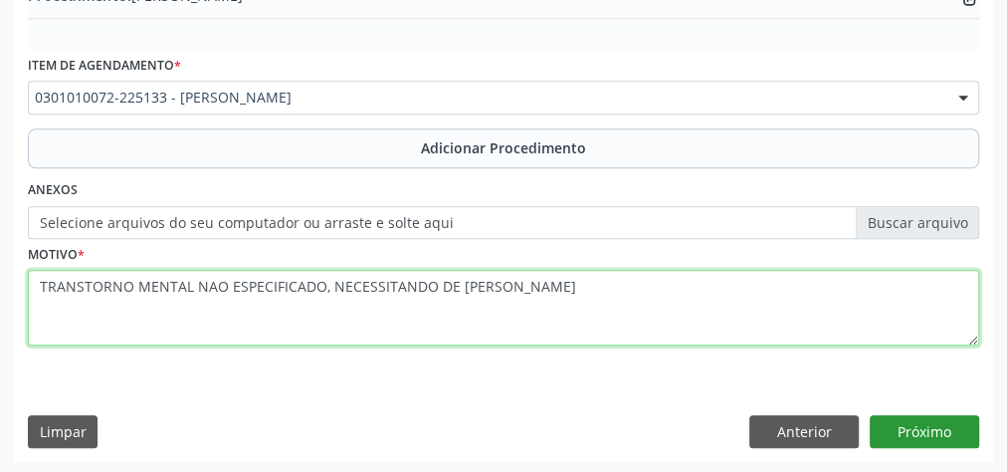
type textarea "TRANSTORNO MENTAL NAO ESPECIFICADO, NECESSITANDO DE [PERSON_NAME]"
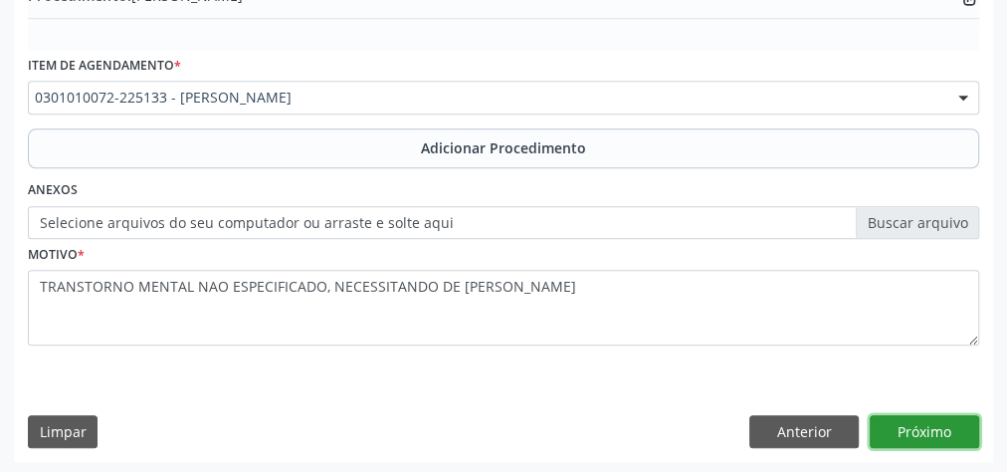
click at [918, 438] on button "Próximo" at bounding box center [924, 432] width 109 height 34
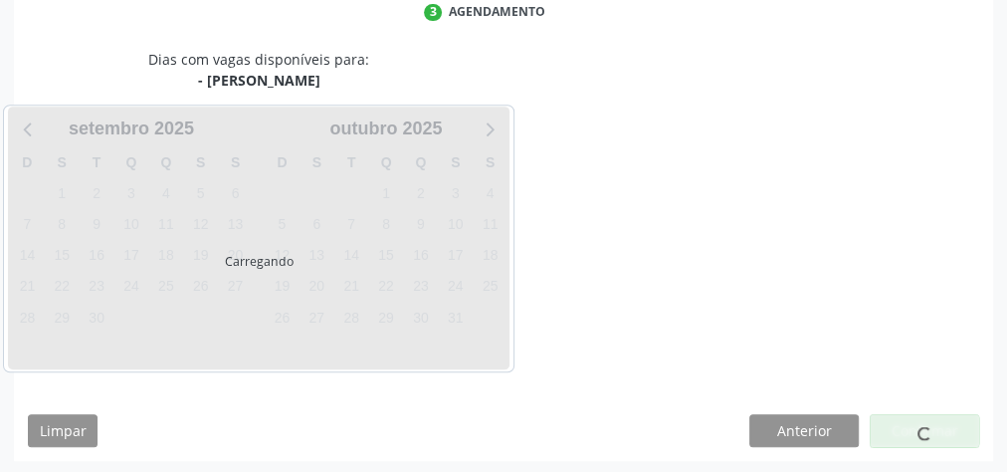
scroll to position [528, 0]
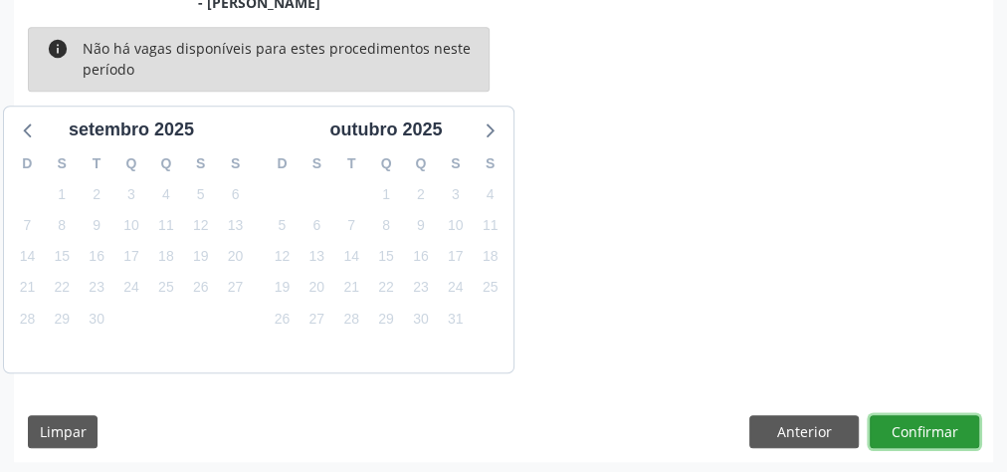
click at [928, 434] on button "Confirmar" at bounding box center [924, 432] width 109 height 34
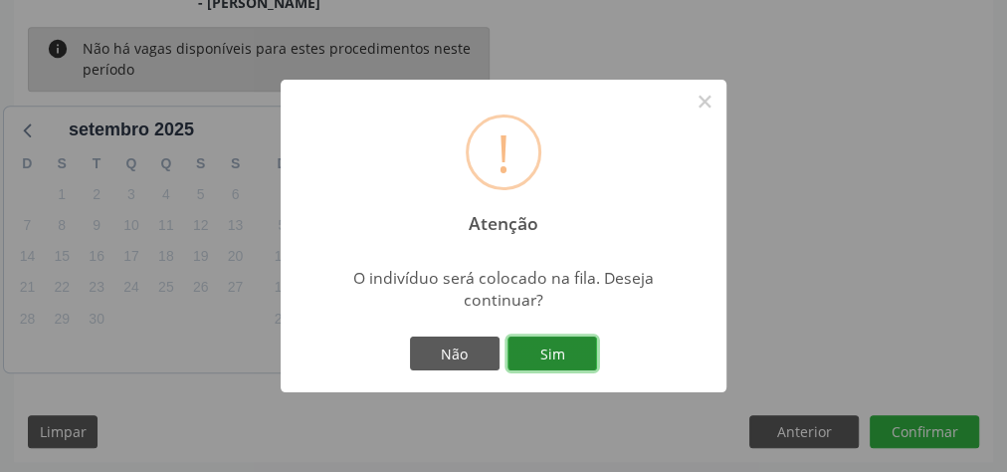
click at [549, 343] on button "Sim" at bounding box center [553, 353] width 90 height 34
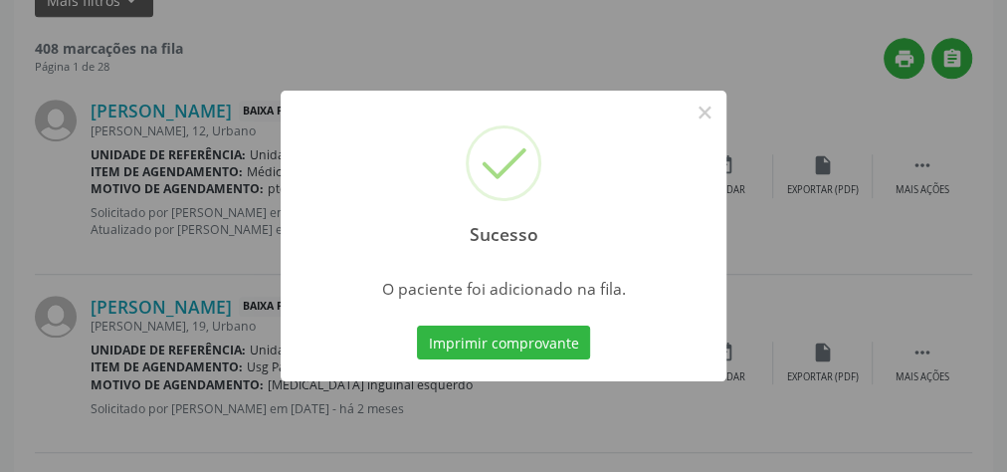
scroll to position [211, 0]
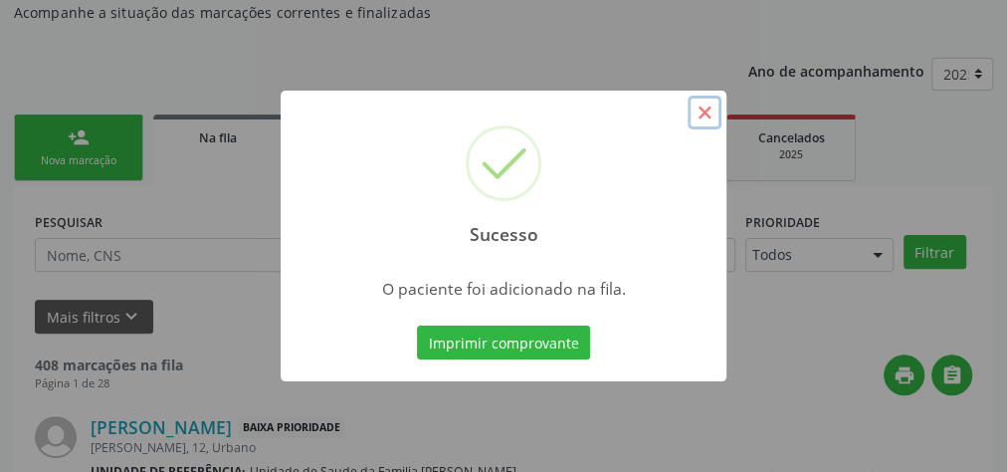
click at [700, 111] on button "×" at bounding box center [705, 113] width 34 height 34
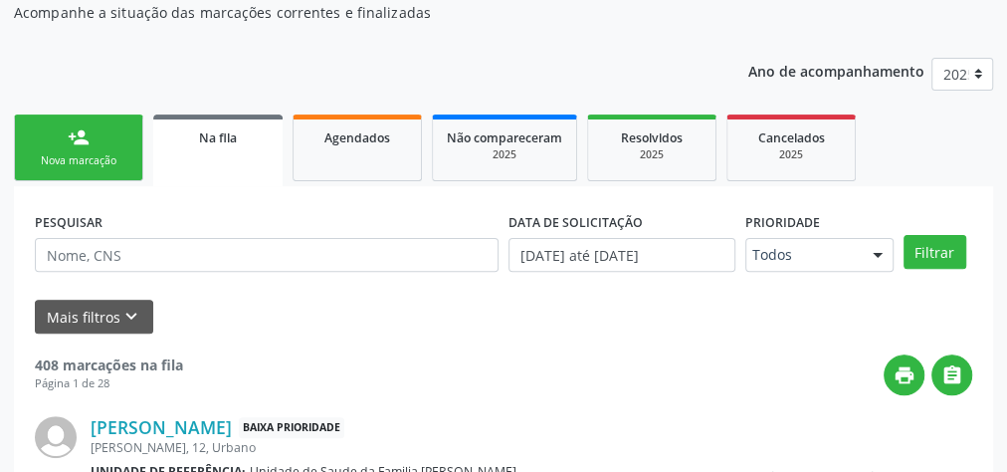
click at [101, 147] on link "person_add Nova marcação" at bounding box center [78, 147] width 129 height 67
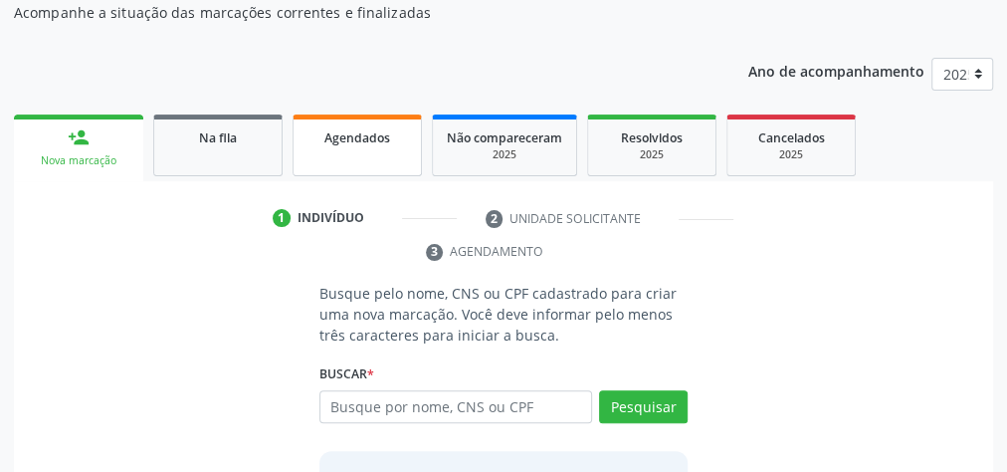
click at [339, 131] on span "Agendados" at bounding box center [358, 137] width 66 height 17
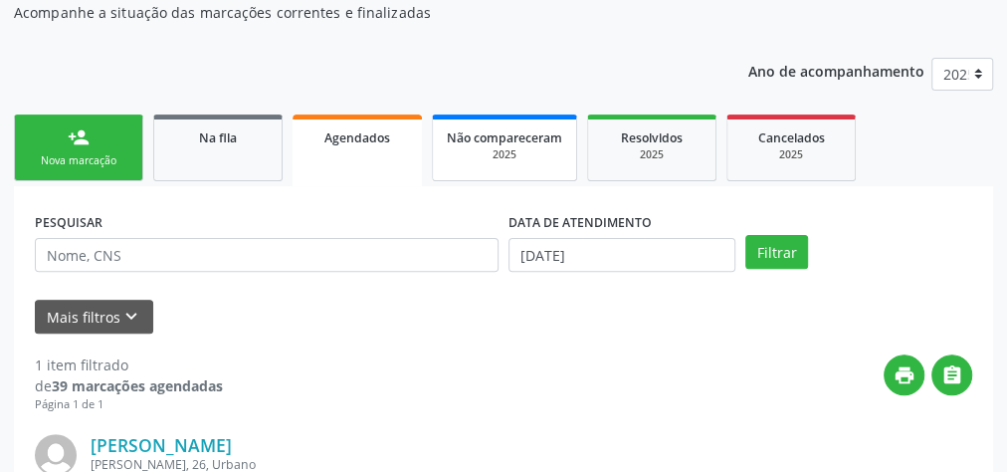
click at [508, 143] on span "Não compareceram" at bounding box center [504, 137] width 115 height 17
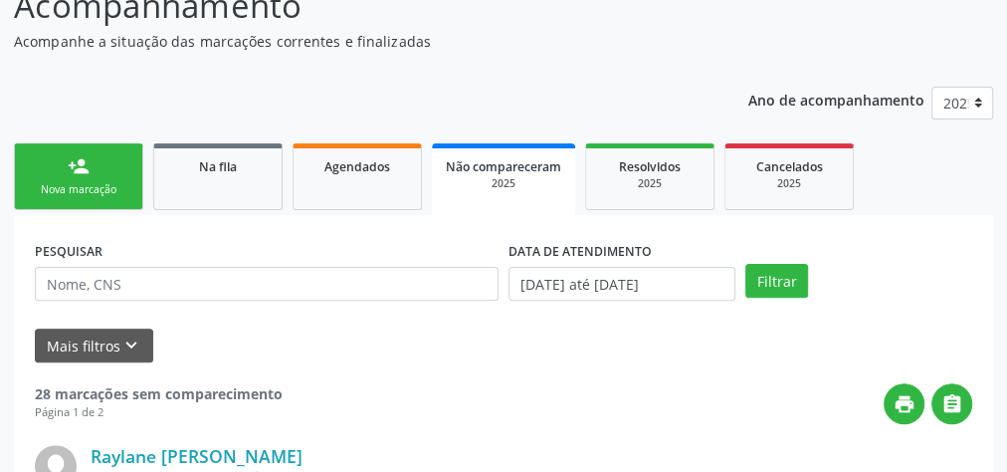
scroll to position [0, 0]
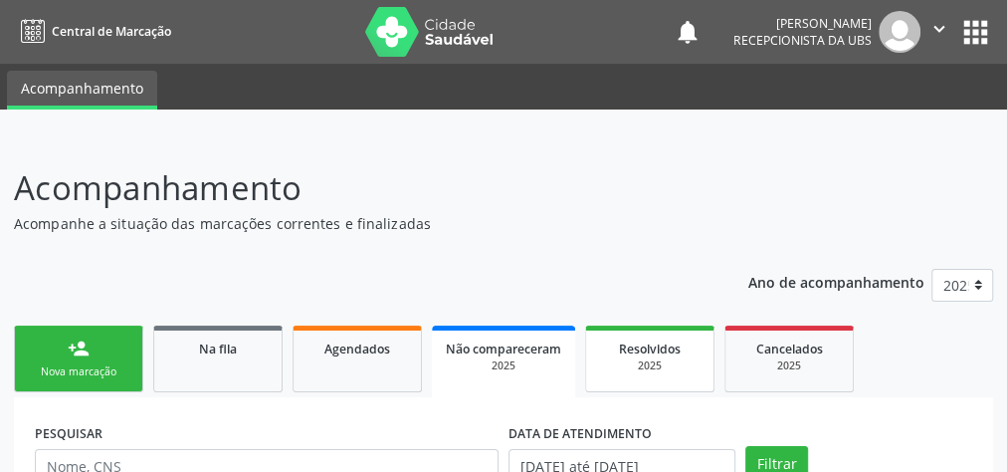
click at [651, 340] on span "Resolvidos" at bounding box center [650, 348] width 62 height 17
click at [651, 350] on span "Resolvidos" at bounding box center [652, 348] width 62 height 17
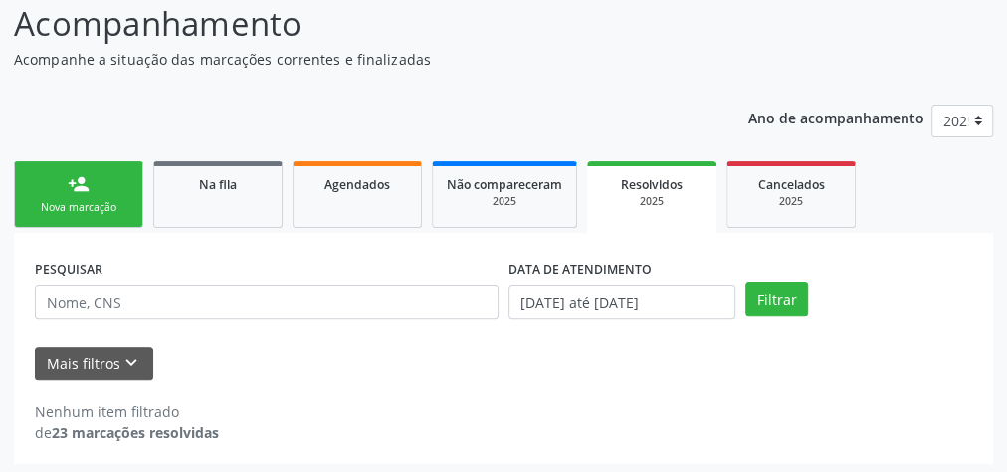
scroll to position [168, 0]
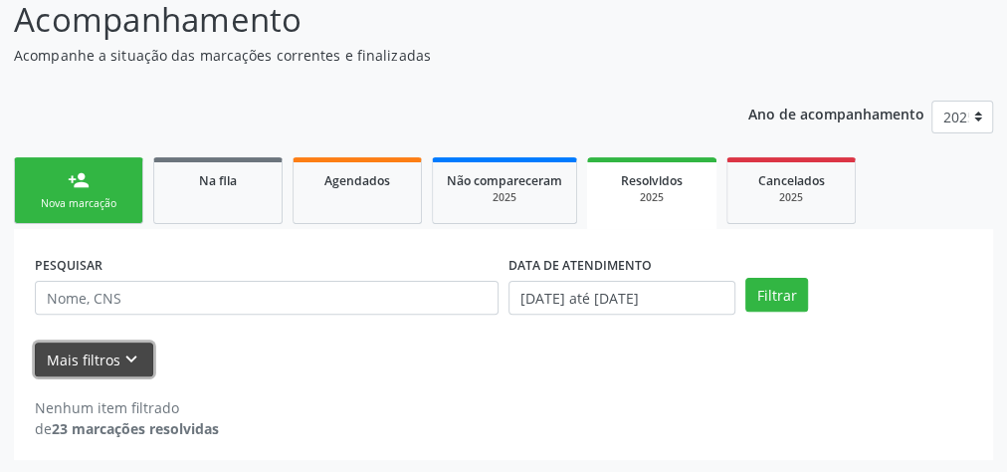
click at [114, 357] on button "Mais filtros keyboard_arrow_down" at bounding box center [94, 359] width 118 height 35
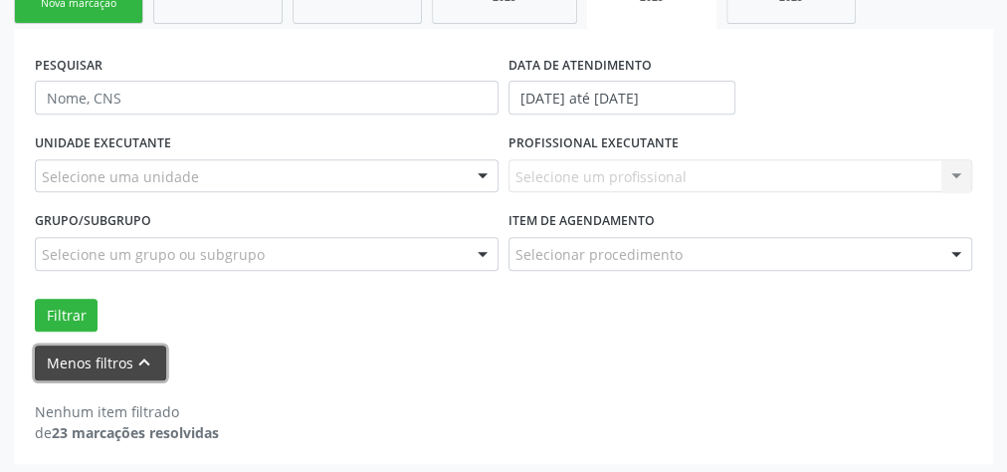
scroll to position [370, 0]
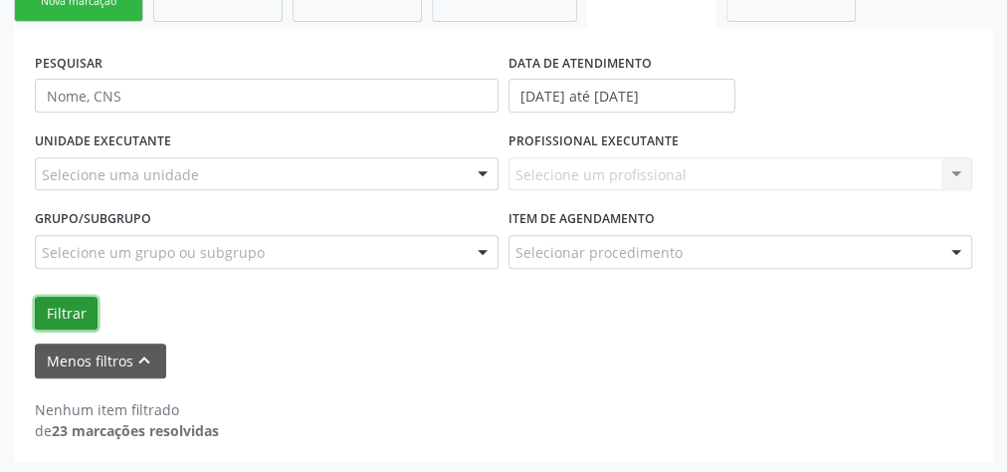
click at [72, 315] on button "Filtrar" at bounding box center [66, 314] width 63 height 34
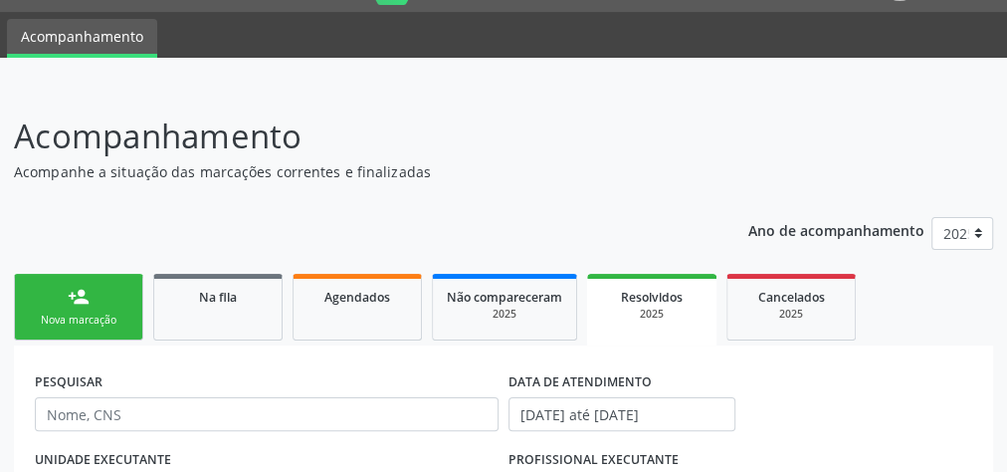
scroll to position [0, 0]
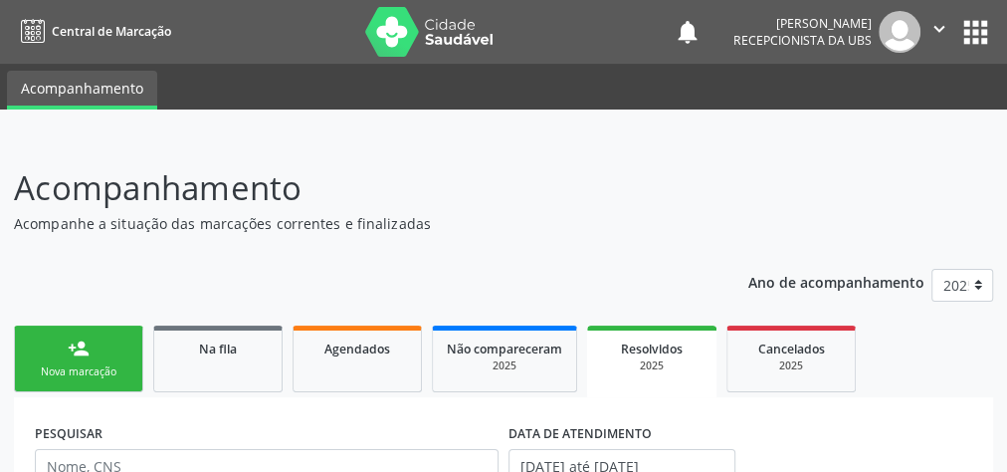
click at [646, 356] on div "Resolvidos" at bounding box center [652, 347] width 102 height 21
click at [98, 378] on div "Nova marcação" at bounding box center [79, 371] width 100 height 15
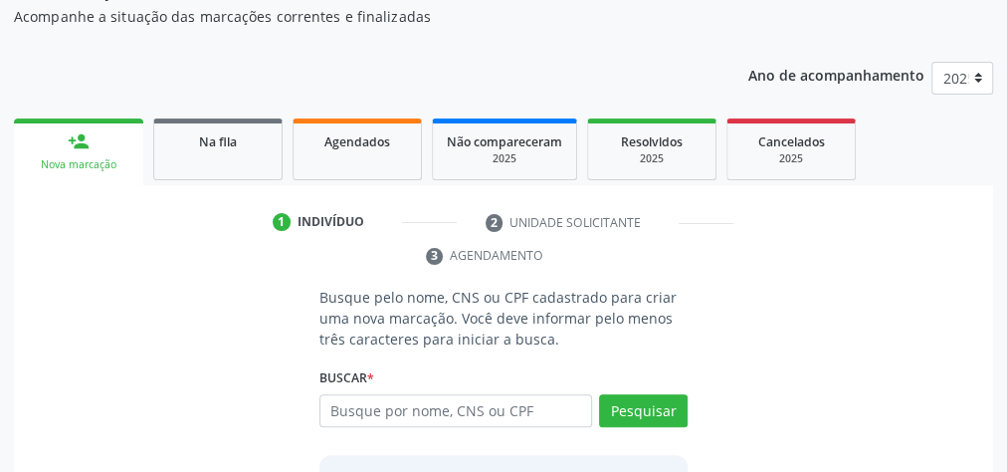
scroll to position [239, 0]
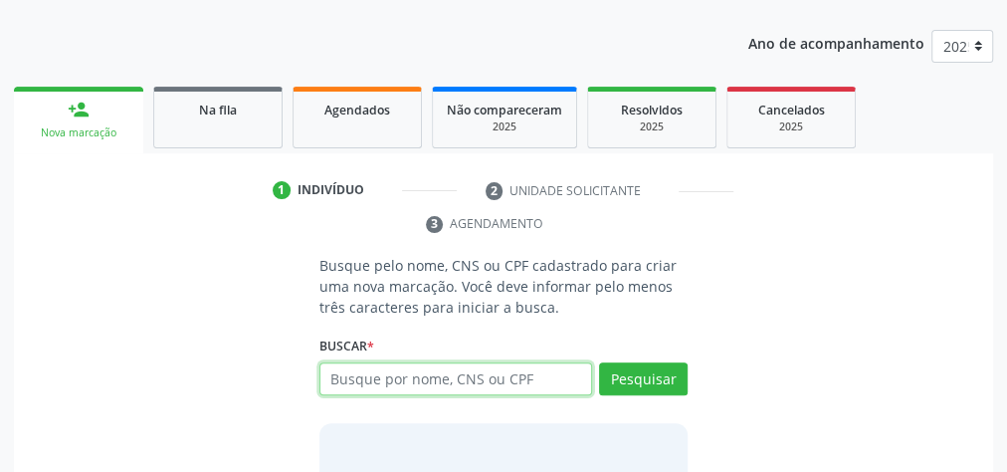
click at [437, 375] on input "text" at bounding box center [456, 379] width 273 height 34
type input "708202690581246"
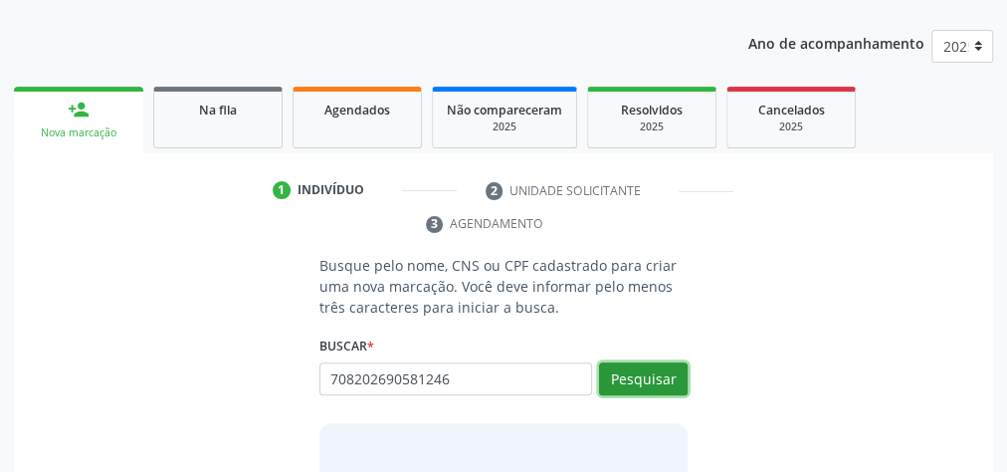
click at [661, 366] on button "Pesquisar" at bounding box center [643, 379] width 89 height 34
type input "708202690581246"
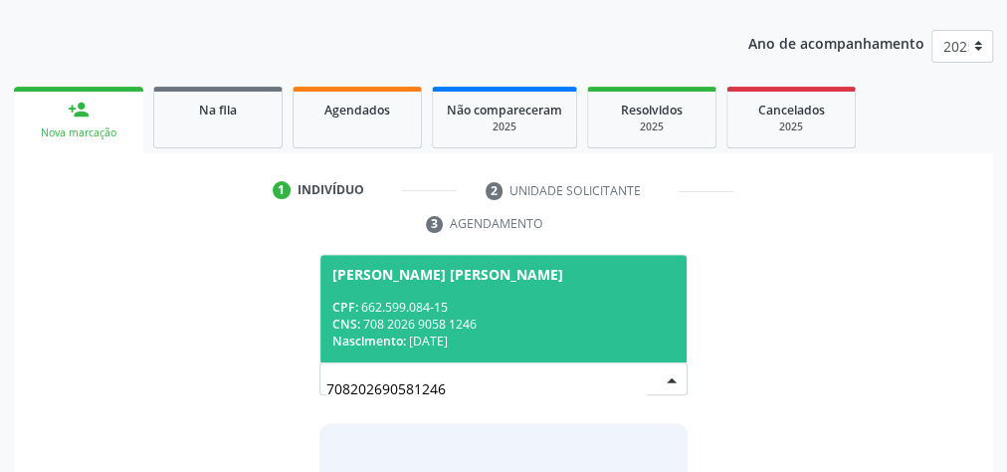
click at [575, 295] on span "[PERSON_NAME] [PERSON_NAME] CPF: 662.599.084-15 CNS: 708 2026 9058 1246 Nascime…" at bounding box center [504, 308] width 366 height 107
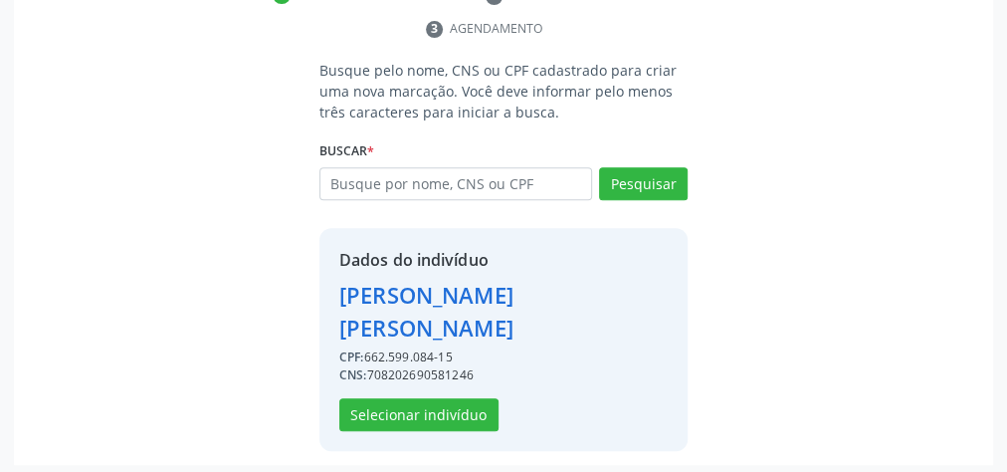
scroll to position [437, 0]
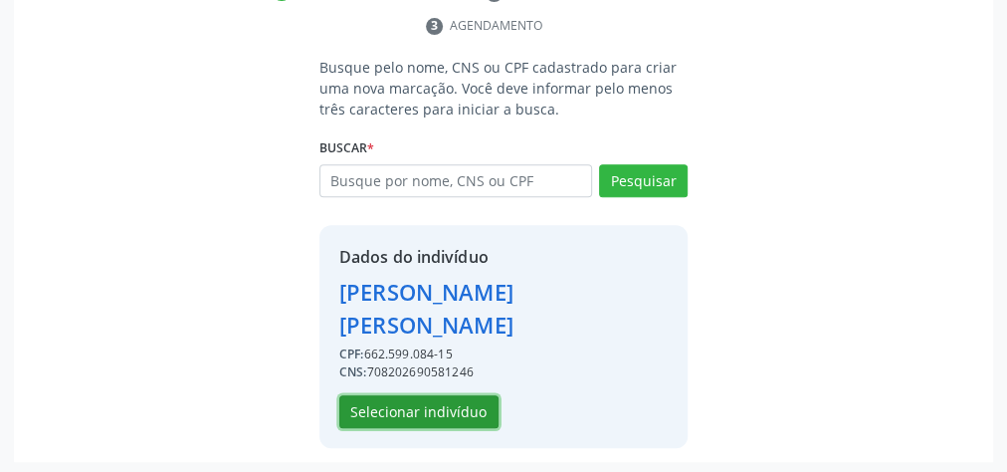
click at [477, 411] on button "Selecionar indivíduo" at bounding box center [418, 412] width 159 height 34
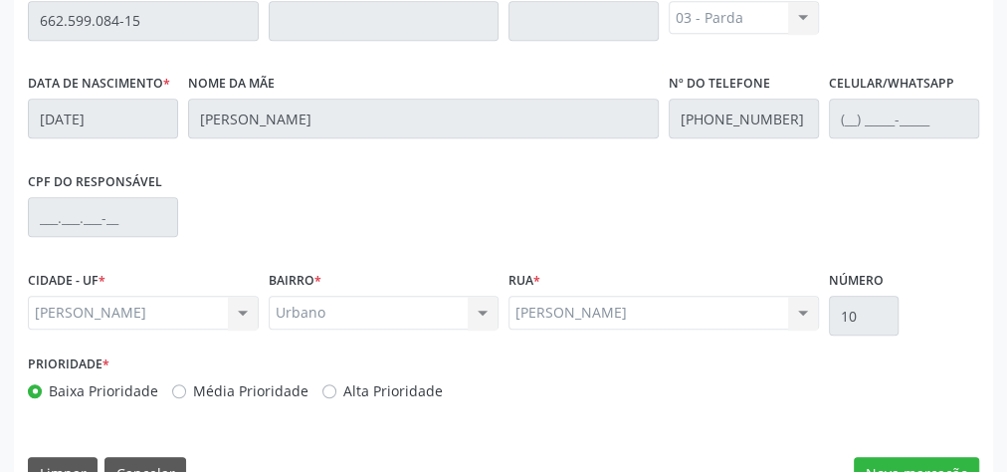
scroll to position [722, 0]
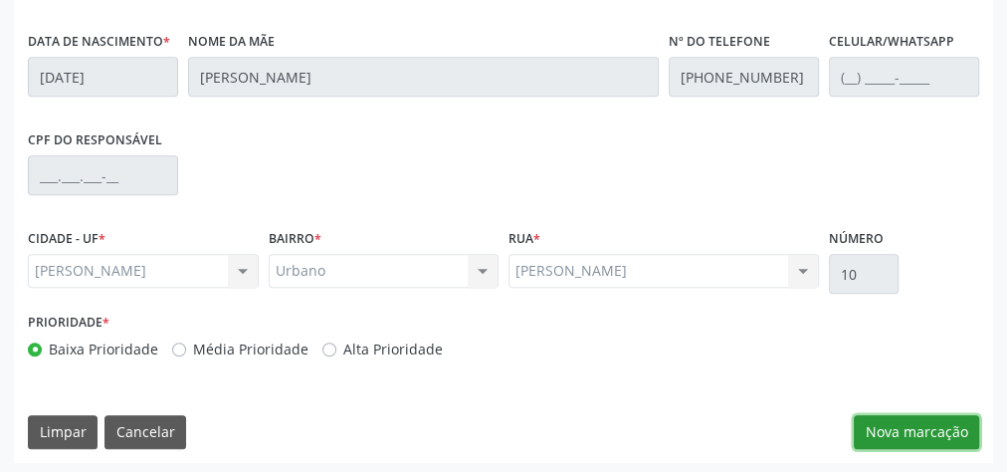
drag, startPoint x: 942, startPoint y: 422, endPoint x: 895, endPoint y: 454, distance: 56.6
click at [941, 422] on button "Nova marcação" at bounding box center [916, 432] width 125 height 34
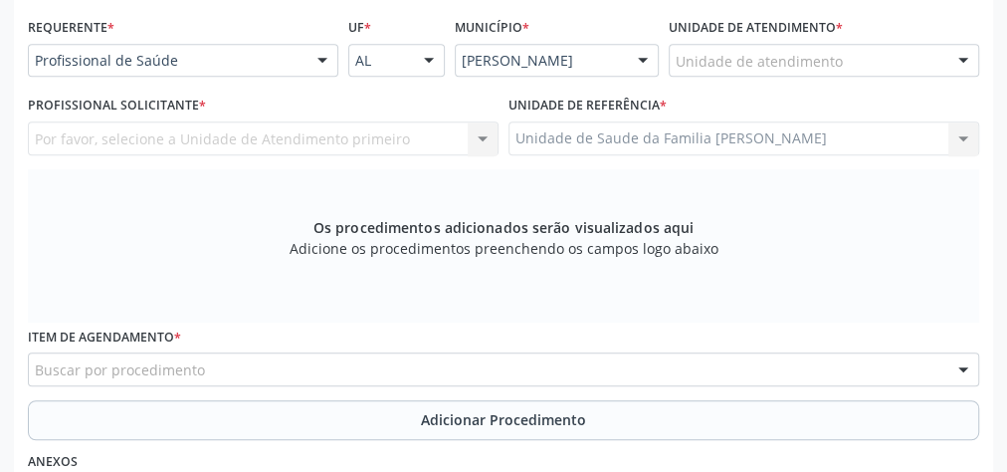
scroll to position [403, 0]
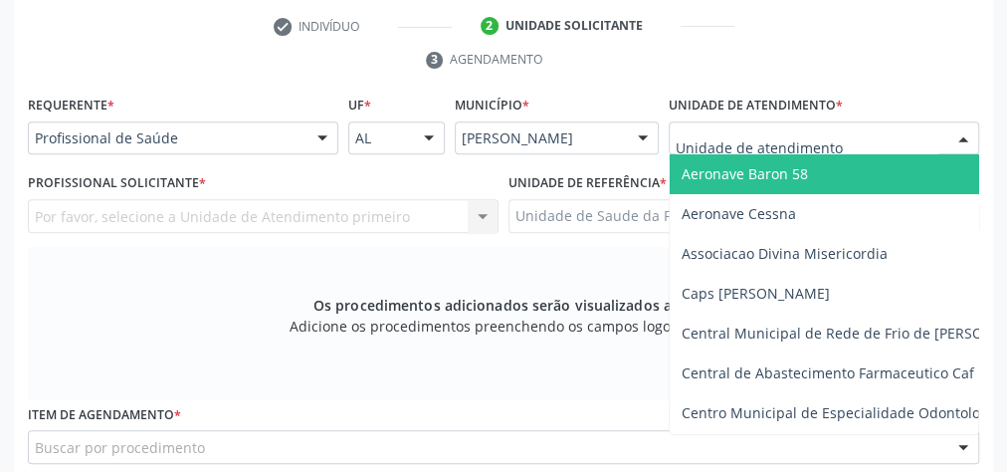
click at [891, 123] on div at bounding box center [824, 138] width 311 height 34
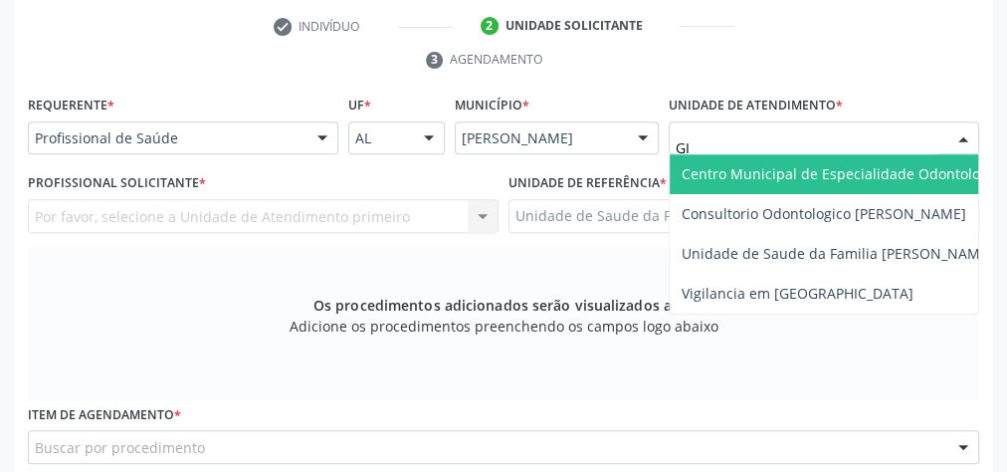
type input "GIS"
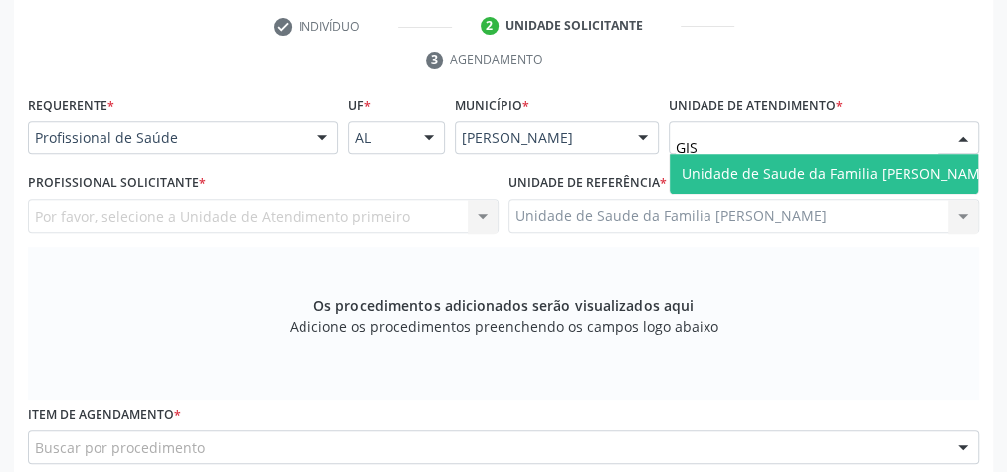
click at [890, 160] on span "Unidade de Saude da Familia [PERSON_NAME]" at bounding box center [837, 174] width 335 height 40
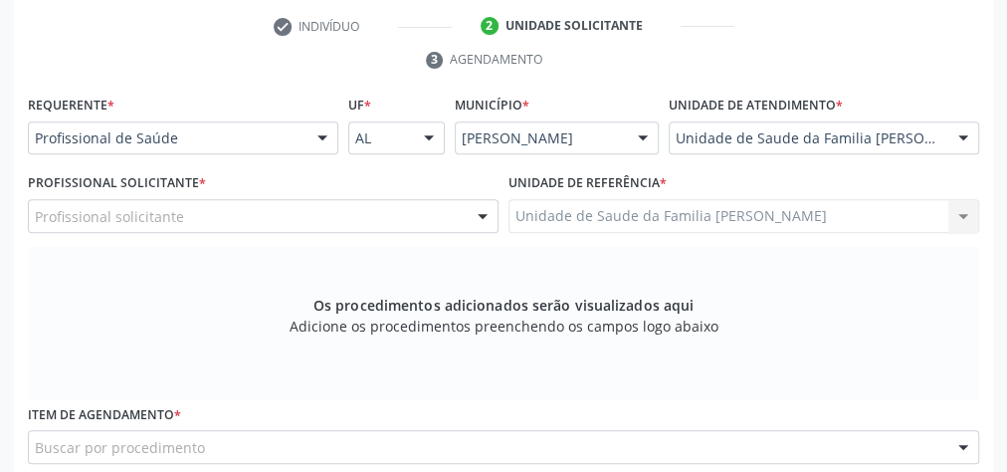
click at [484, 209] on div at bounding box center [483, 217] width 30 height 34
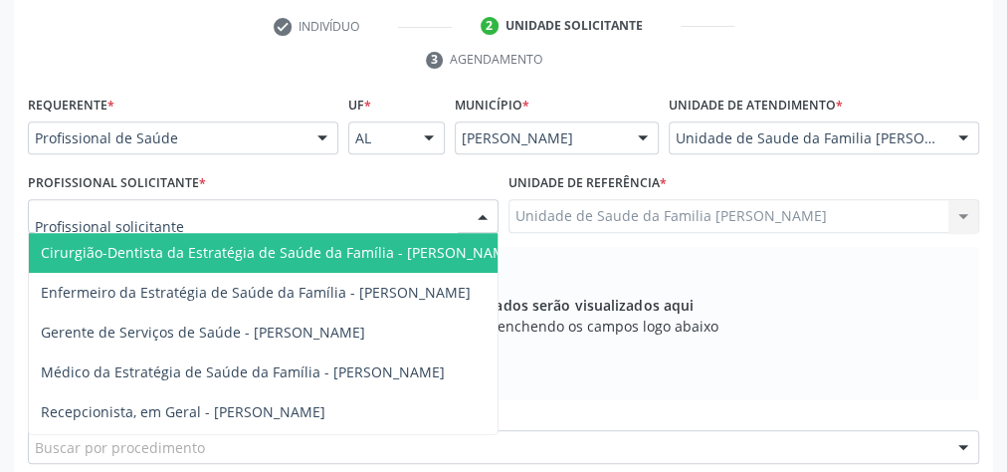
click at [415, 238] on span "Cirurgião-Dentista da Estratégia de Saúde da Família - [PERSON_NAME]" at bounding box center [280, 253] width 502 height 40
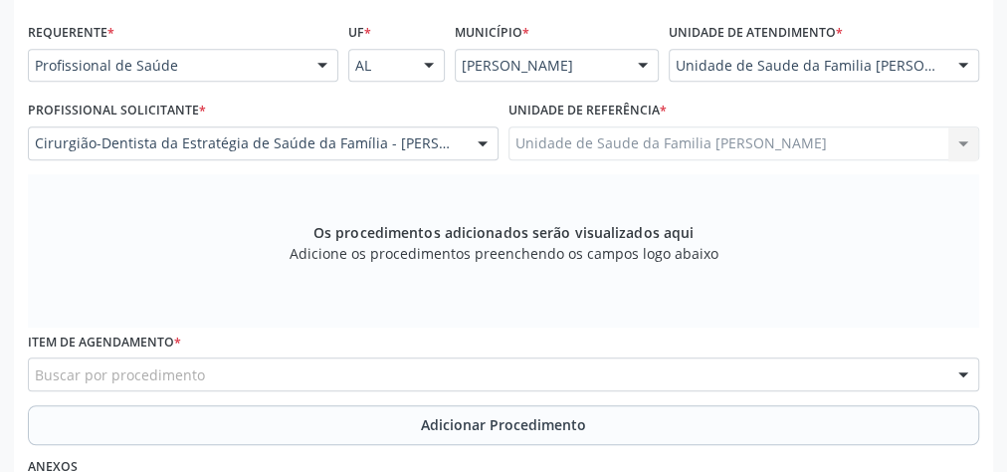
scroll to position [562, 0]
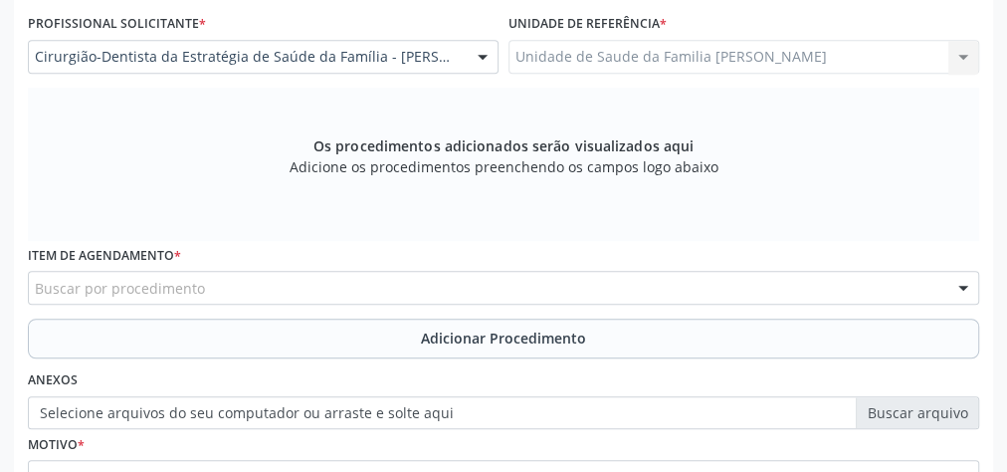
click at [607, 279] on div "Buscar por procedimento" at bounding box center [504, 288] width 952 height 34
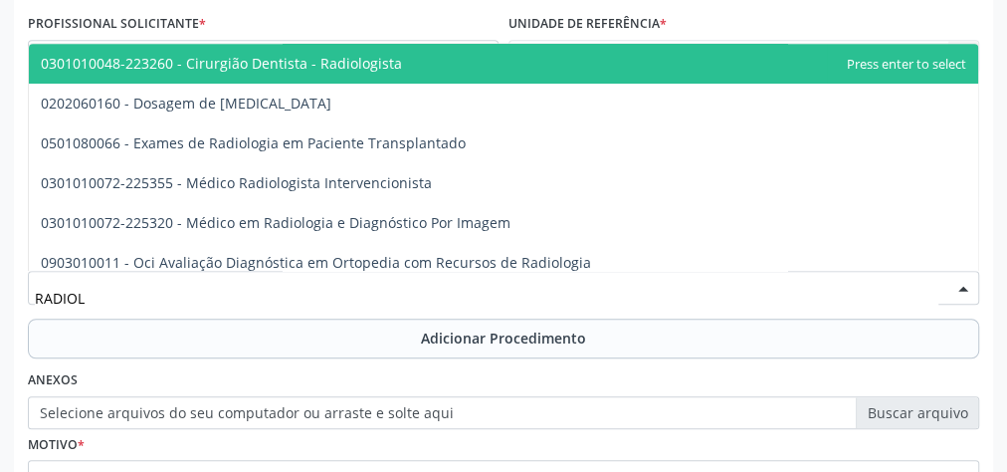
type input "RADIOLO"
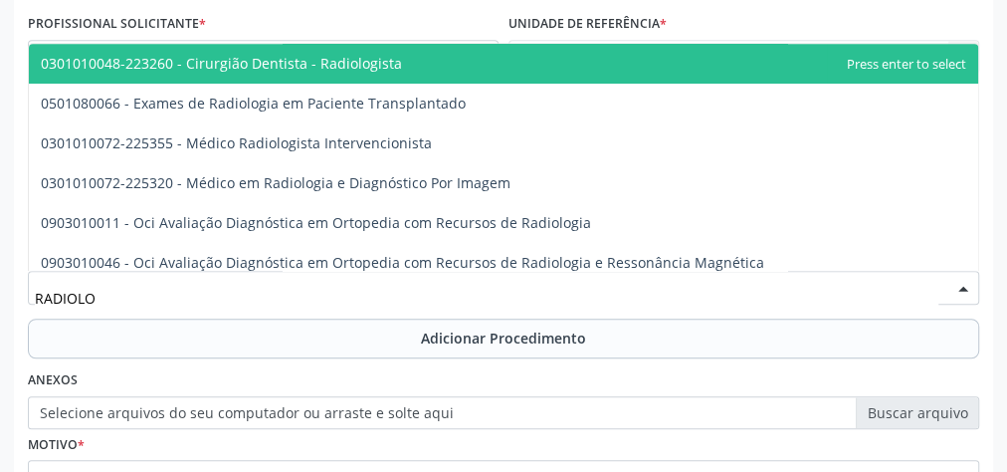
click at [373, 67] on span "0301010048-223260 - Cirurgião Dentista - Radiologista" at bounding box center [221, 63] width 361 height 19
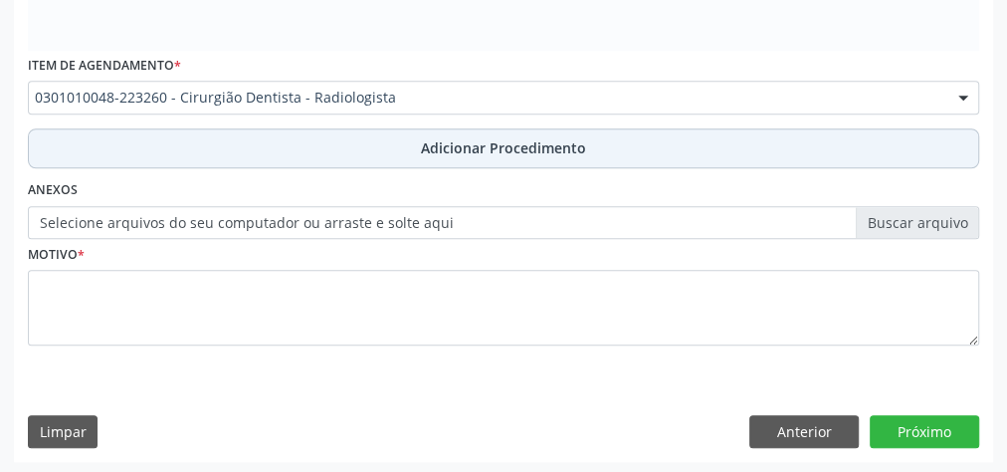
click at [489, 139] on span "Adicionar Procedimento" at bounding box center [503, 147] width 165 height 21
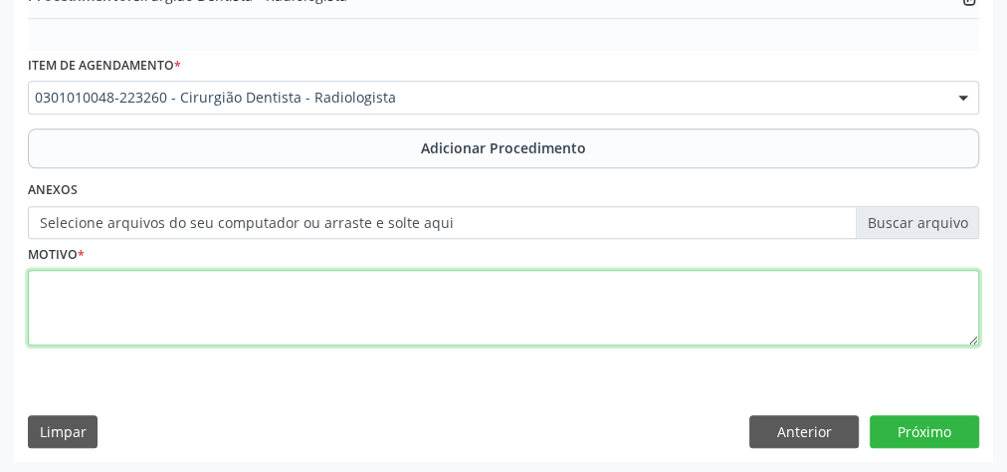
click at [419, 285] on textarea at bounding box center [504, 308] width 952 height 76
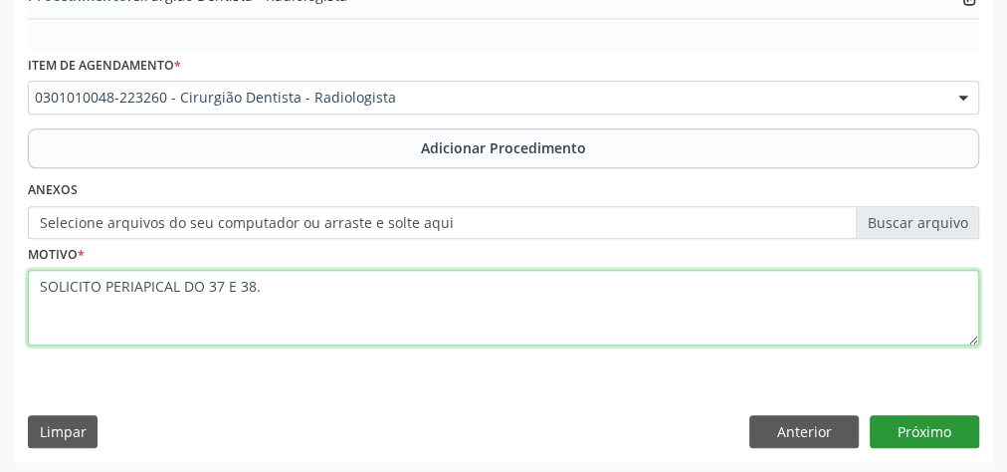
type textarea "SOLICITO PERIAPICAL DO 37 E 38."
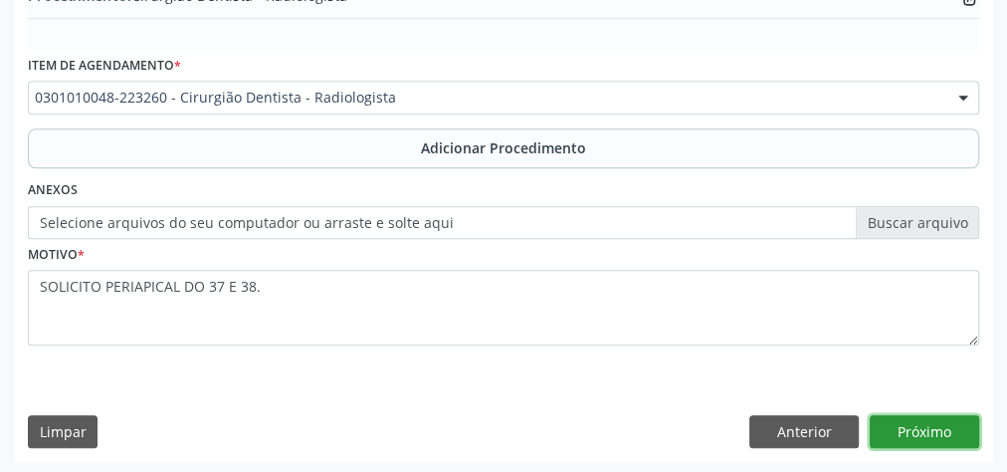
click at [957, 432] on button "Próximo" at bounding box center [924, 432] width 109 height 34
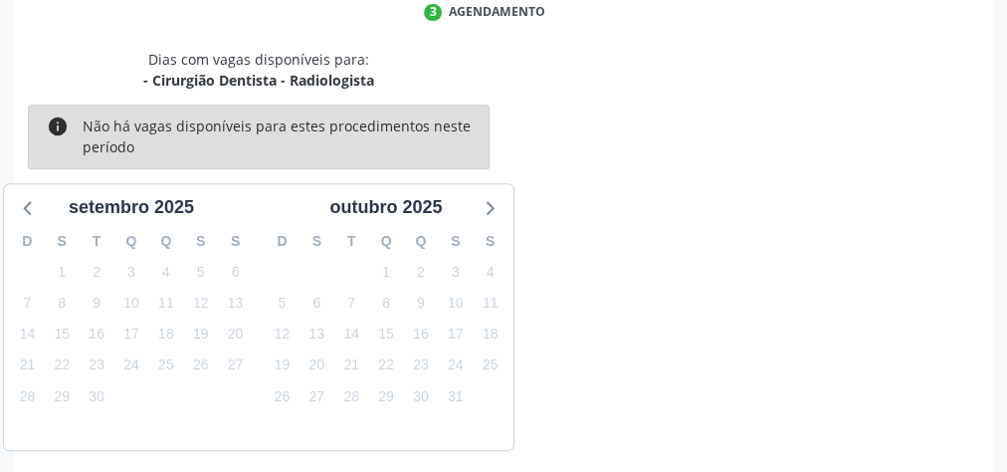
scroll to position [528, 0]
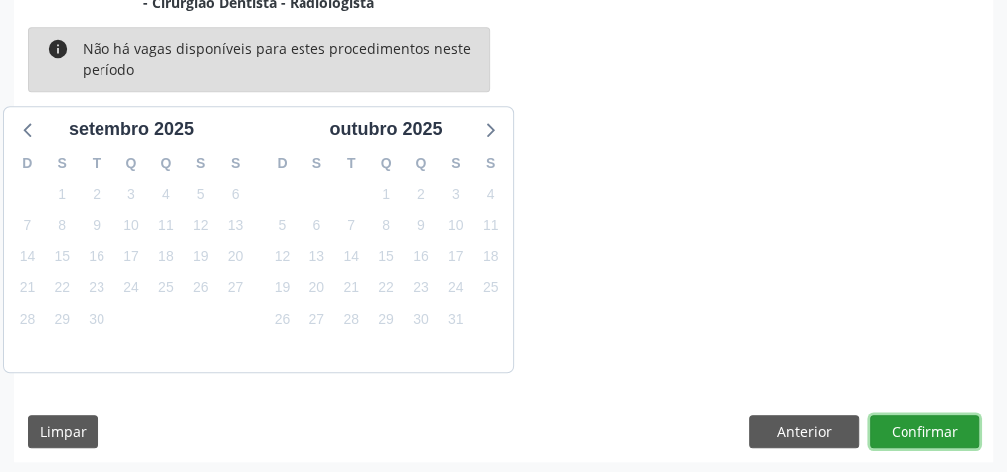
click at [941, 431] on button "Confirmar" at bounding box center [924, 432] width 109 height 34
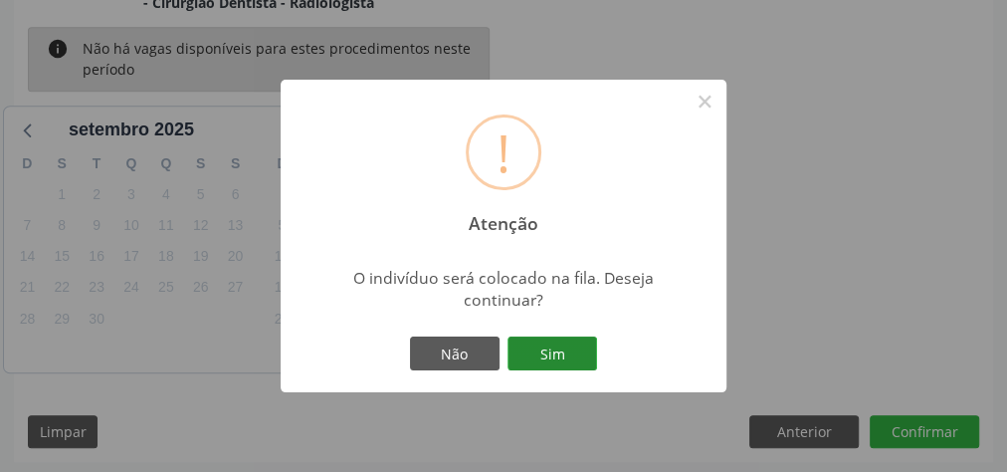
click at [583, 348] on button "Sim" at bounding box center [553, 353] width 90 height 34
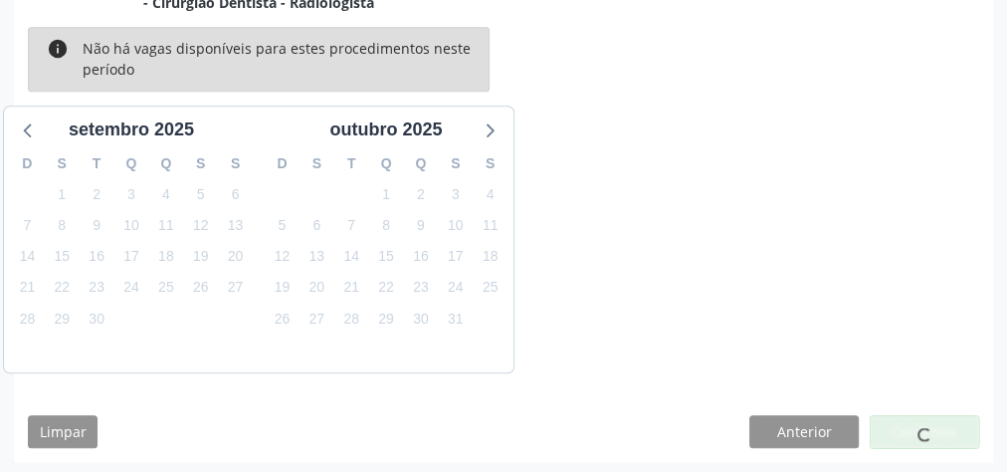
scroll to position [211, 0]
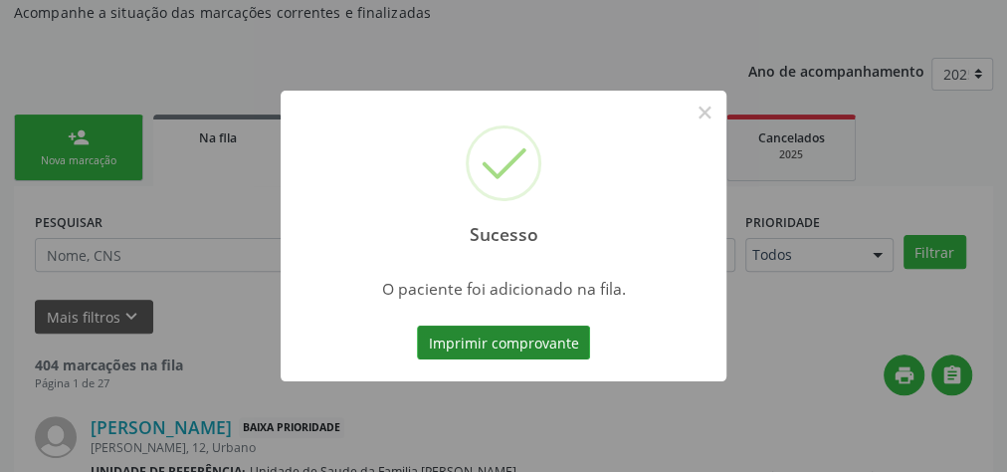
click at [520, 342] on button "Imprimir comprovante" at bounding box center [503, 343] width 173 height 34
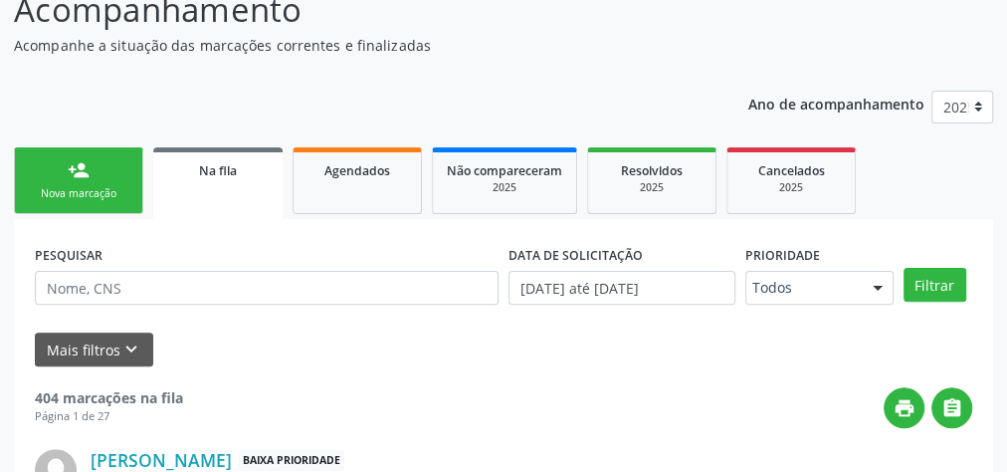
scroll to position [208, 0]
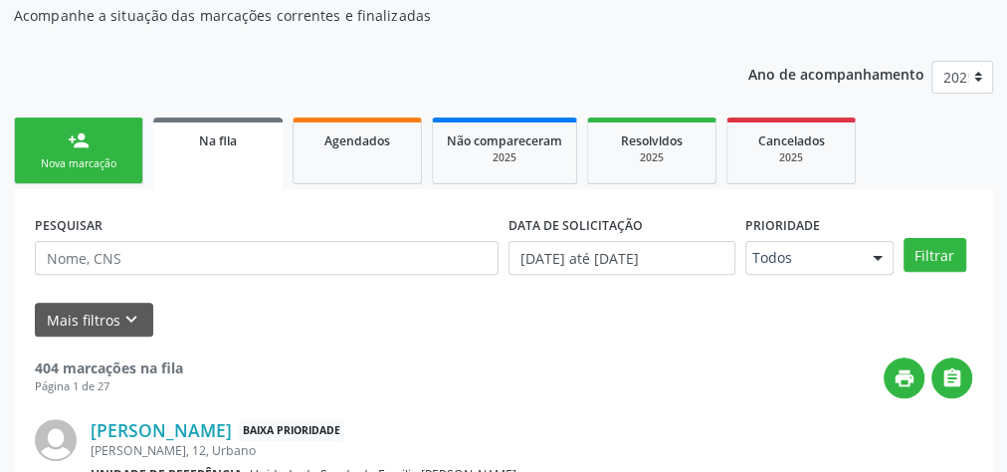
click at [92, 173] on link "person_add Nova marcação" at bounding box center [78, 150] width 129 height 67
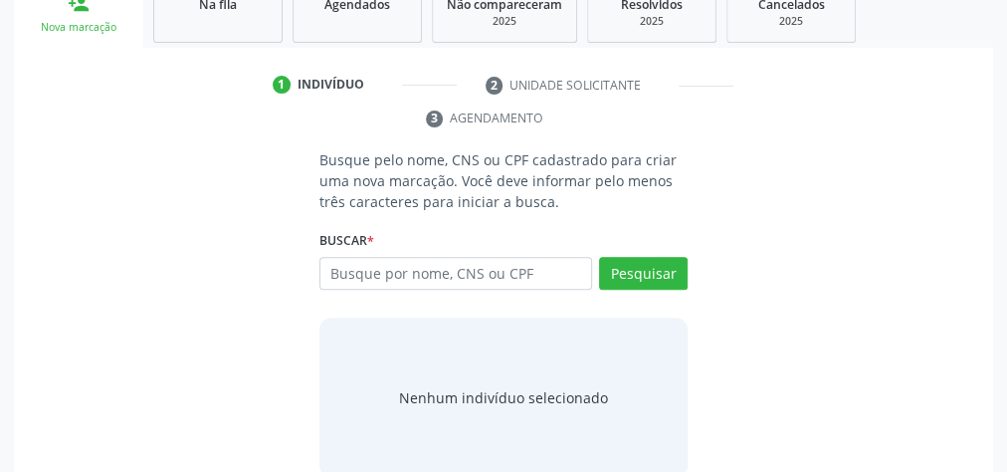
scroll to position [367, 0]
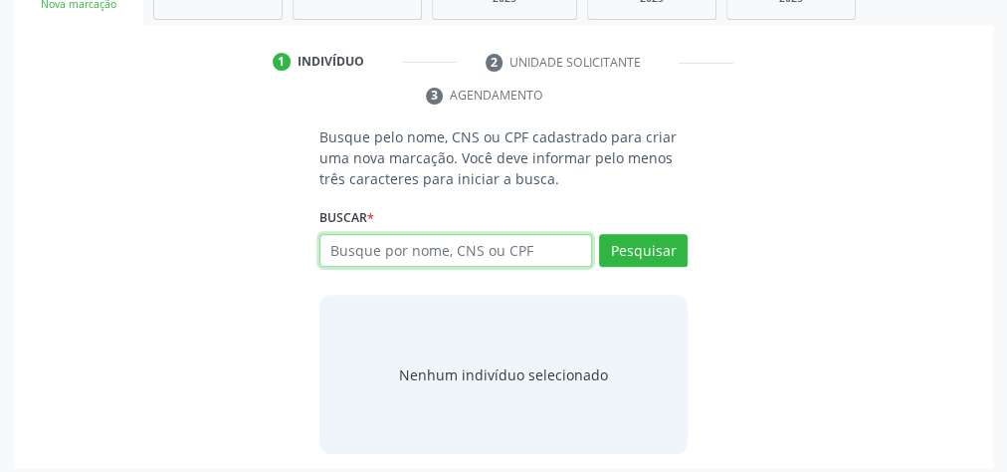
click at [508, 238] on input "text" at bounding box center [456, 251] width 273 height 34
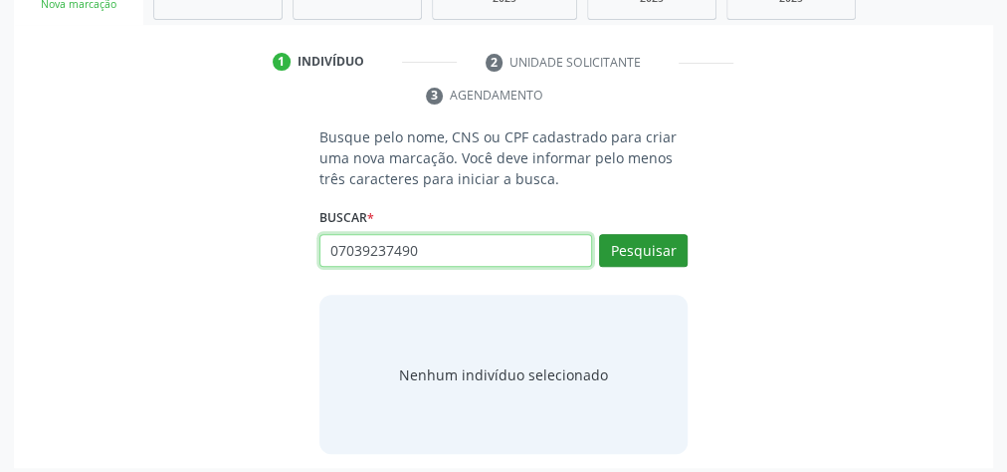
type input "07039237490"
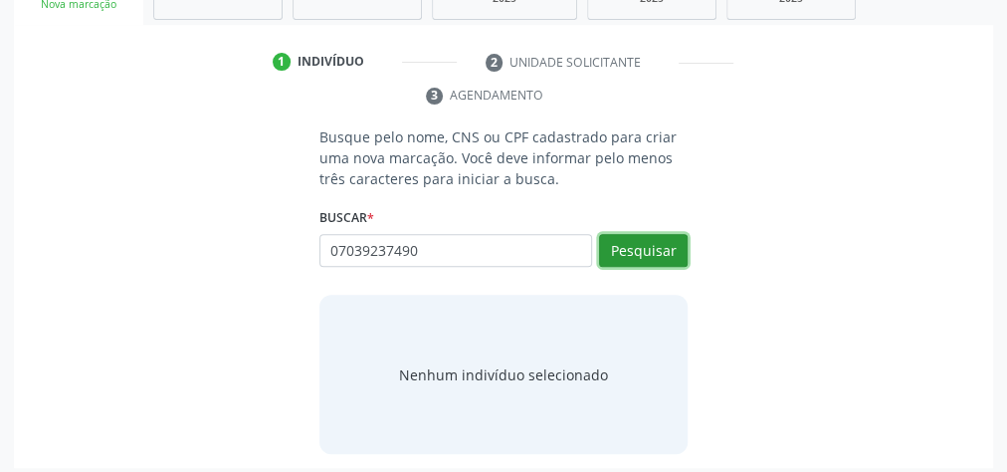
click at [644, 243] on button "Pesquisar" at bounding box center [643, 251] width 89 height 34
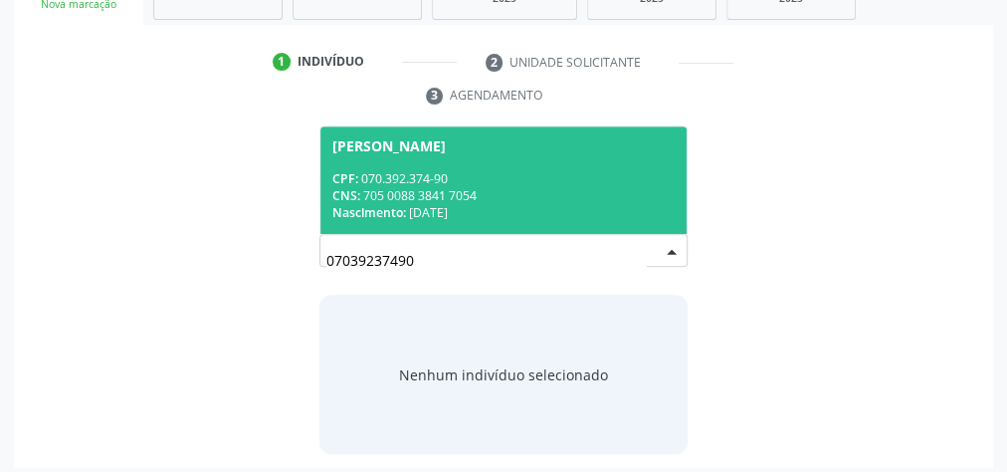
click at [501, 173] on div "CPF: 070.392.374-90" at bounding box center [503, 178] width 342 height 17
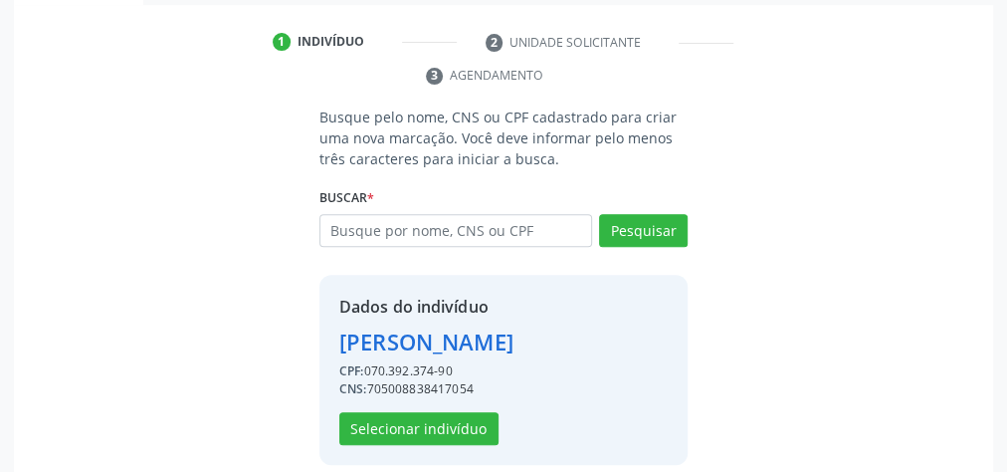
scroll to position [404, 0]
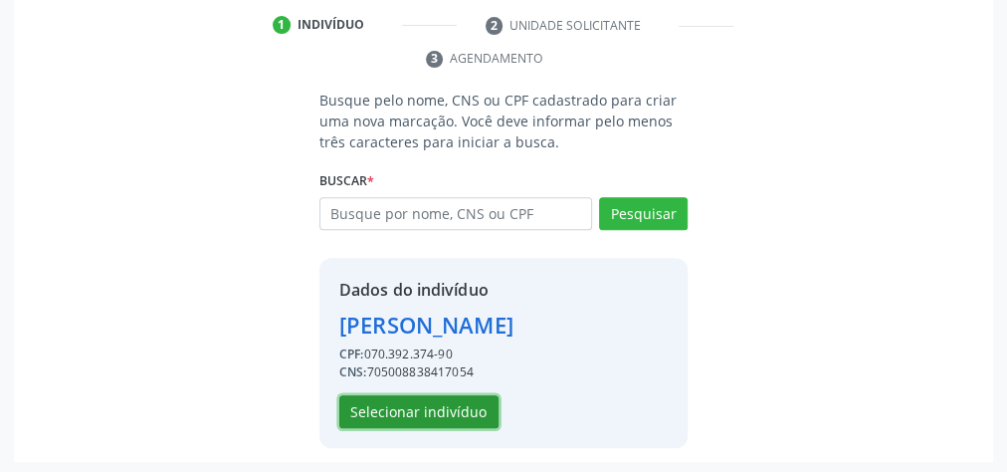
click at [436, 411] on button "Selecionar indivíduo" at bounding box center [418, 412] width 159 height 34
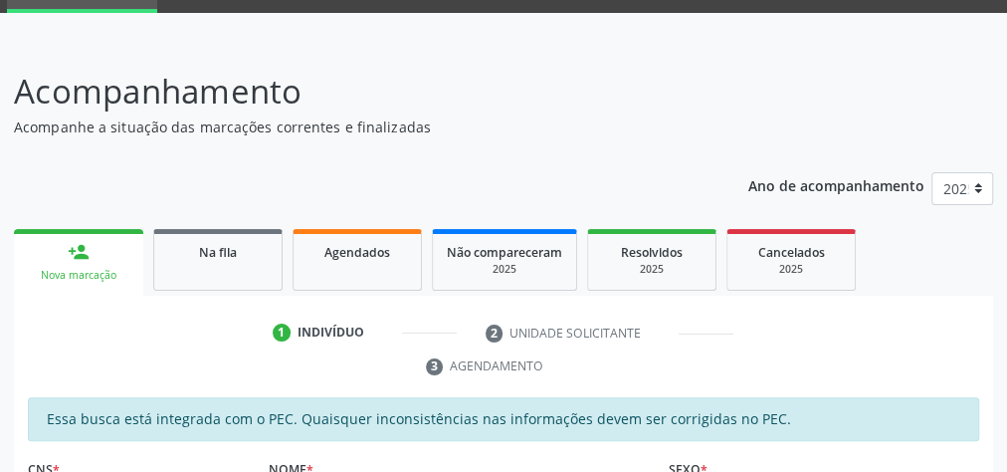
scroll to position [80, 0]
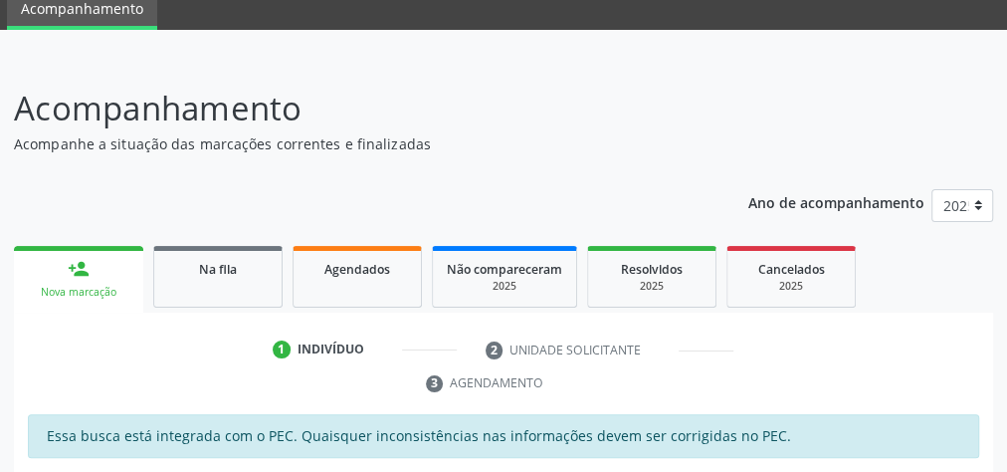
click at [89, 269] on div "person_add" at bounding box center [79, 269] width 22 height 22
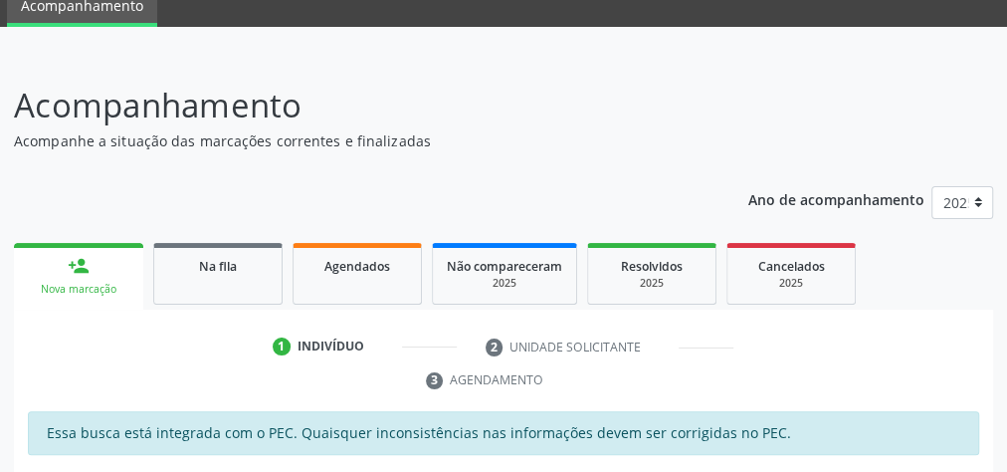
scroll to position [0, 0]
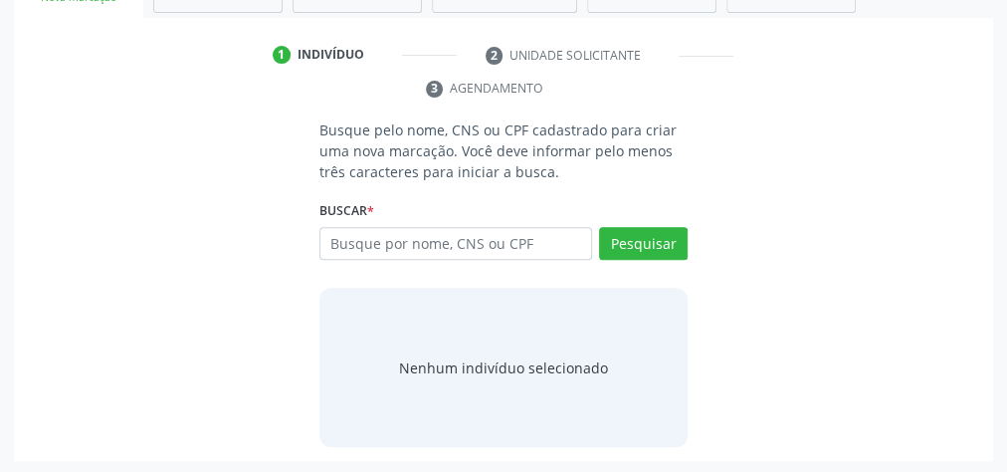
scroll to position [374, 0]
click at [435, 249] on input "text" at bounding box center [456, 244] width 273 height 34
click at [447, 238] on input "text" at bounding box center [456, 244] width 273 height 34
click at [544, 229] on input "text" at bounding box center [456, 244] width 273 height 34
type input "06904647469"
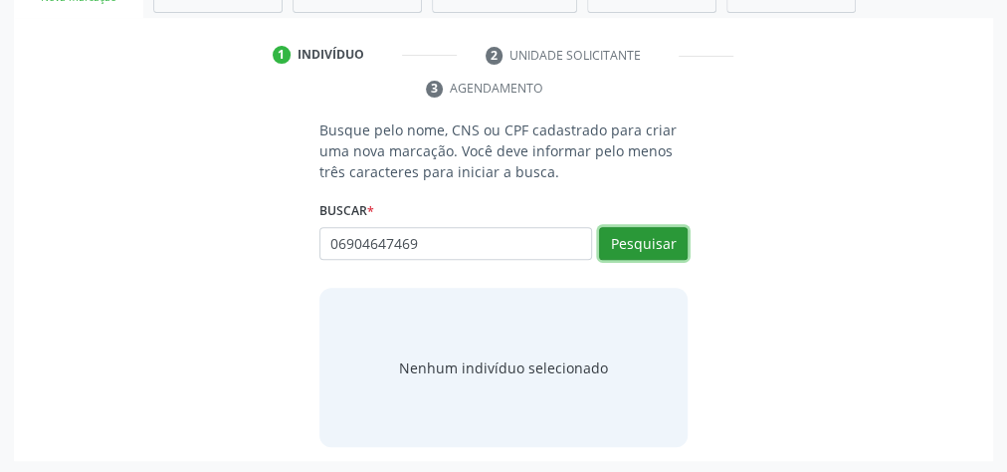
click at [641, 242] on button "Pesquisar" at bounding box center [643, 244] width 89 height 34
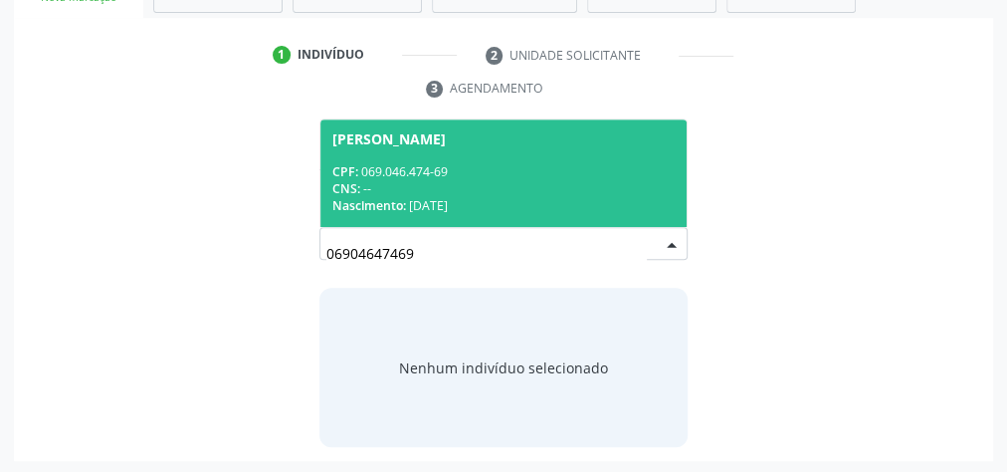
click at [570, 168] on div "CPF: 069.046.474-69" at bounding box center [503, 171] width 342 height 17
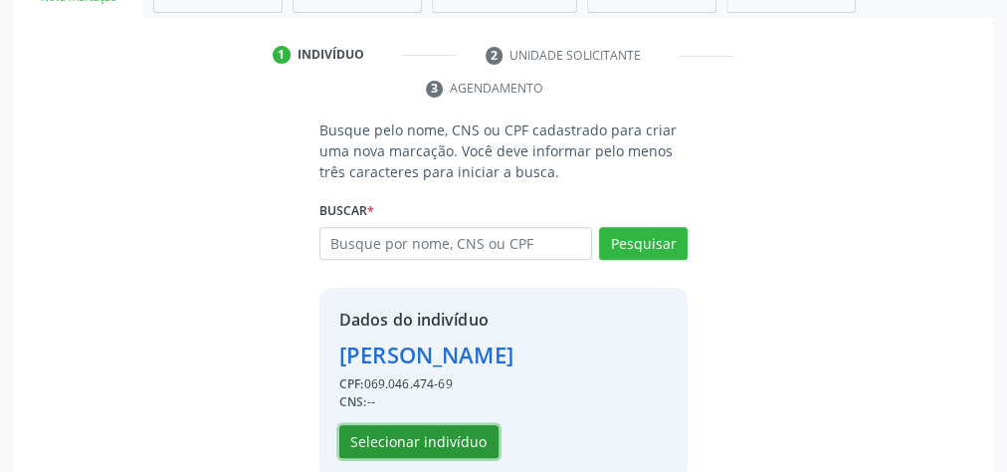
click at [410, 439] on button "Selecionar indivíduo" at bounding box center [418, 442] width 159 height 34
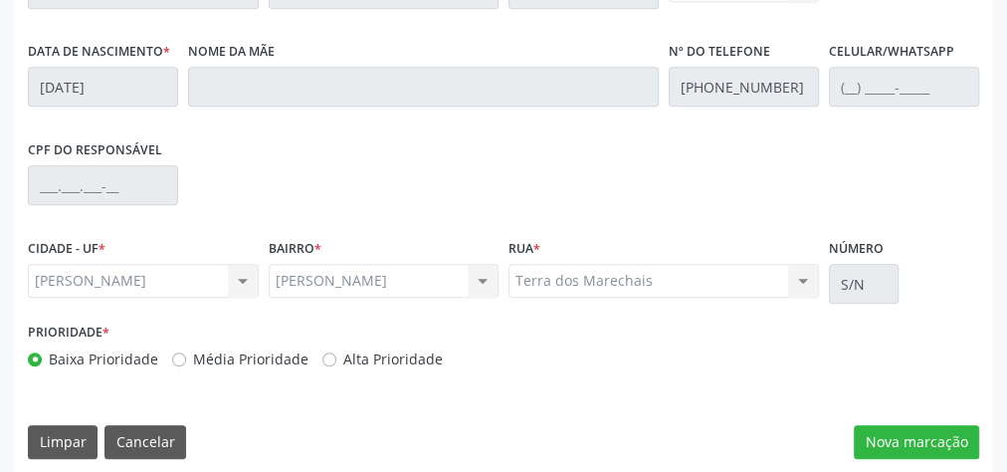
scroll to position [722, 0]
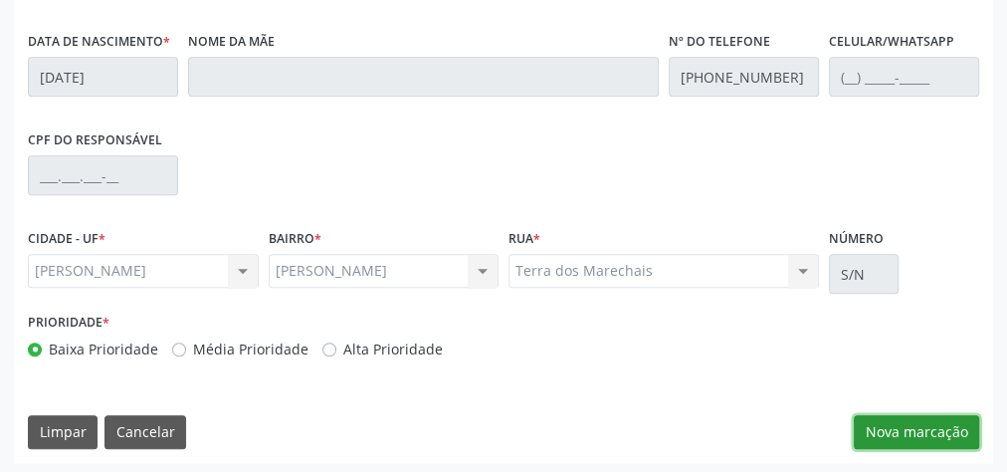
click at [936, 420] on button "Nova marcação" at bounding box center [916, 432] width 125 height 34
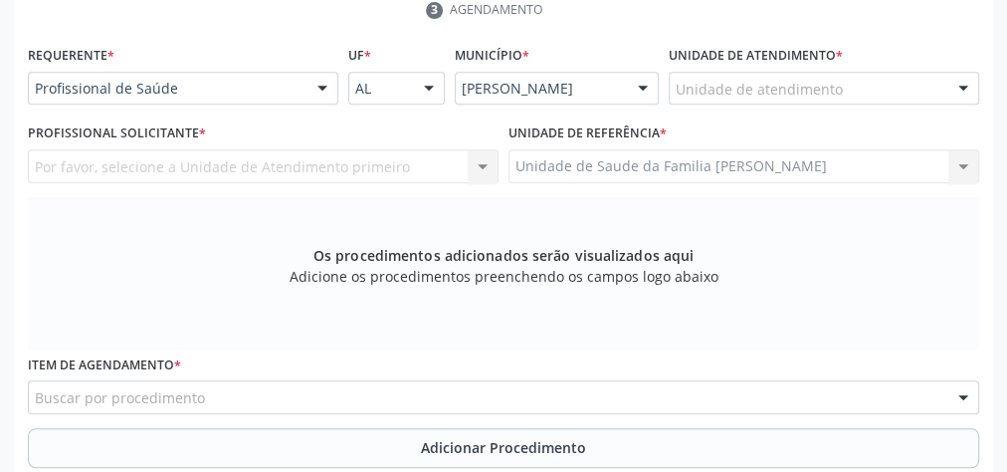
scroll to position [324, 0]
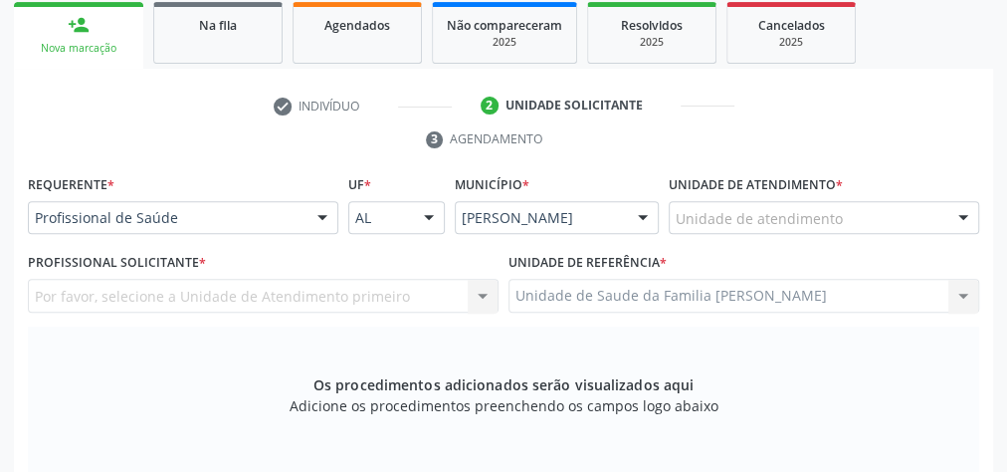
click at [904, 191] on div "Unidade de atendimento * Unidade de atendimento Aeronave Baron 58 Aeronave Cess…" at bounding box center [824, 202] width 311 height 64
click at [905, 215] on div "Unidade de atendimento" at bounding box center [824, 218] width 311 height 34
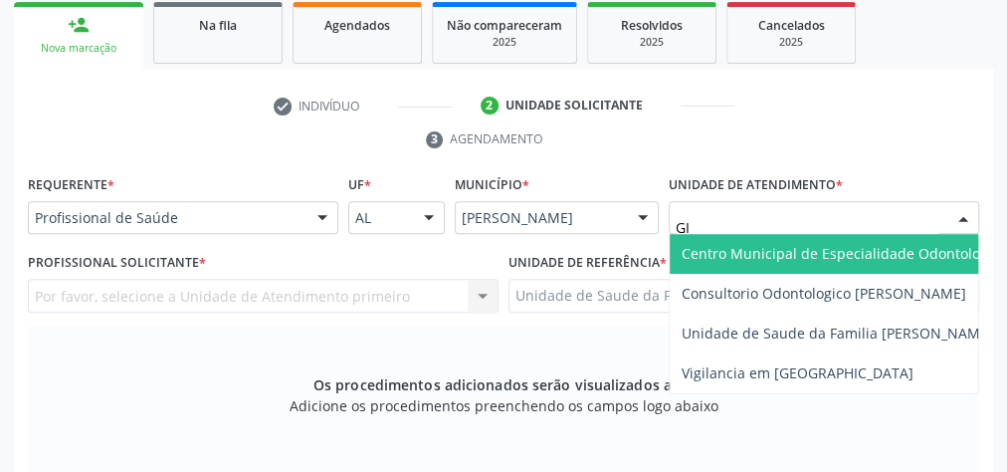
type input "GIS"
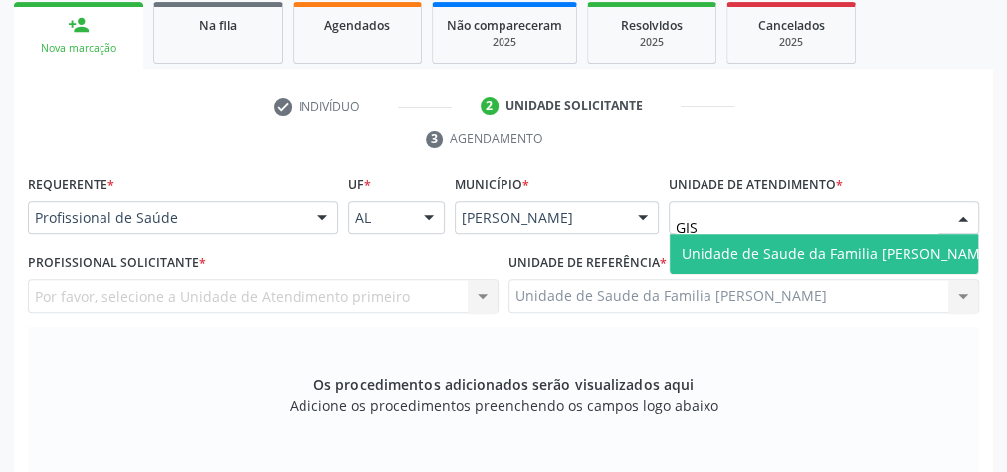
click at [880, 244] on span "Unidade de Saude da Familia [PERSON_NAME]" at bounding box center [838, 253] width 312 height 19
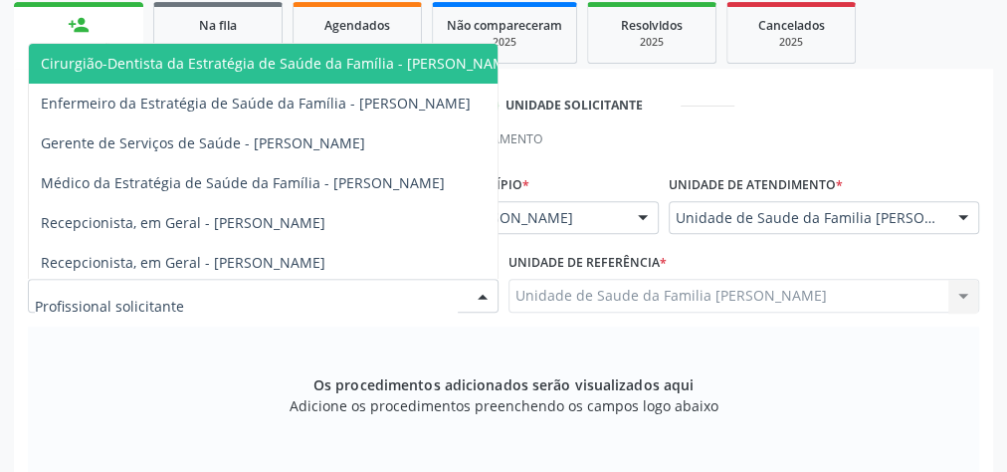
click at [489, 296] on div at bounding box center [483, 297] width 30 height 34
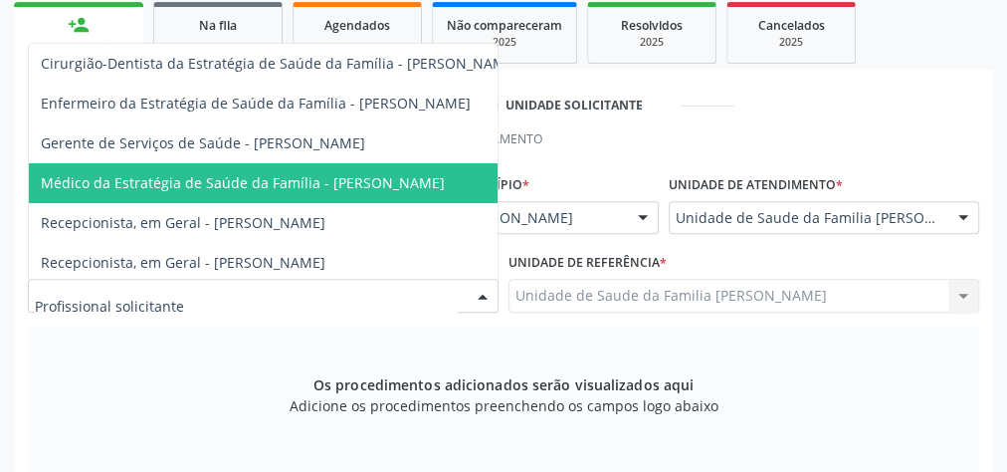
click at [400, 168] on span "Médico da Estratégia de Saúde da Família - [PERSON_NAME]" at bounding box center [280, 183] width 502 height 40
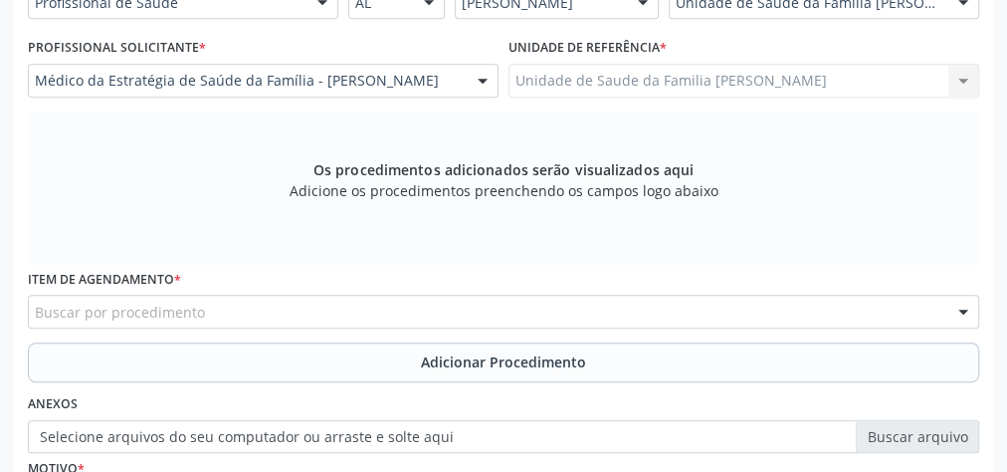
scroll to position [562, 0]
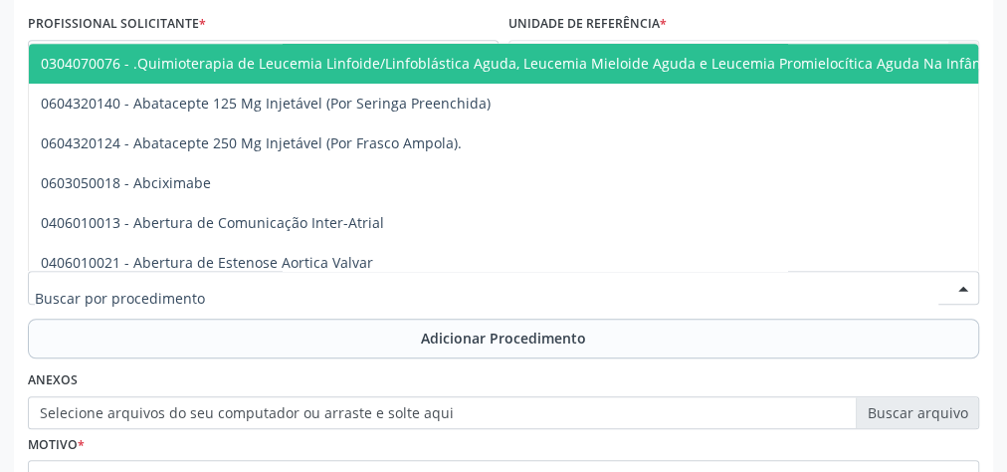
click at [468, 291] on div at bounding box center [504, 288] width 952 height 34
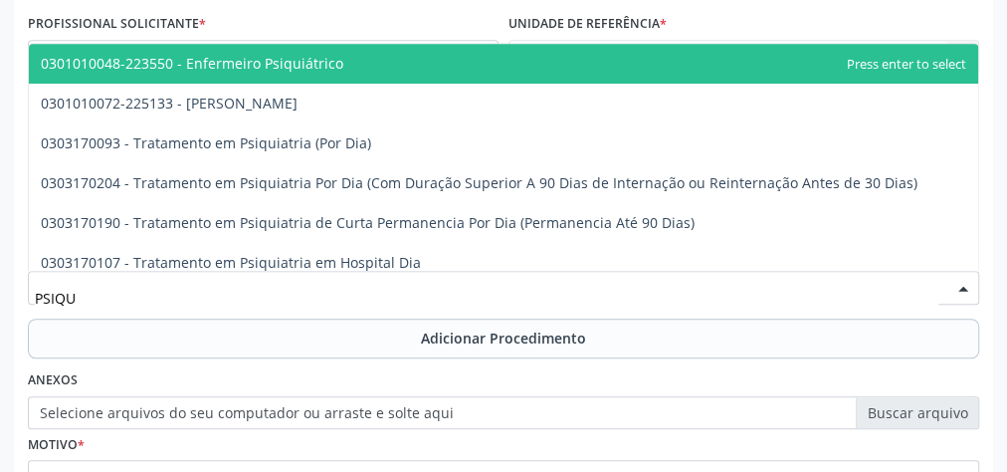
type input "PSIQUI"
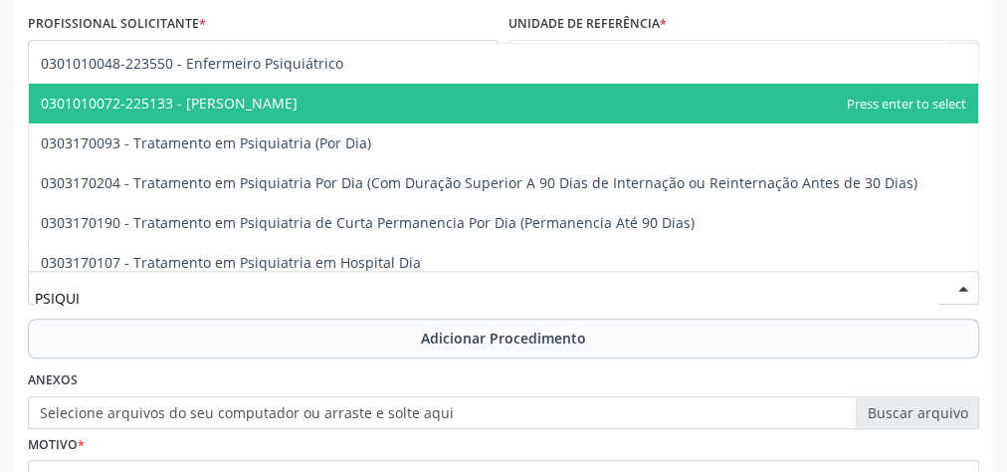
click at [279, 103] on span "0301010072-225133 - [PERSON_NAME]" at bounding box center [169, 103] width 257 height 19
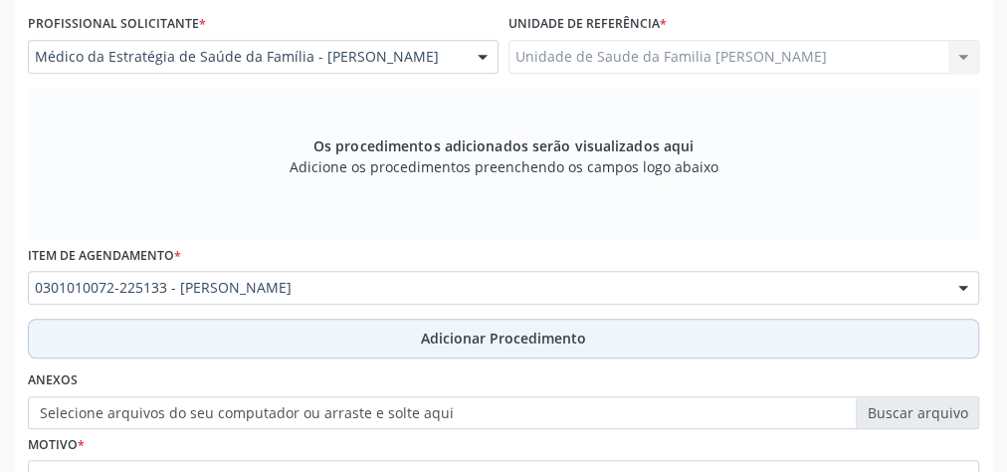
click at [530, 339] on span "Adicionar Procedimento" at bounding box center [503, 337] width 165 height 21
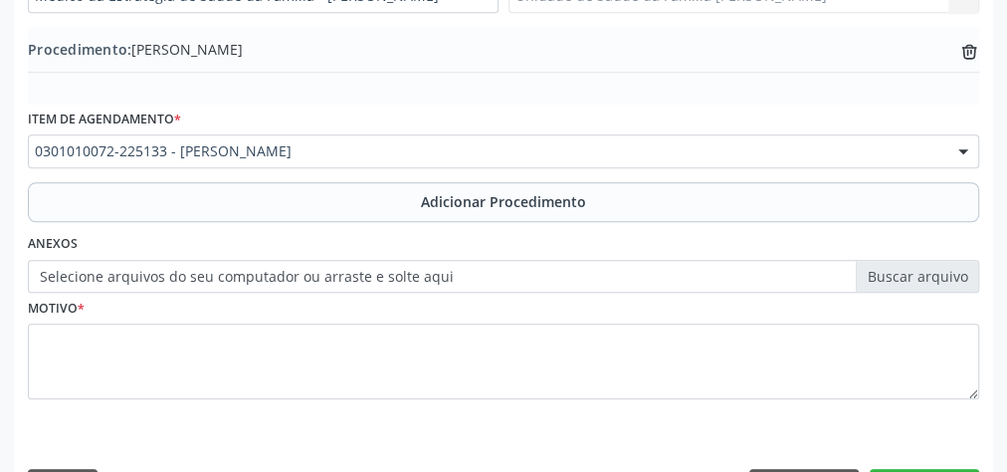
scroll to position [677, 0]
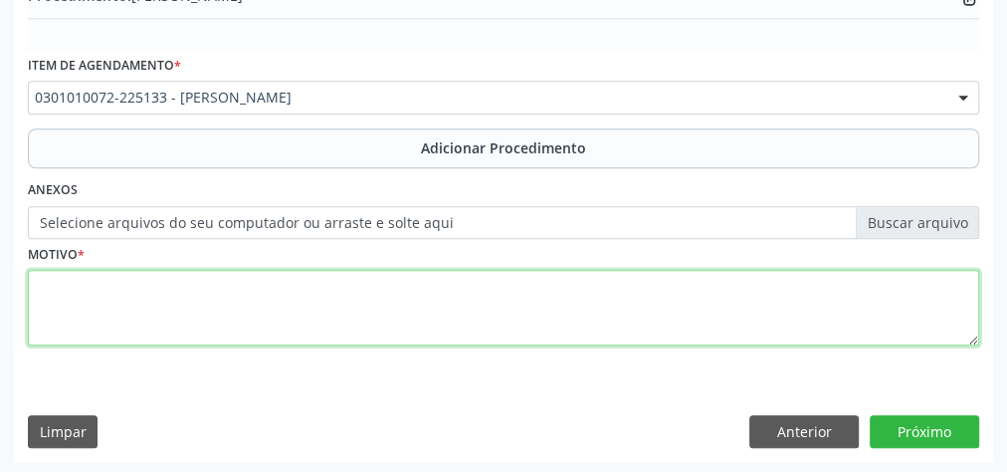
click at [370, 319] on textarea at bounding box center [504, 308] width 952 height 76
click at [144, 286] on textarea "EM USO DE ANSILITICOS" at bounding box center [504, 308] width 952 height 76
click at [145, 285] on textarea "EM USO DE ANSILITICOS" at bounding box center [504, 308] width 952 height 76
click at [147, 282] on textarea "EM USO DE ANSILITICOS" at bounding box center [504, 308] width 952 height 76
click at [261, 275] on textarea "EM USO DE ANSIOLITICOS" at bounding box center [504, 308] width 952 height 76
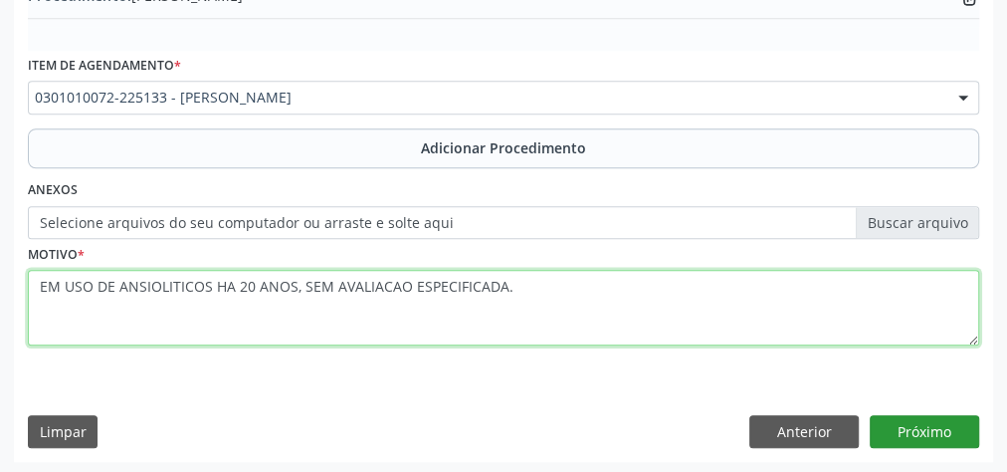
type textarea "EM USO DE ANSIOLITICOS HA 20 ANOS, SEM AVALIACAO ESPECIFICADA."
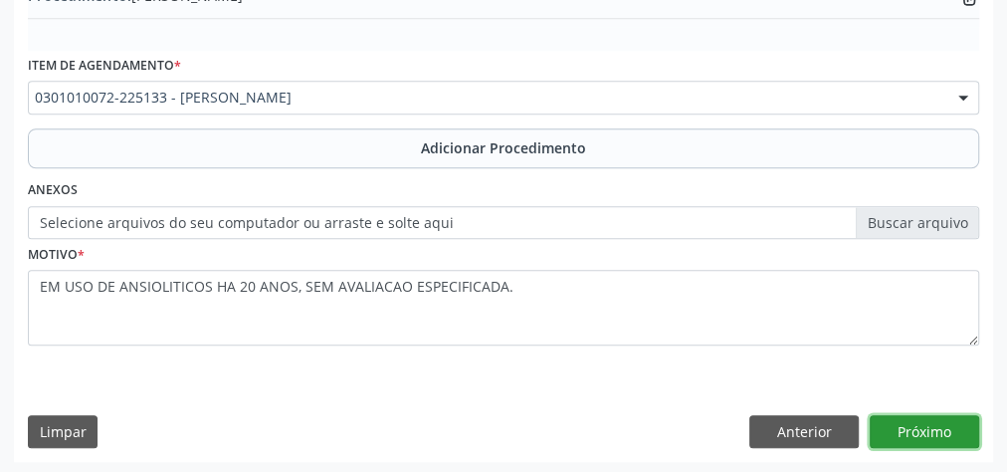
click at [936, 422] on button "Próximo" at bounding box center [924, 432] width 109 height 34
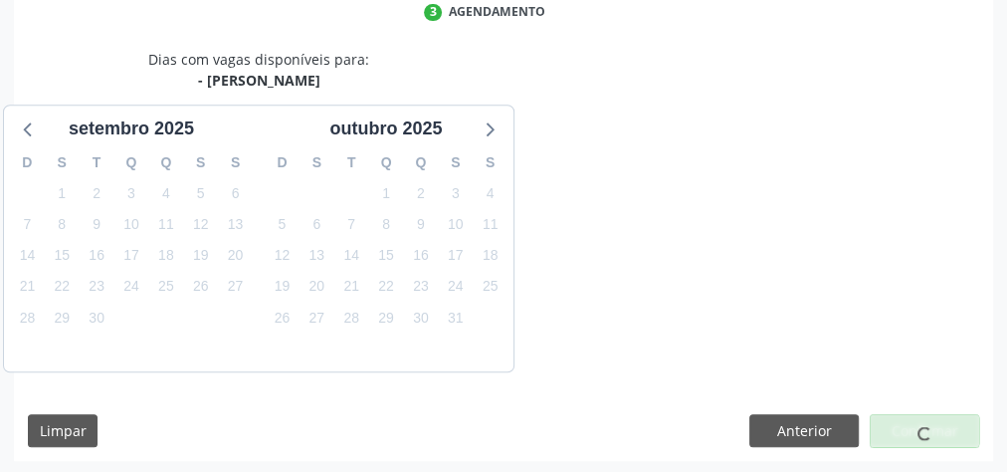
scroll to position [528, 0]
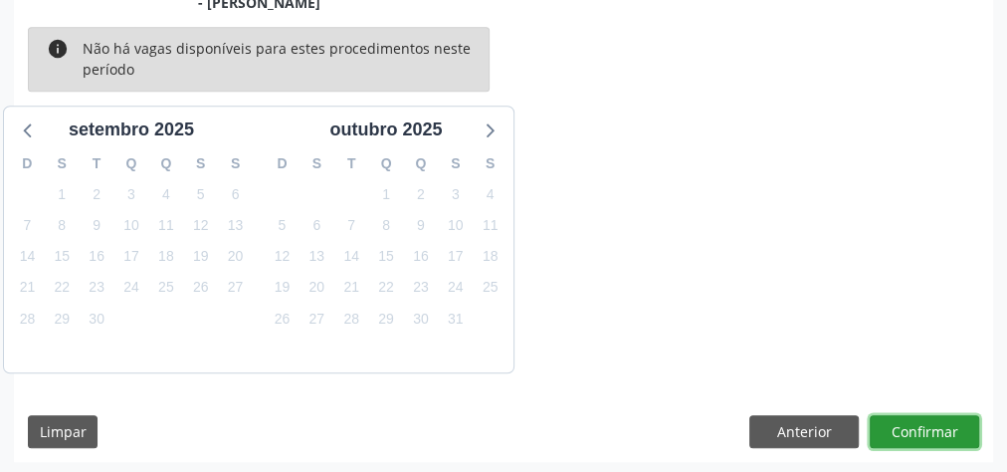
click at [936, 422] on button "Confirmar" at bounding box center [924, 432] width 109 height 34
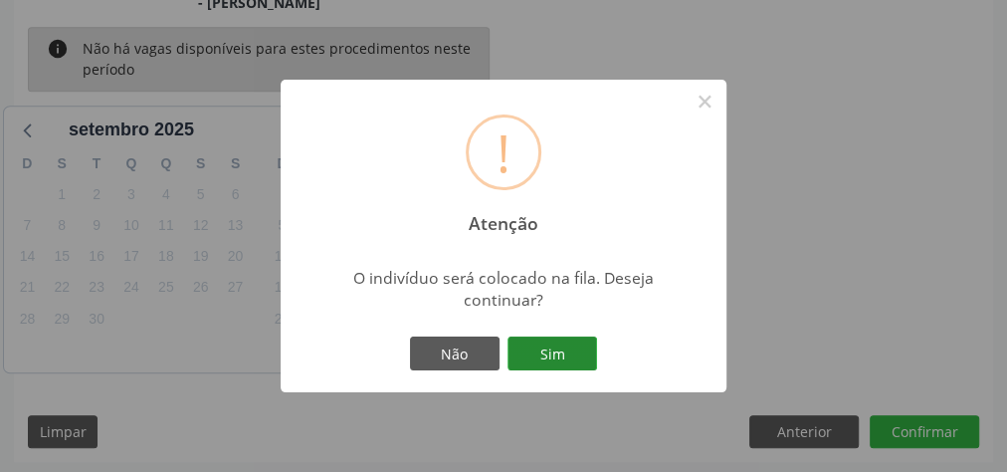
click at [574, 340] on button "Sim" at bounding box center [553, 353] width 90 height 34
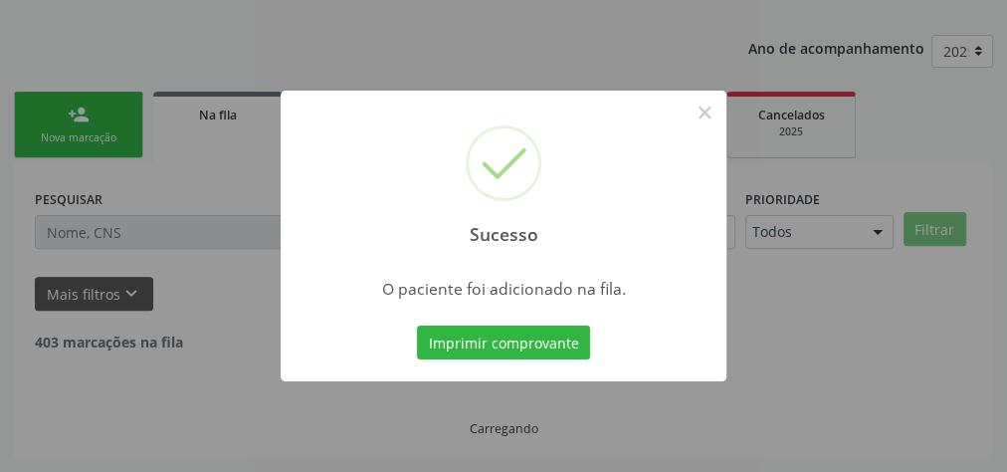
scroll to position [211, 0]
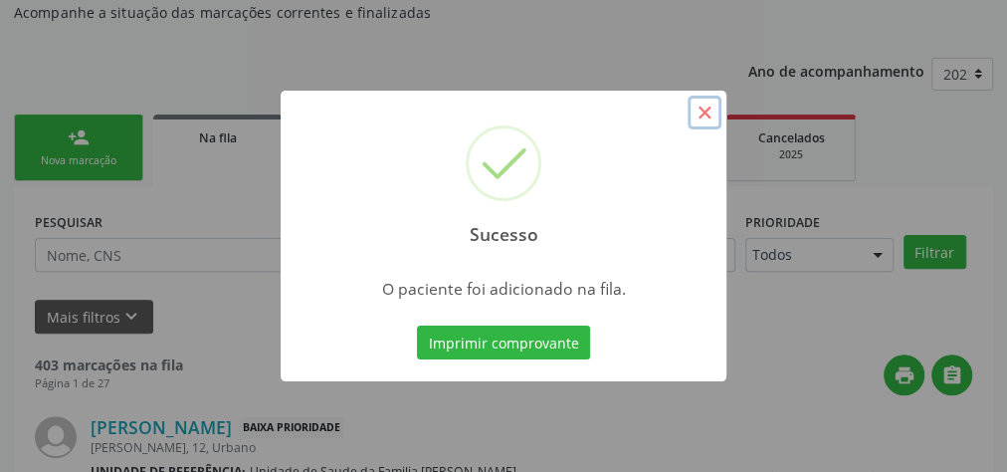
click at [720, 116] on button "×" at bounding box center [705, 113] width 34 height 34
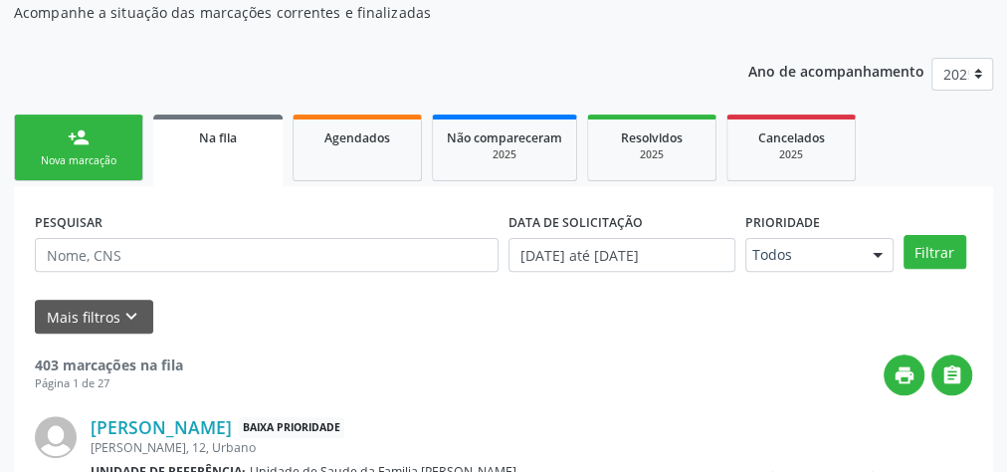
click at [81, 161] on div "Nova marcação" at bounding box center [79, 160] width 100 height 15
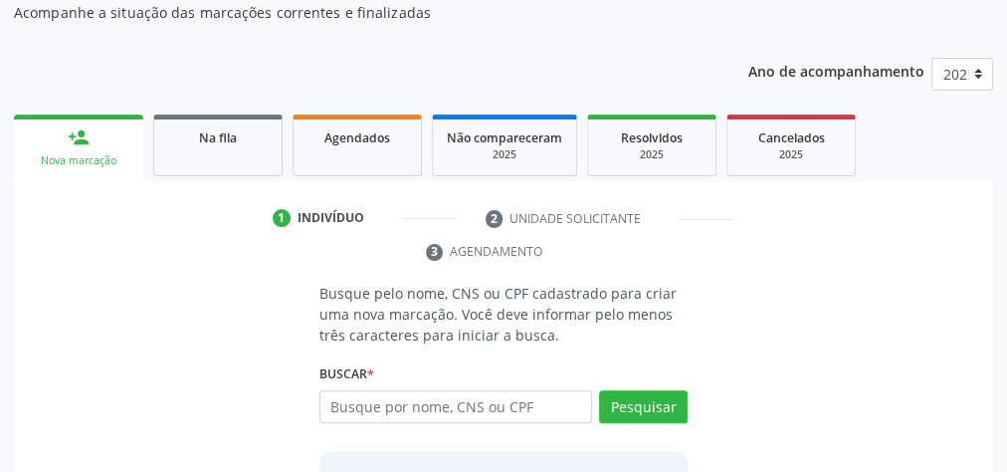
click at [81, 161] on div "Nova marcação" at bounding box center [79, 160] width 102 height 15
click at [78, 158] on div "Nova marcação" at bounding box center [79, 160] width 102 height 15
click at [80, 158] on div "Nova marcação" at bounding box center [79, 160] width 102 height 15
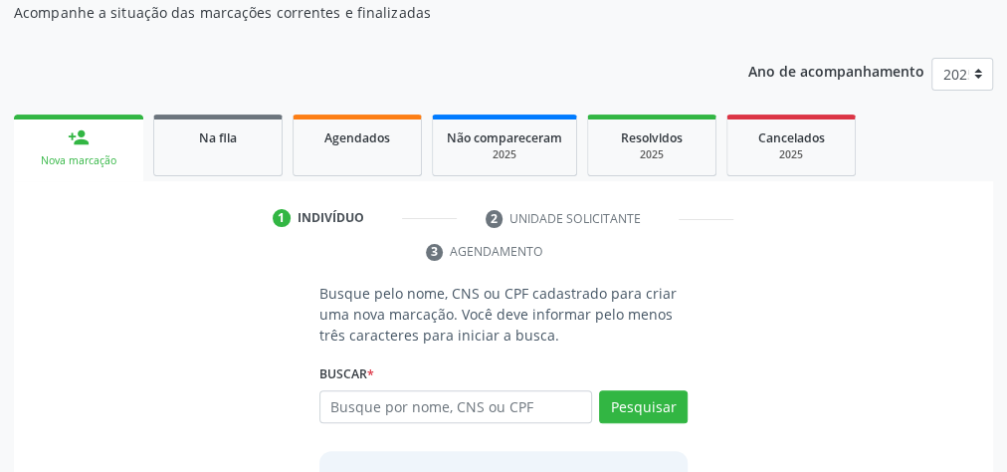
click at [80, 158] on div "Nova marcação" at bounding box center [79, 160] width 102 height 15
click at [80, 153] on div "Nova marcação" at bounding box center [79, 160] width 102 height 15
click at [96, 140] on link "person_add Nova marcação" at bounding box center [78, 147] width 129 height 67
click at [104, 115] on link "person_add Nova marcação" at bounding box center [78, 147] width 129 height 67
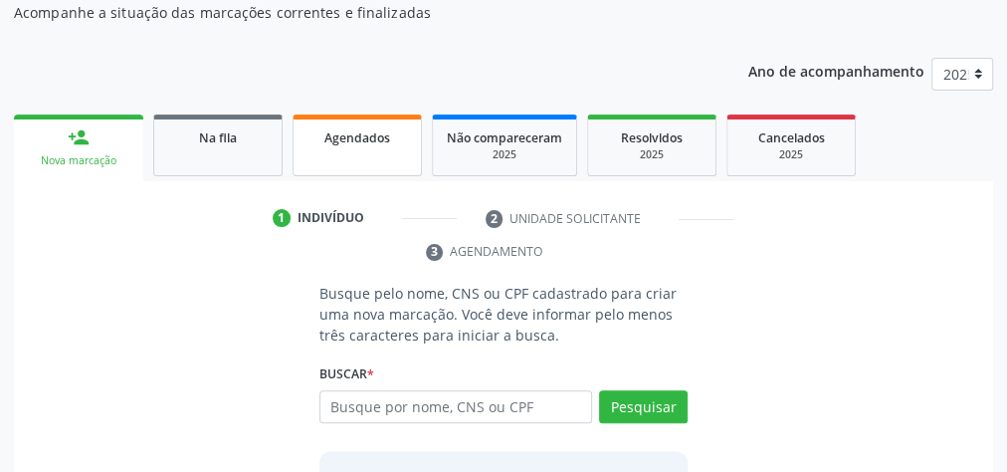
click at [348, 134] on span "Agendados" at bounding box center [358, 137] width 66 height 17
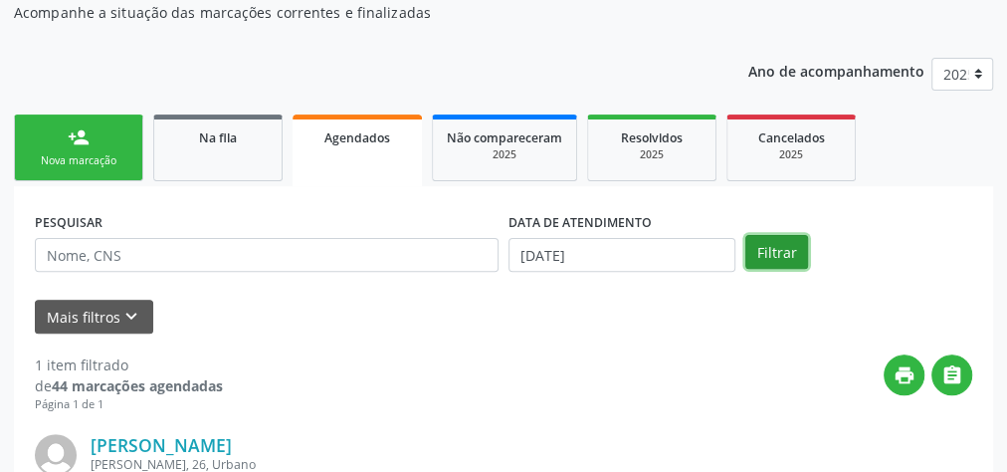
click at [783, 257] on button "Filtrar" at bounding box center [777, 252] width 63 height 34
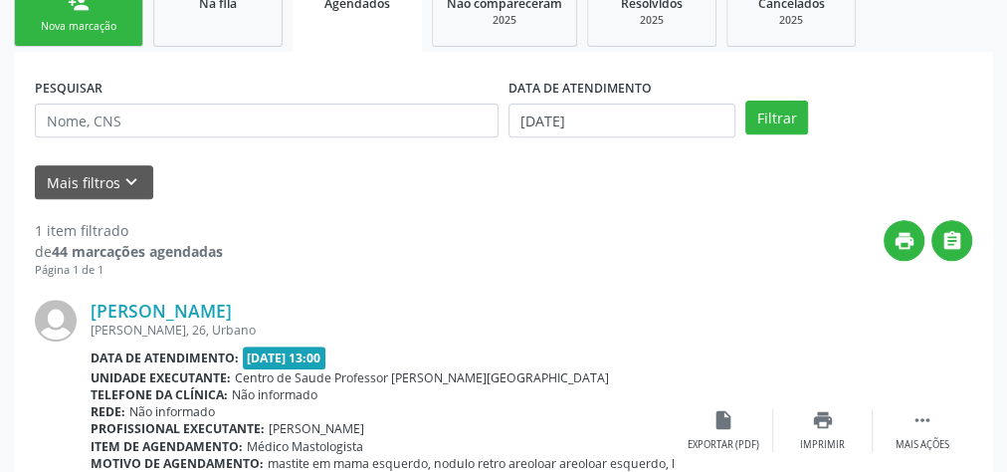
scroll to position [249, 0]
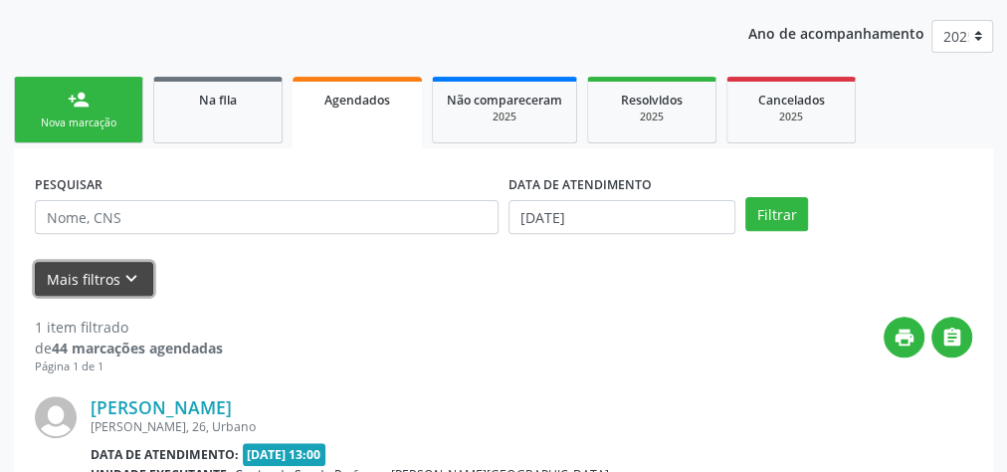
click at [108, 264] on button "Mais filtros keyboard_arrow_down" at bounding box center [94, 279] width 118 height 35
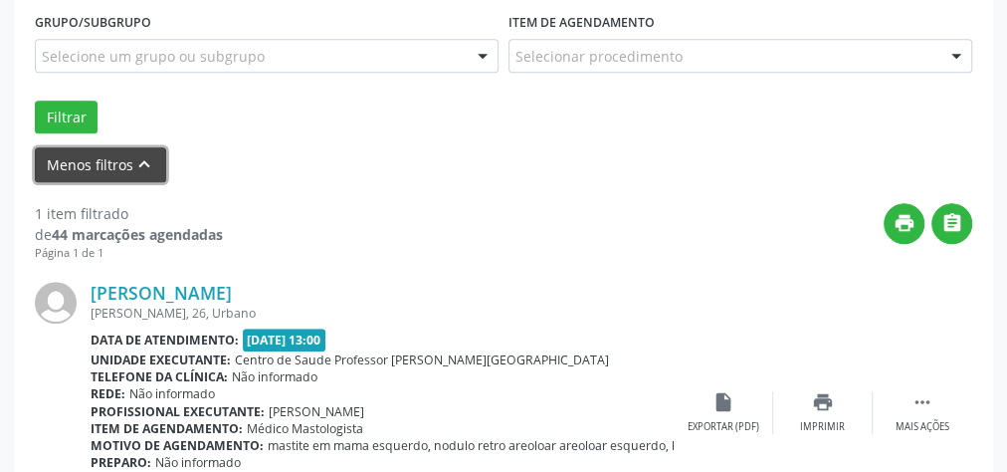
scroll to position [567, 0]
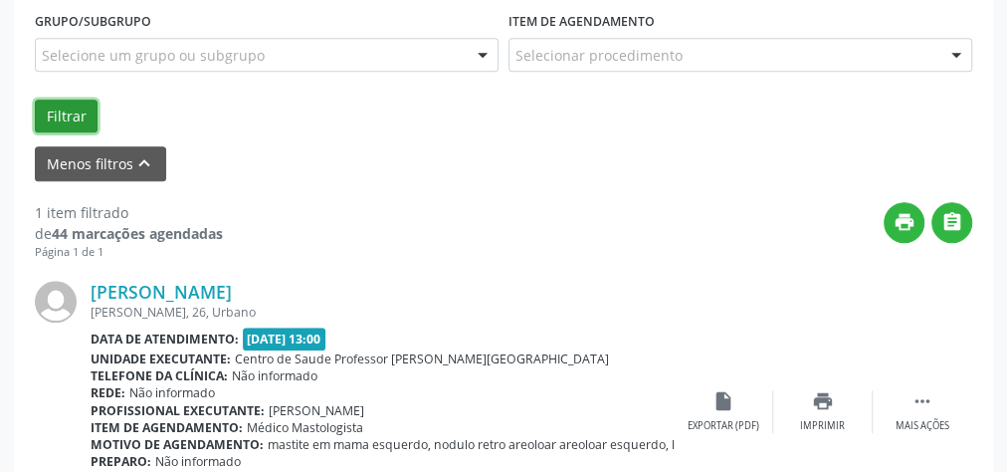
click at [68, 111] on button "Filtrar" at bounding box center [66, 117] width 63 height 34
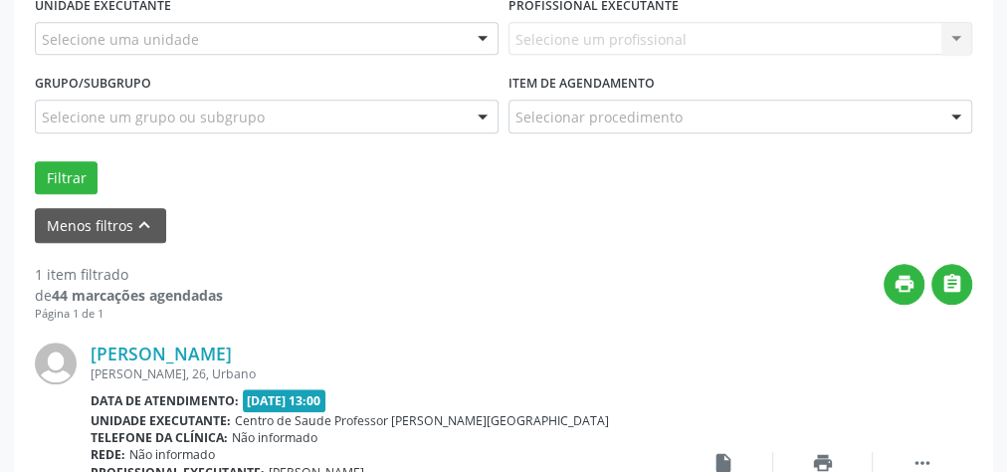
scroll to position [451, 0]
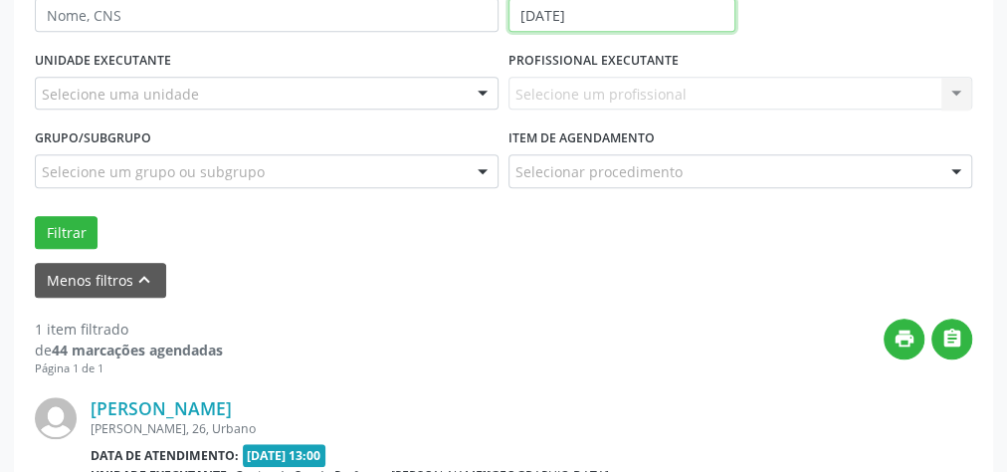
click at [527, 16] on input "[DATE]" at bounding box center [622, 15] width 227 height 34
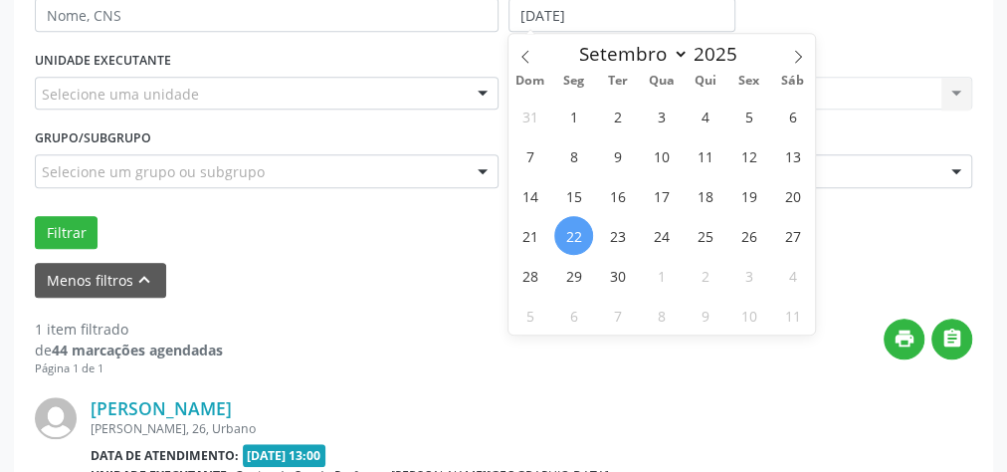
click at [581, 236] on span "22" at bounding box center [573, 235] width 39 height 39
type input "[DATE]"
click at [581, 236] on span "22" at bounding box center [573, 235] width 39 height 39
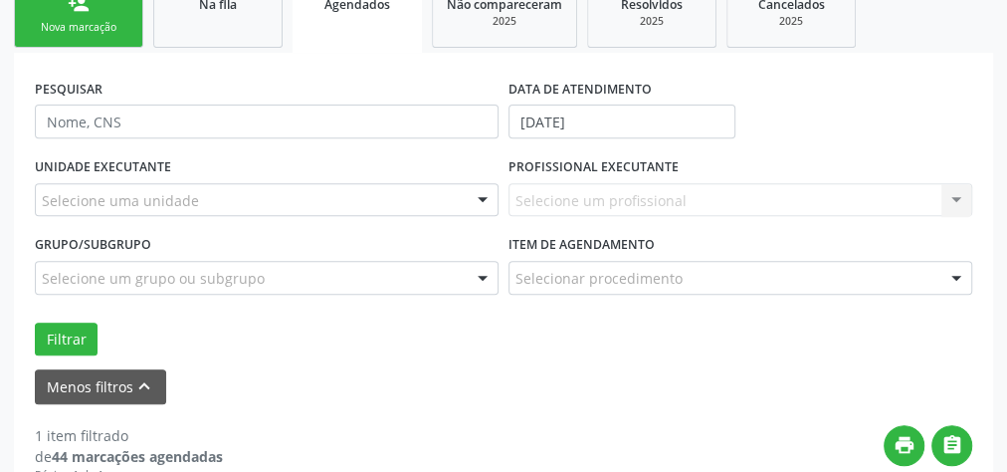
scroll to position [368, 0]
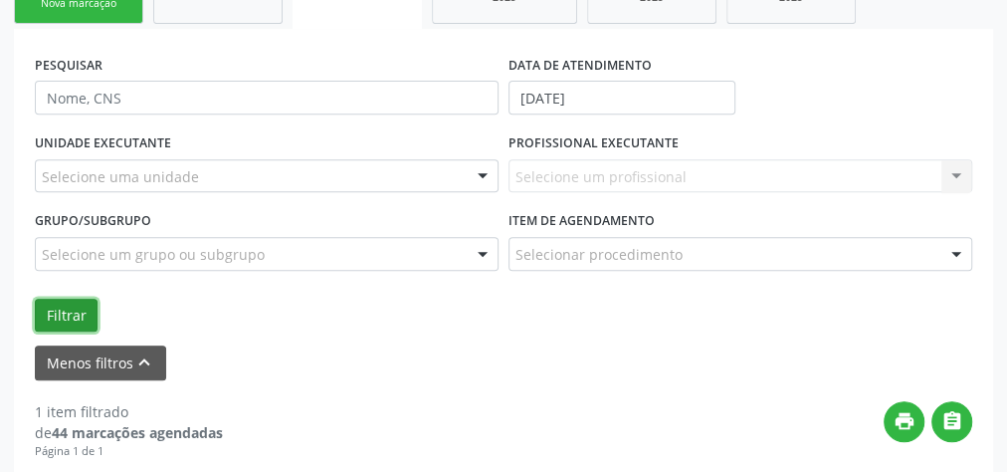
click at [70, 309] on button "Filtrar" at bounding box center [66, 316] width 63 height 34
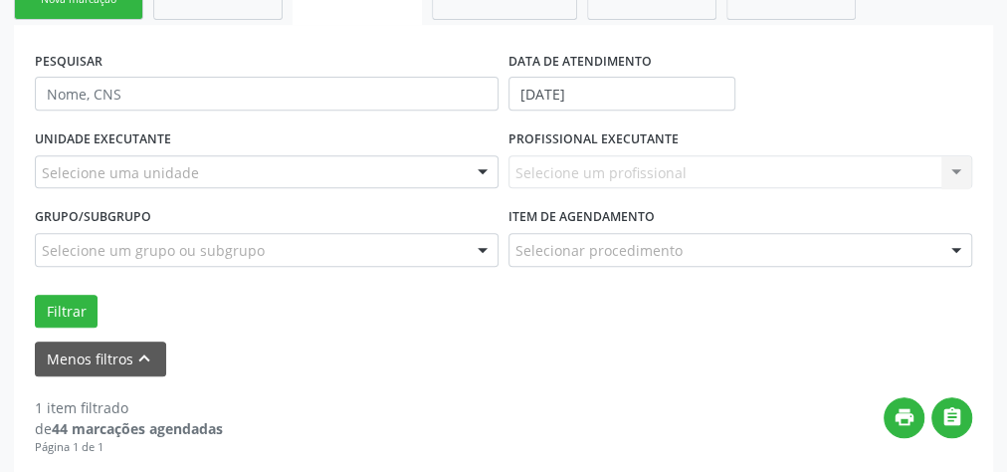
scroll to position [371, 0]
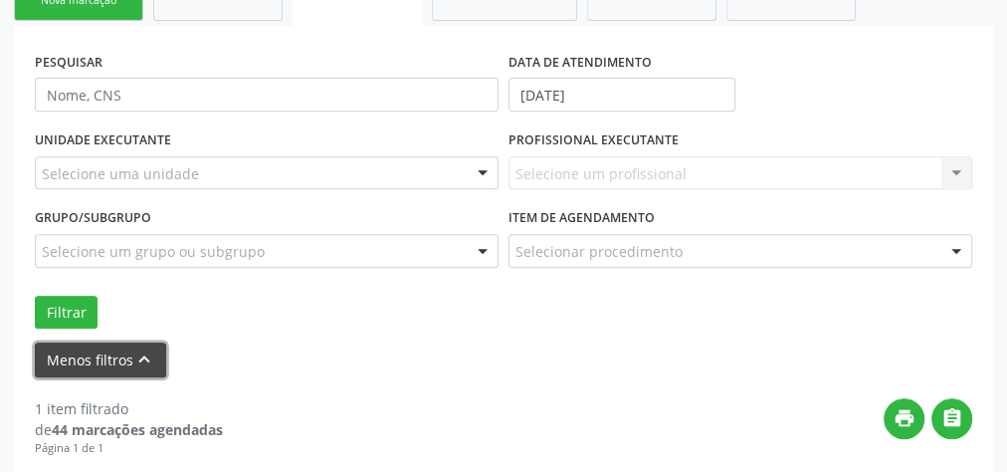
click at [109, 367] on button "Menos filtros keyboard_arrow_up" at bounding box center [100, 359] width 131 height 35
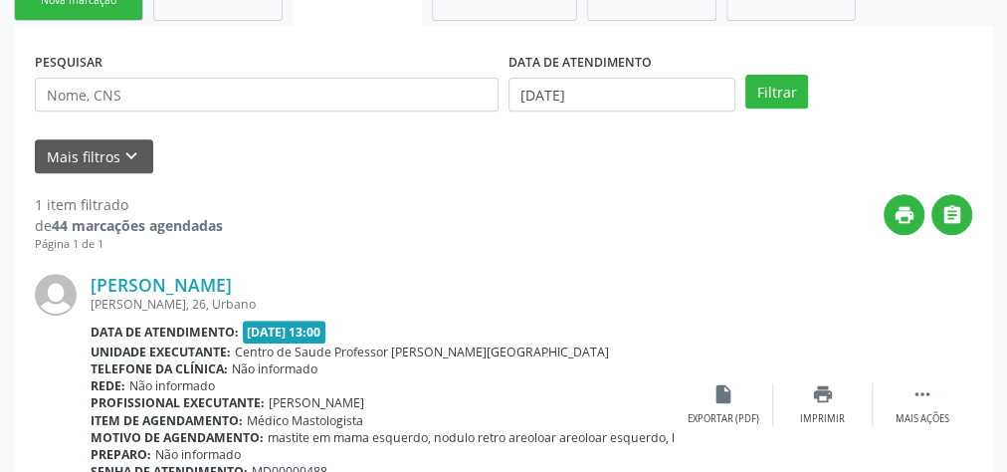
click at [143, 236] on div "Página 1 de 1" at bounding box center [129, 244] width 188 height 17
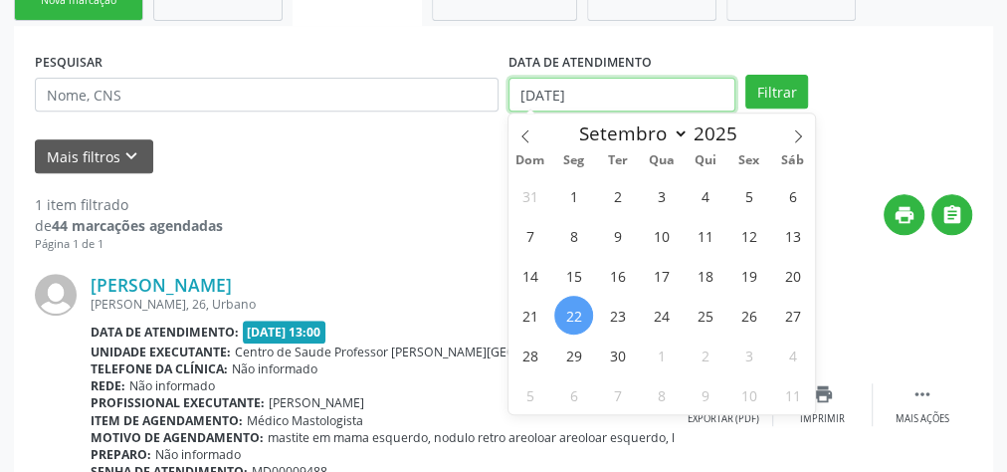
click at [527, 98] on input "[DATE]" at bounding box center [622, 95] width 227 height 34
click at [622, 258] on span "16" at bounding box center [617, 275] width 39 height 39
type input "16/09/2025"
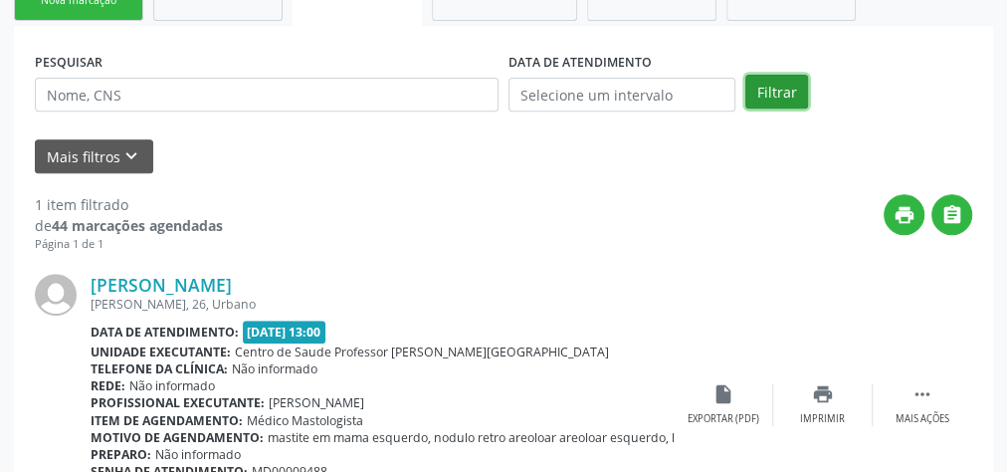
click at [783, 103] on button "Filtrar" at bounding box center [777, 92] width 63 height 34
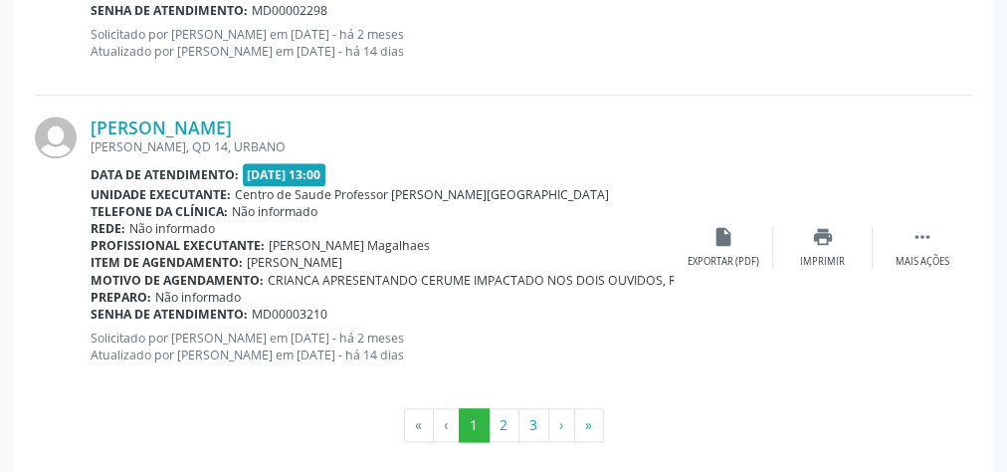
scroll to position [4774, 0]
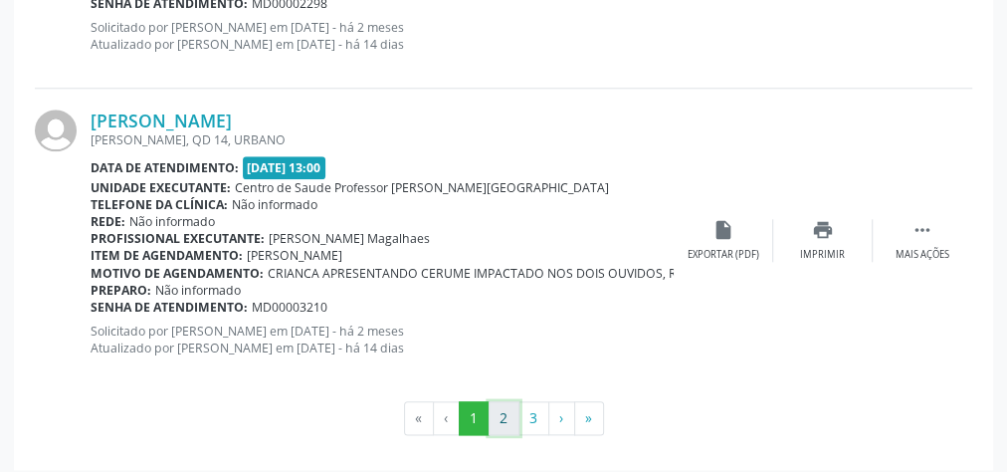
click at [499, 408] on button "2" at bounding box center [504, 418] width 31 height 34
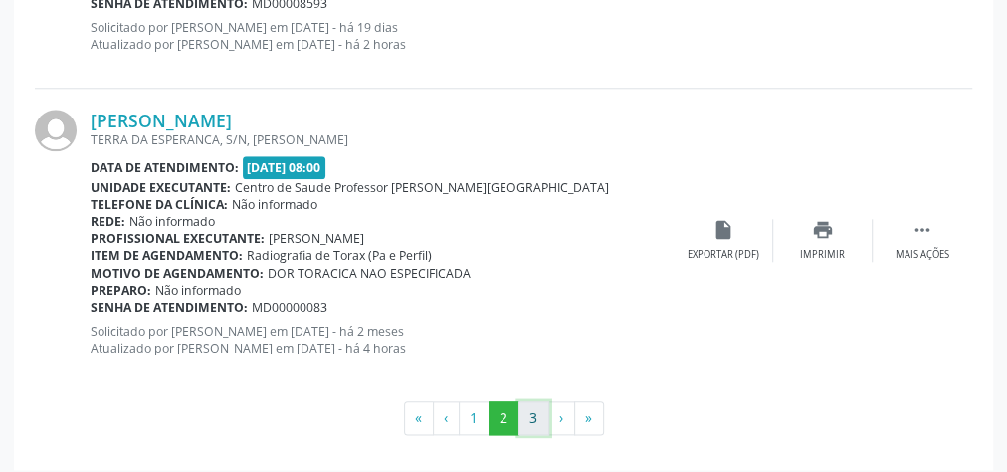
click at [538, 412] on button "3" at bounding box center [534, 418] width 31 height 34
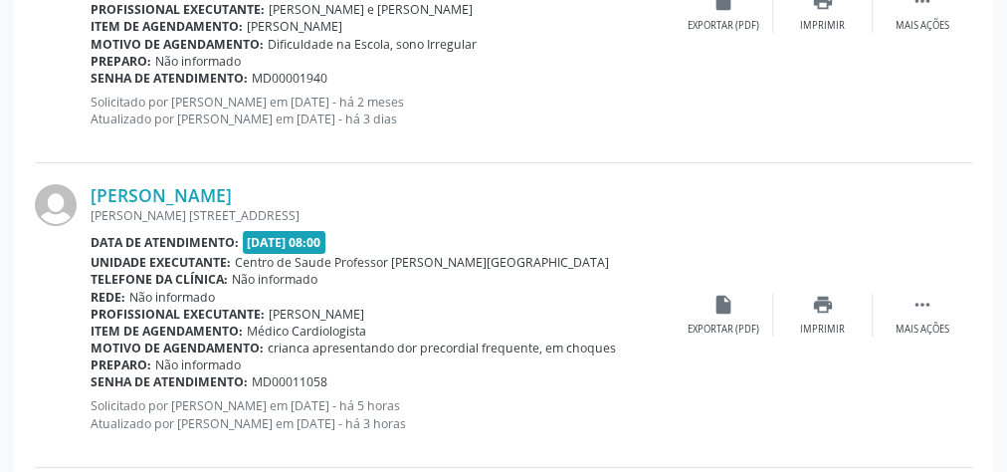
scroll to position [3516, 0]
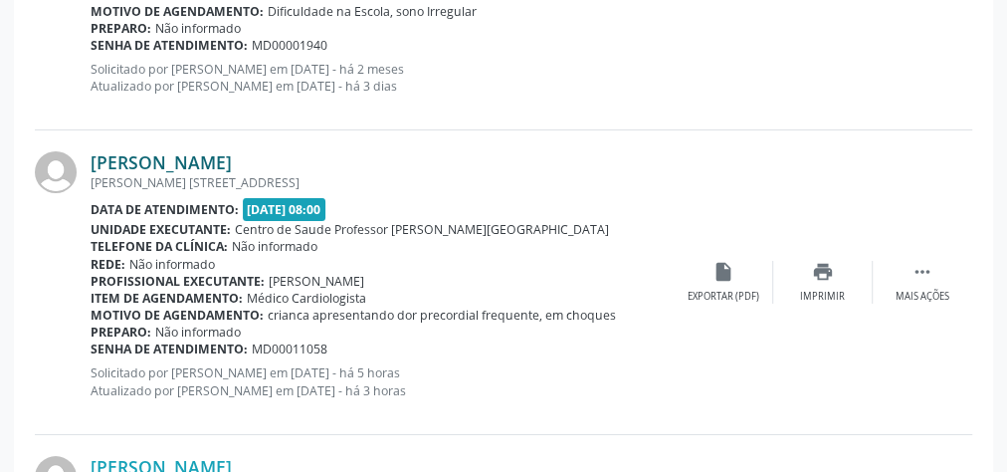
click at [232, 151] on link "Maria Vitória Souza Mendonça" at bounding box center [161, 162] width 141 height 22
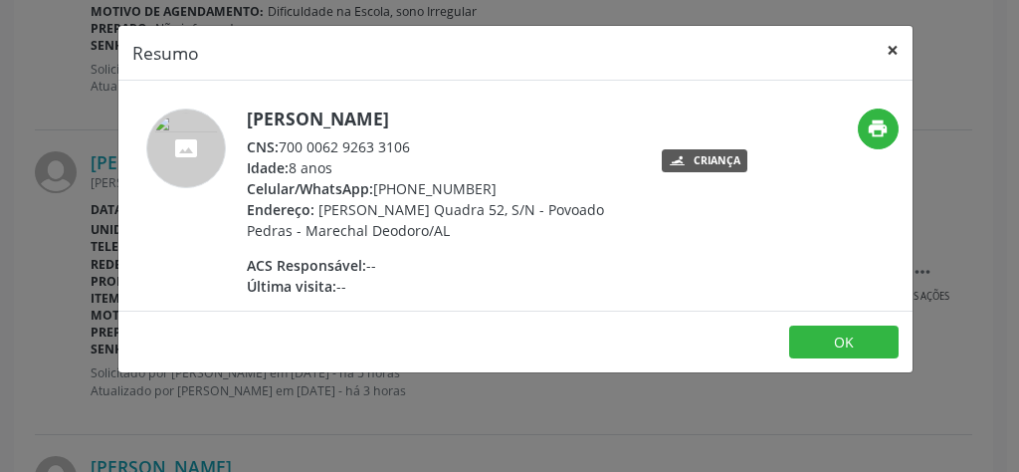
click at [884, 50] on button "×" at bounding box center [893, 50] width 40 height 49
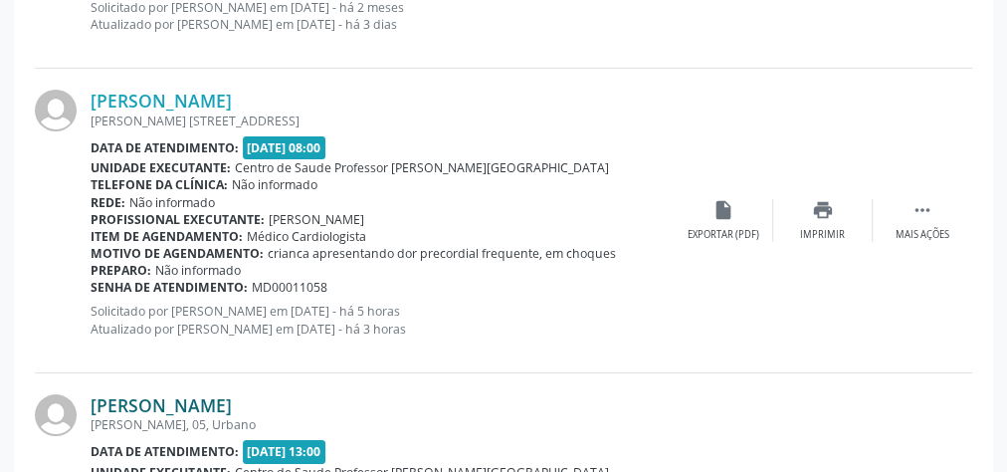
scroll to position [3675, 0]
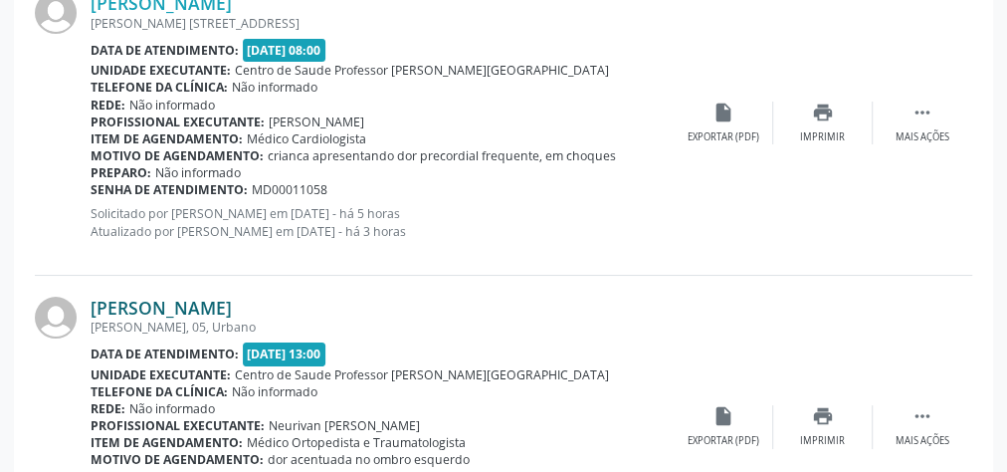
click at [229, 299] on link "[PERSON_NAME]" at bounding box center [161, 308] width 141 height 22
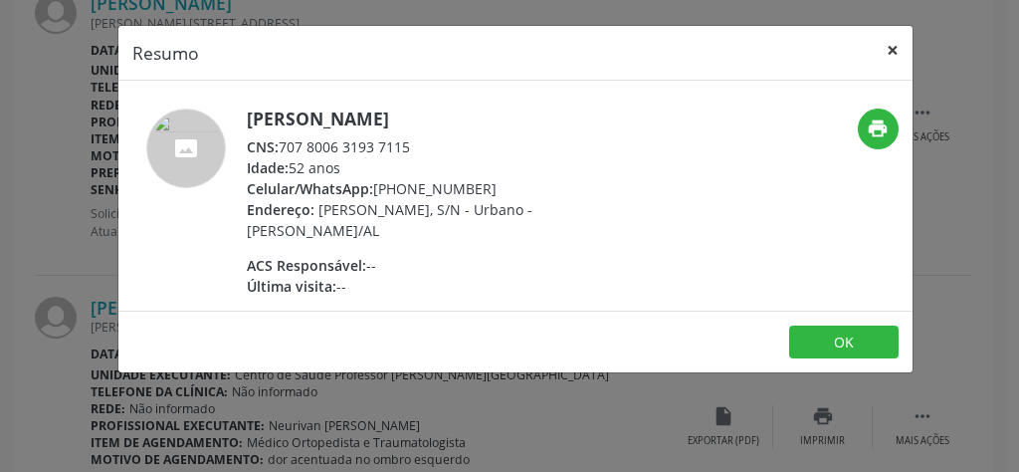
click at [896, 54] on button "×" at bounding box center [893, 50] width 40 height 49
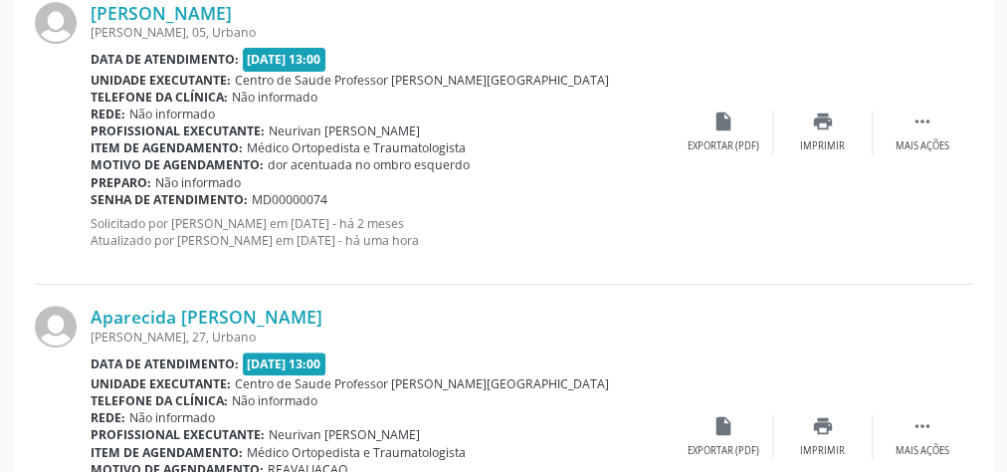
scroll to position [3994, 0]
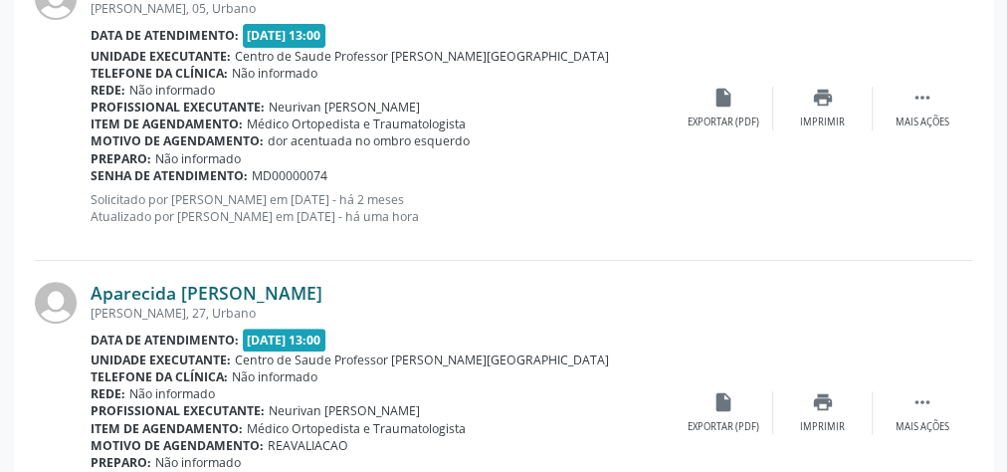
click at [287, 288] on link "Aparecida Francisco dos Santos" at bounding box center [207, 293] width 232 height 22
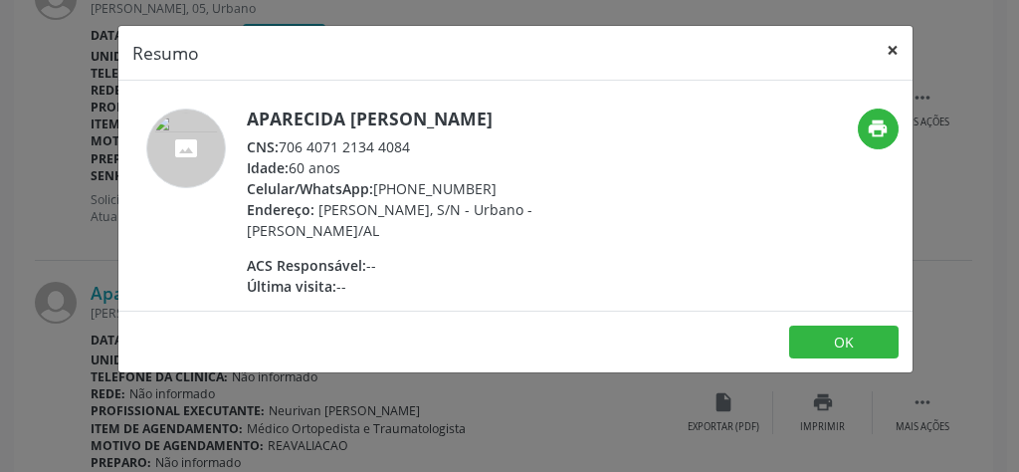
click at [901, 51] on button "×" at bounding box center [893, 50] width 40 height 49
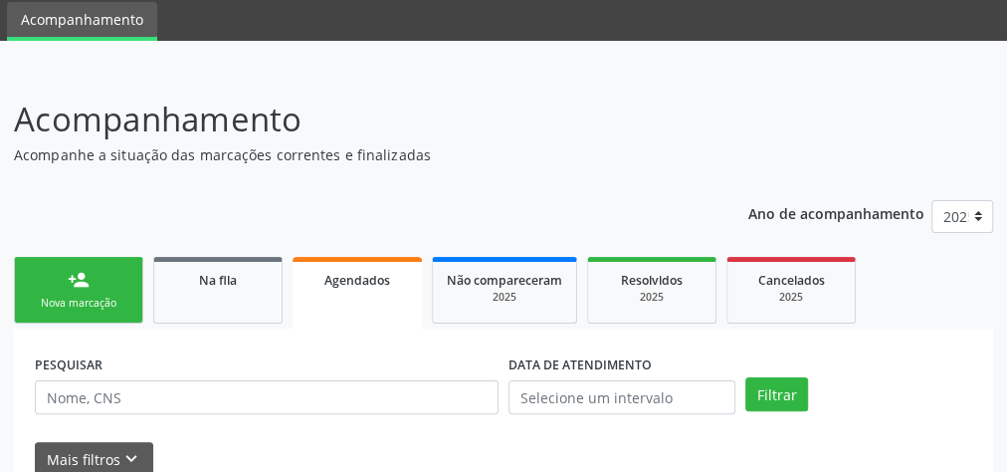
scroll to position [159, 0]
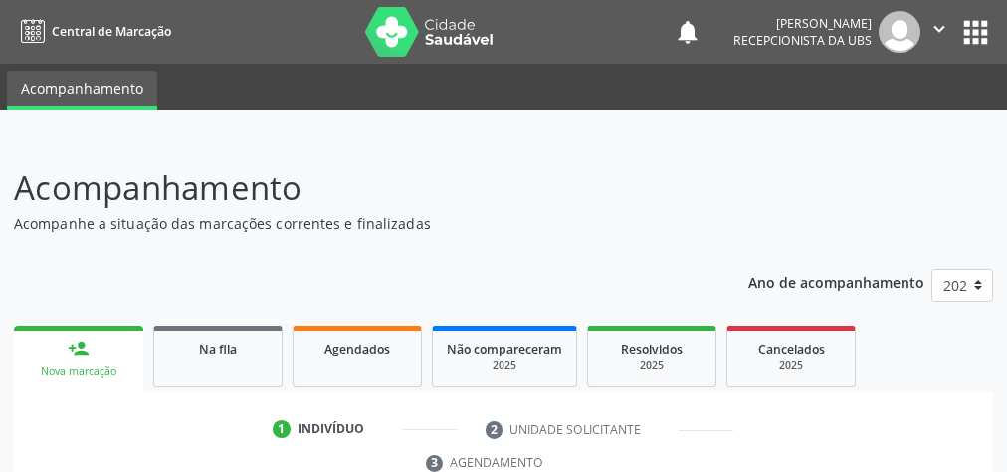
scroll to position [374, 0]
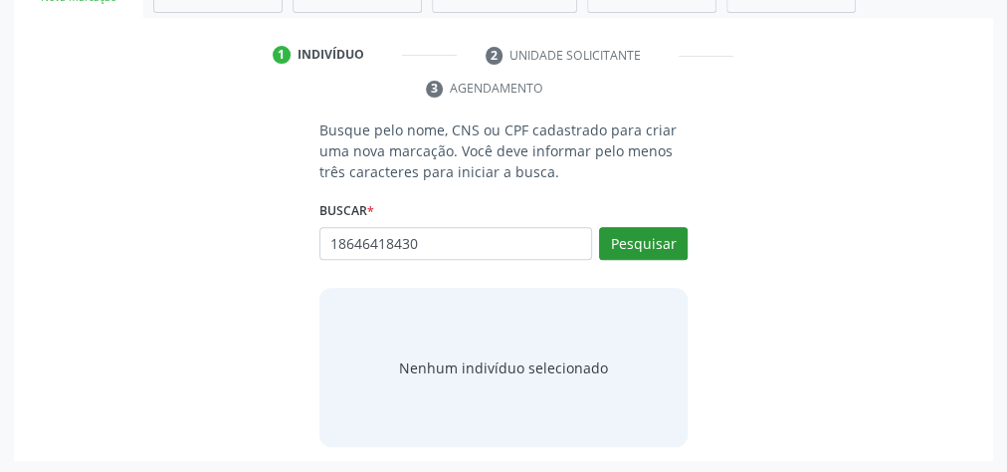
type input "18646418430"
click at [671, 236] on button "Pesquisar" at bounding box center [643, 244] width 89 height 34
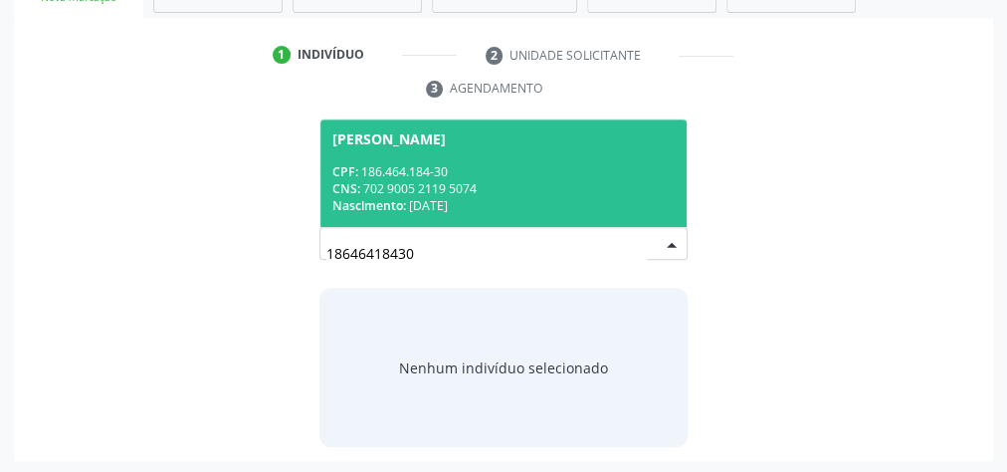
click at [521, 193] on div "CNS: 702 9005 2119 5074" at bounding box center [503, 188] width 342 height 17
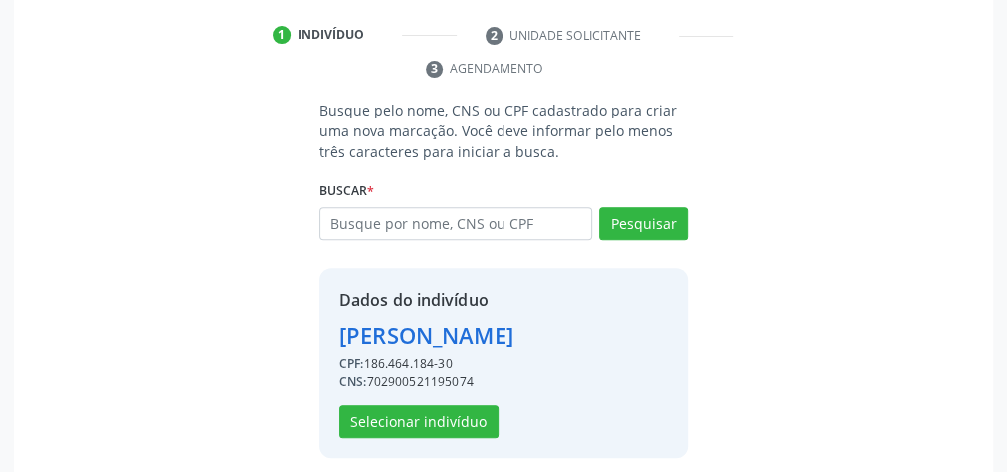
scroll to position [404, 0]
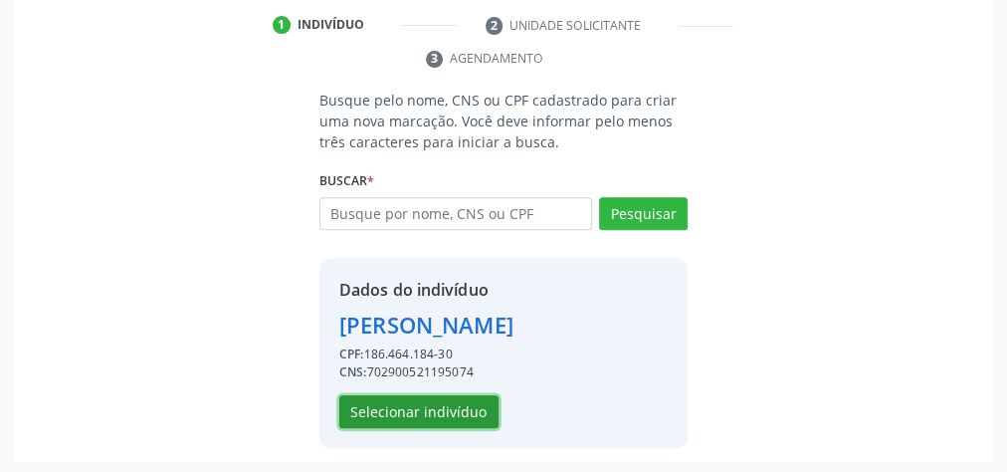
click at [466, 402] on button "Selecionar indivíduo" at bounding box center [418, 412] width 159 height 34
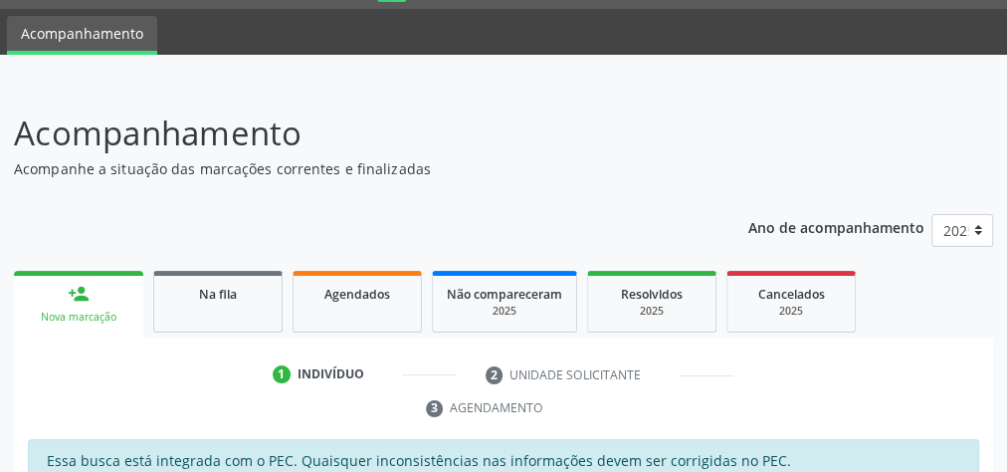
scroll to position [80, 0]
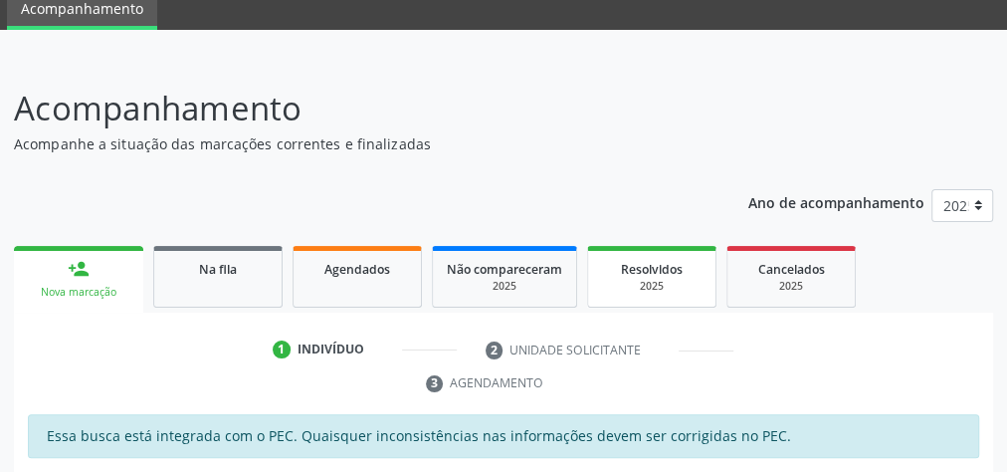
click at [690, 279] on div "2025" at bounding box center [652, 286] width 100 height 15
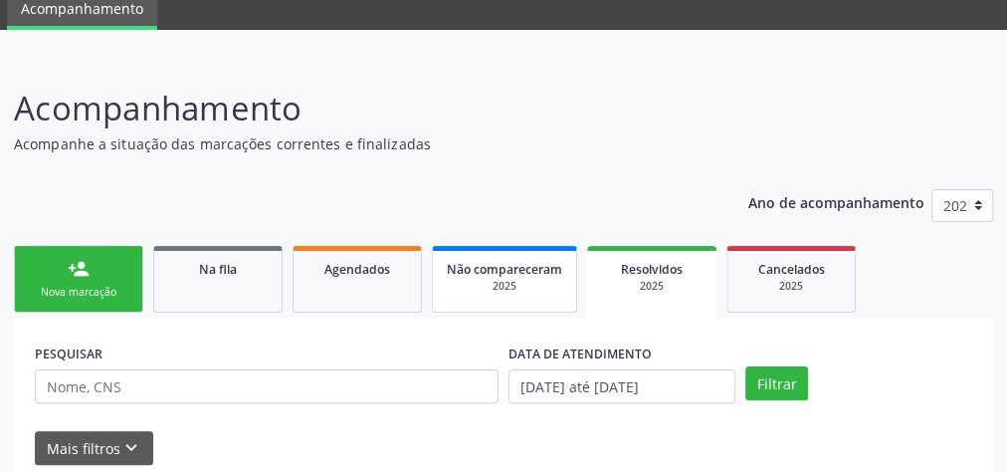
click at [497, 281] on div "2025" at bounding box center [504, 286] width 115 height 15
click at [498, 275] on span "Não compareceram" at bounding box center [503, 269] width 115 height 17
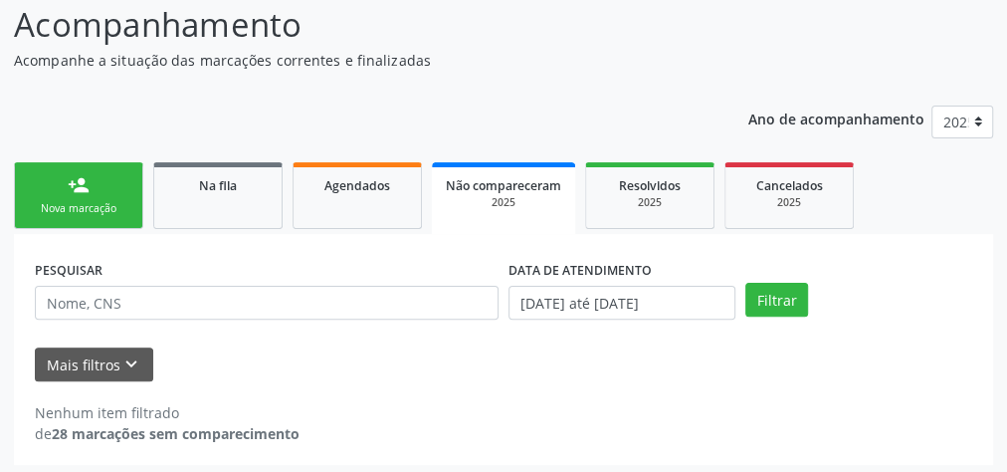
scroll to position [168, 0]
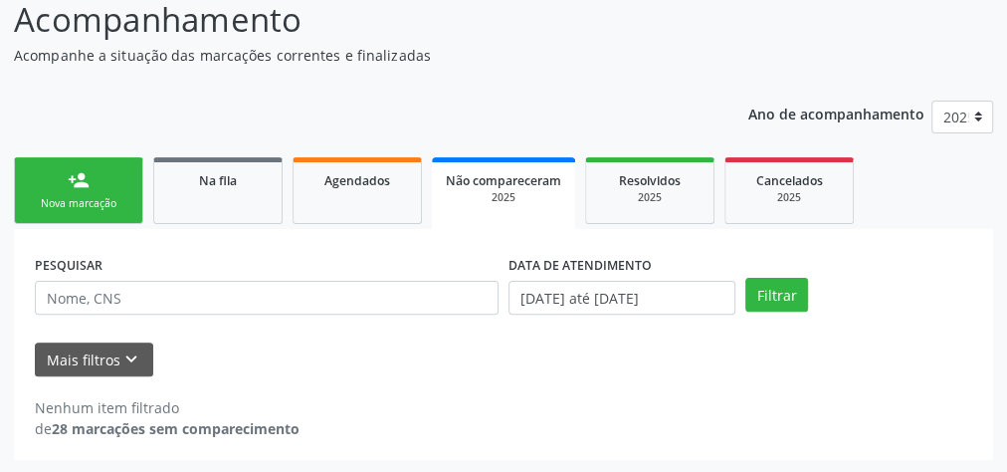
click at [511, 192] on div "2025" at bounding box center [503, 197] width 115 height 15
click at [511, 193] on div "2025" at bounding box center [503, 197] width 115 height 15
click at [781, 292] on button "Filtrar" at bounding box center [777, 295] width 63 height 34
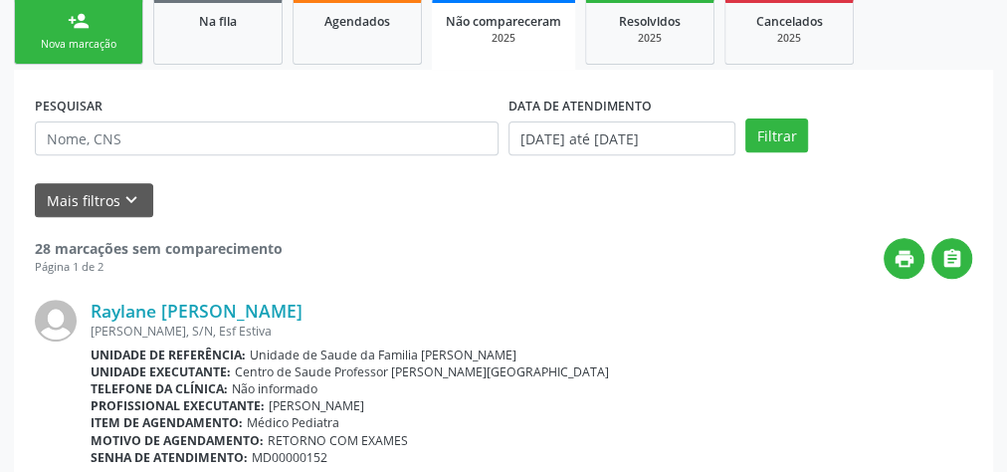
scroll to position [0, 0]
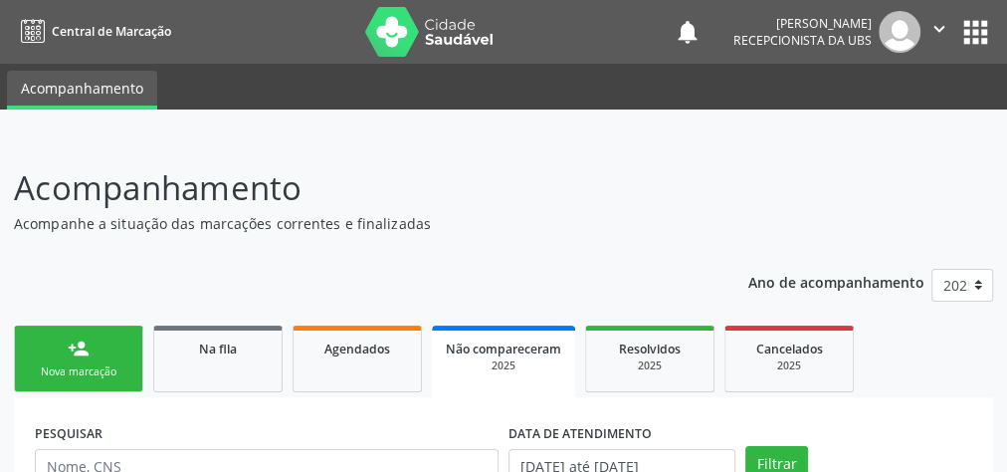
click at [98, 381] on link "person_add Nova marcação" at bounding box center [78, 359] width 129 height 67
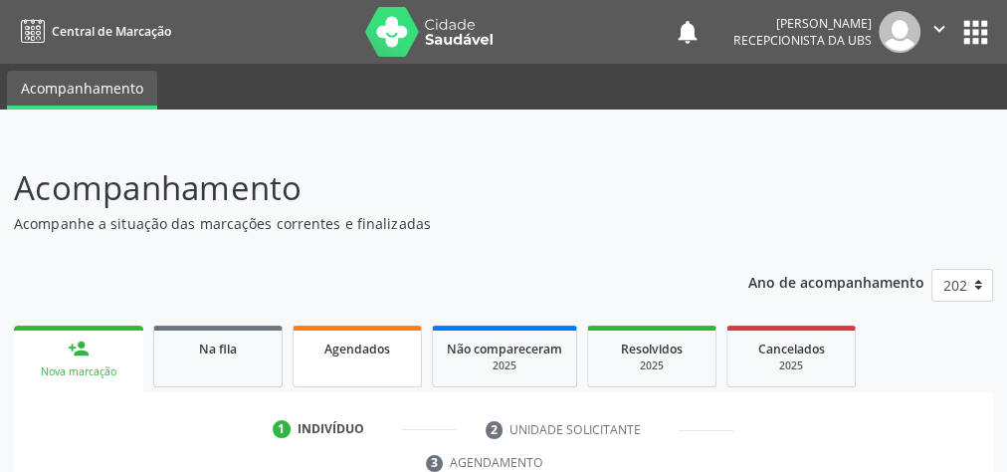
click at [345, 338] on div "Agendados" at bounding box center [358, 347] width 100 height 21
